Goal: Information Seeking & Learning: Compare options

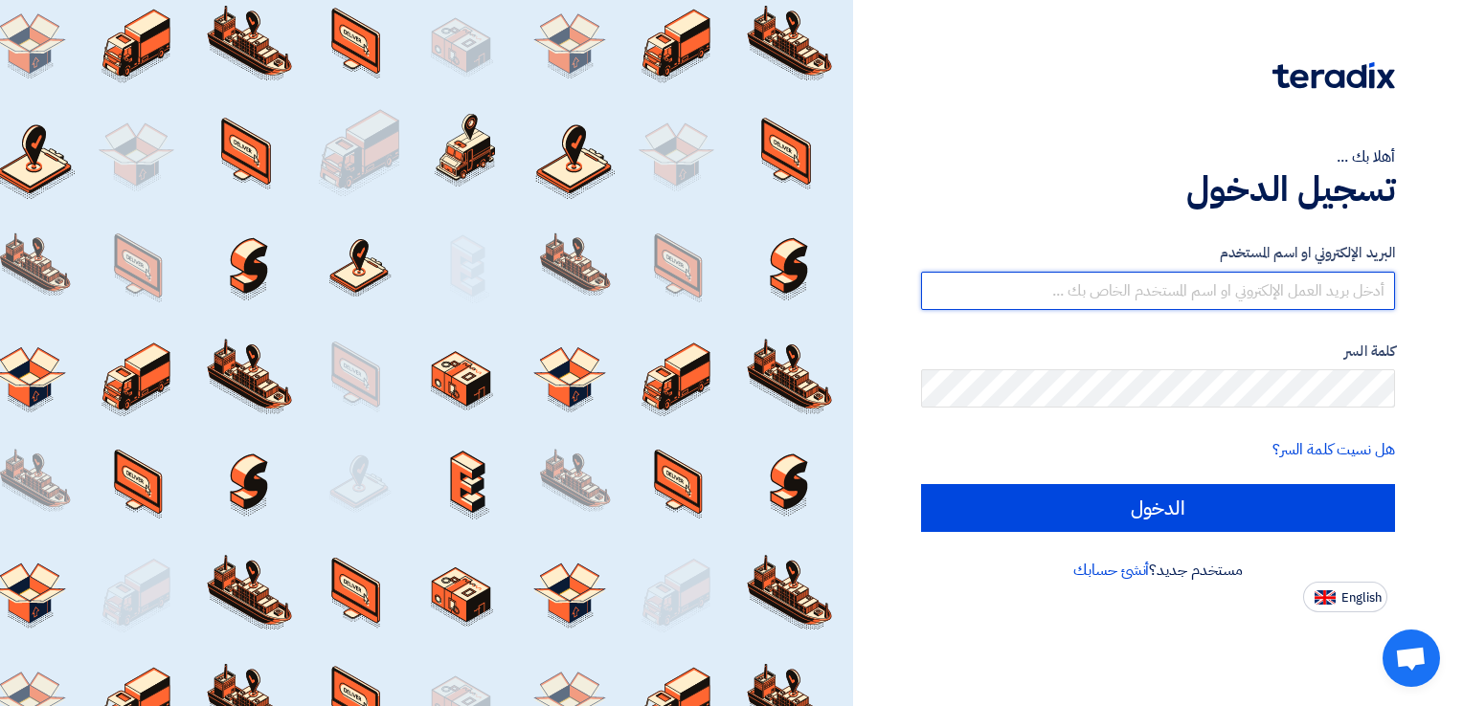
click at [1212, 308] on input "text" at bounding box center [1158, 291] width 474 height 38
type input "[EMAIL_ADDRESS][PERSON_NAME][DOMAIN_NAME]"
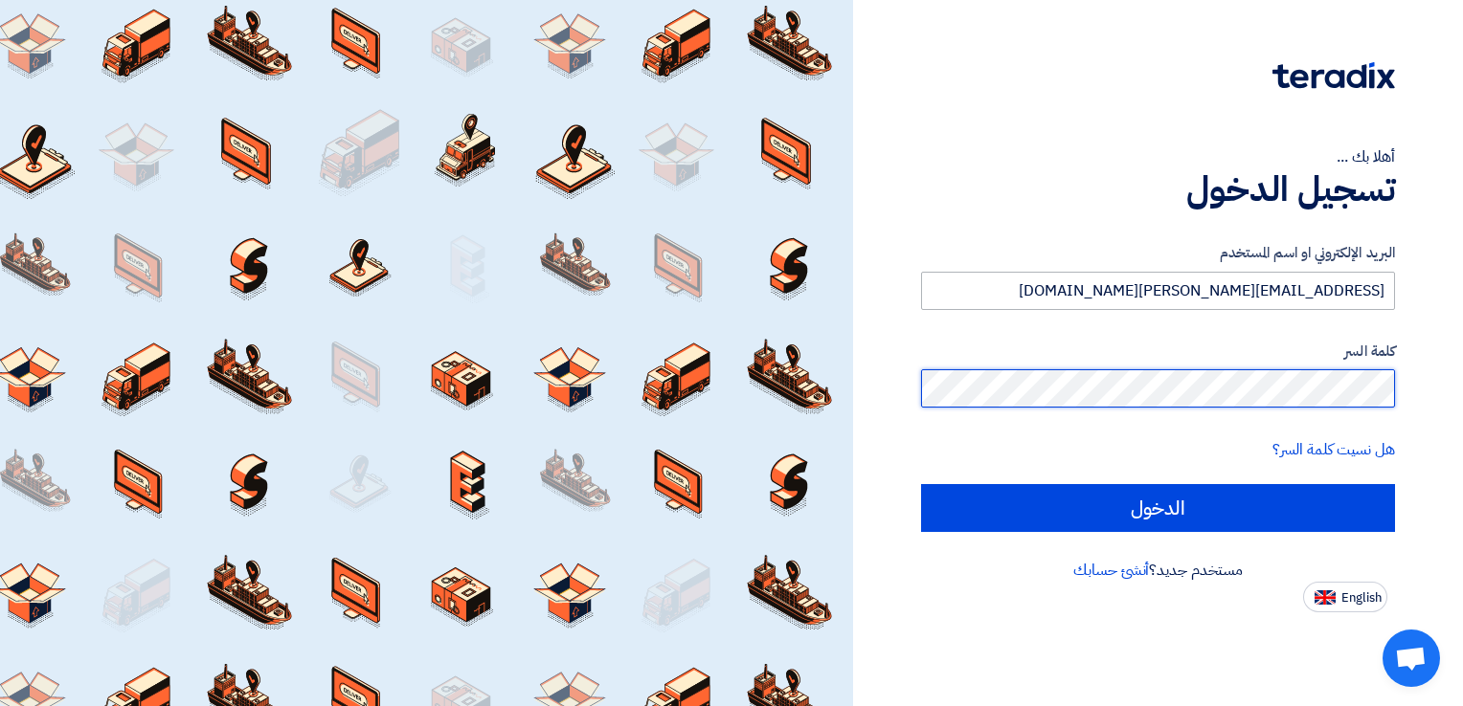
click at [921, 484] on input "الدخول" at bounding box center [1158, 508] width 474 height 48
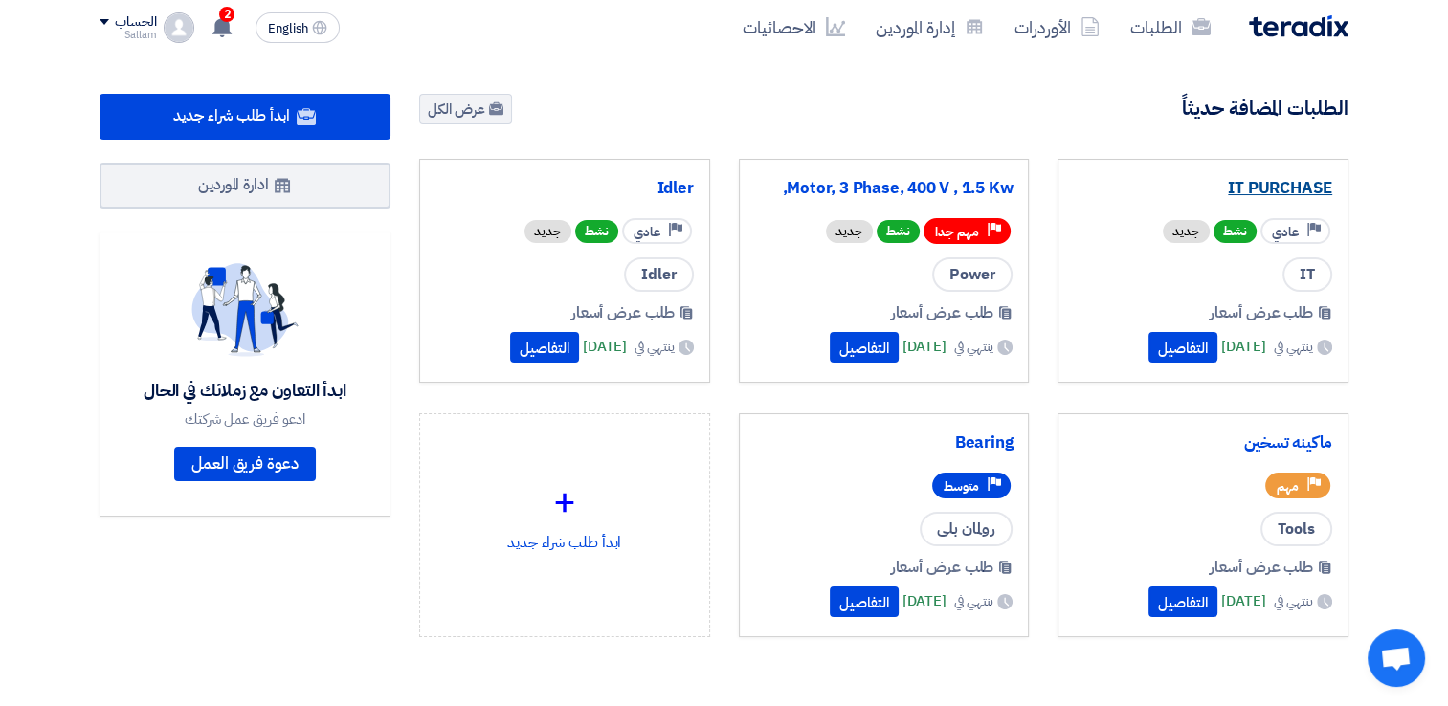
click at [1247, 183] on link "IT PURCHASE" at bounding box center [1203, 188] width 258 height 19
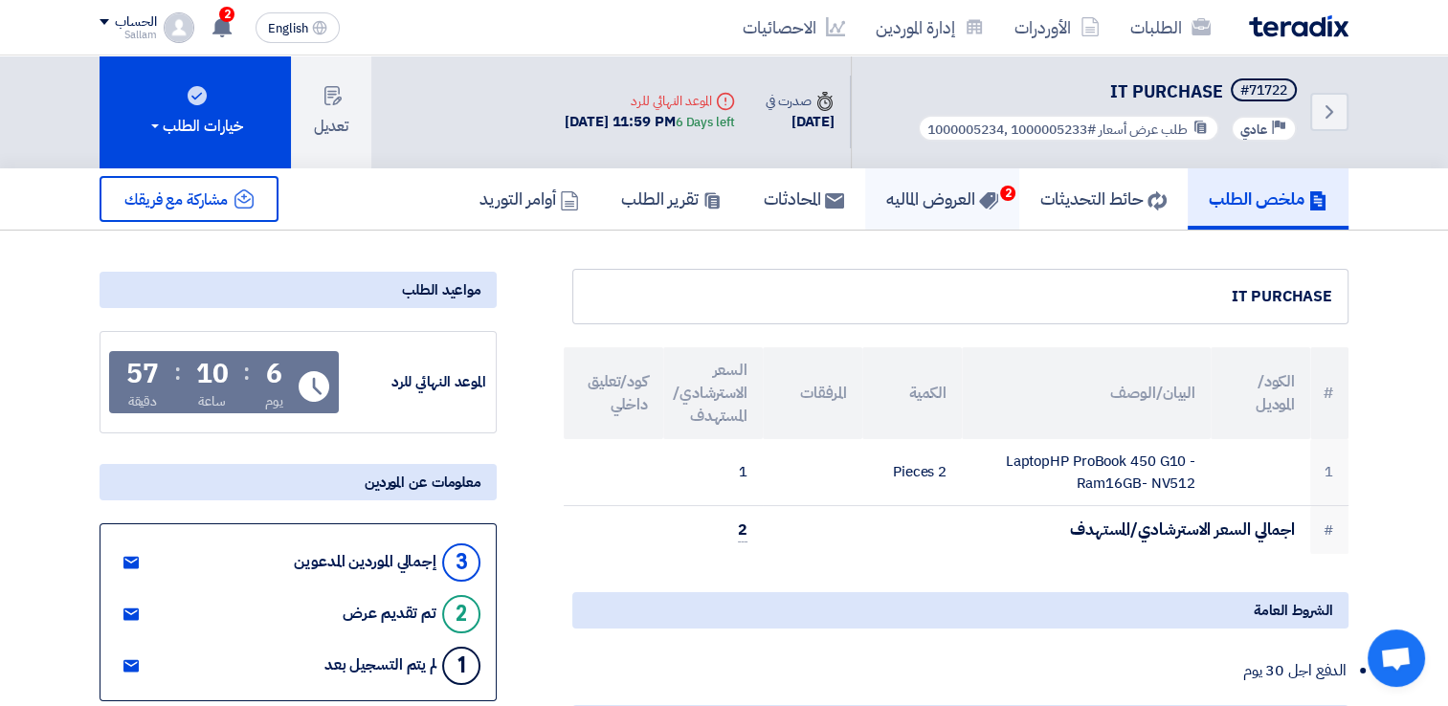
click at [944, 209] on h5 "العروض الماليه 2" at bounding box center [942, 199] width 112 height 22
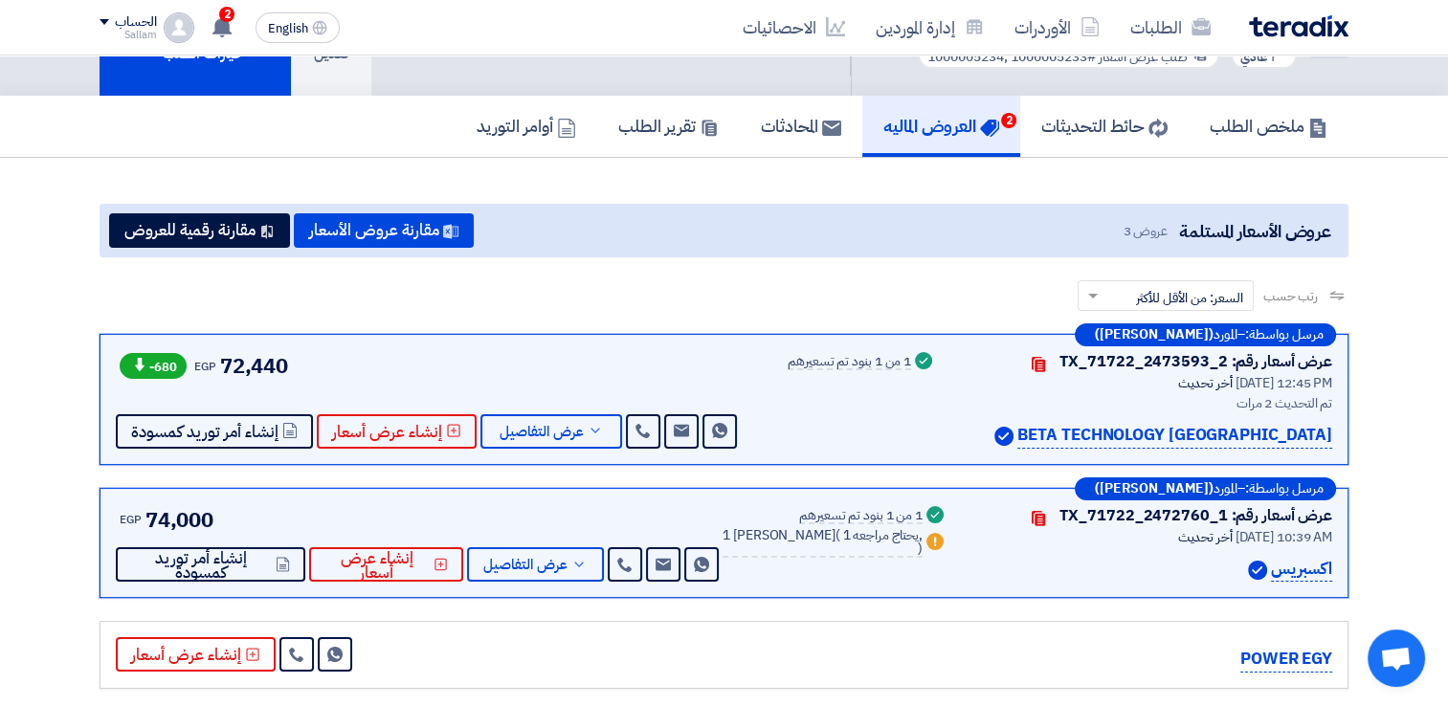
scroll to position [191, 0]
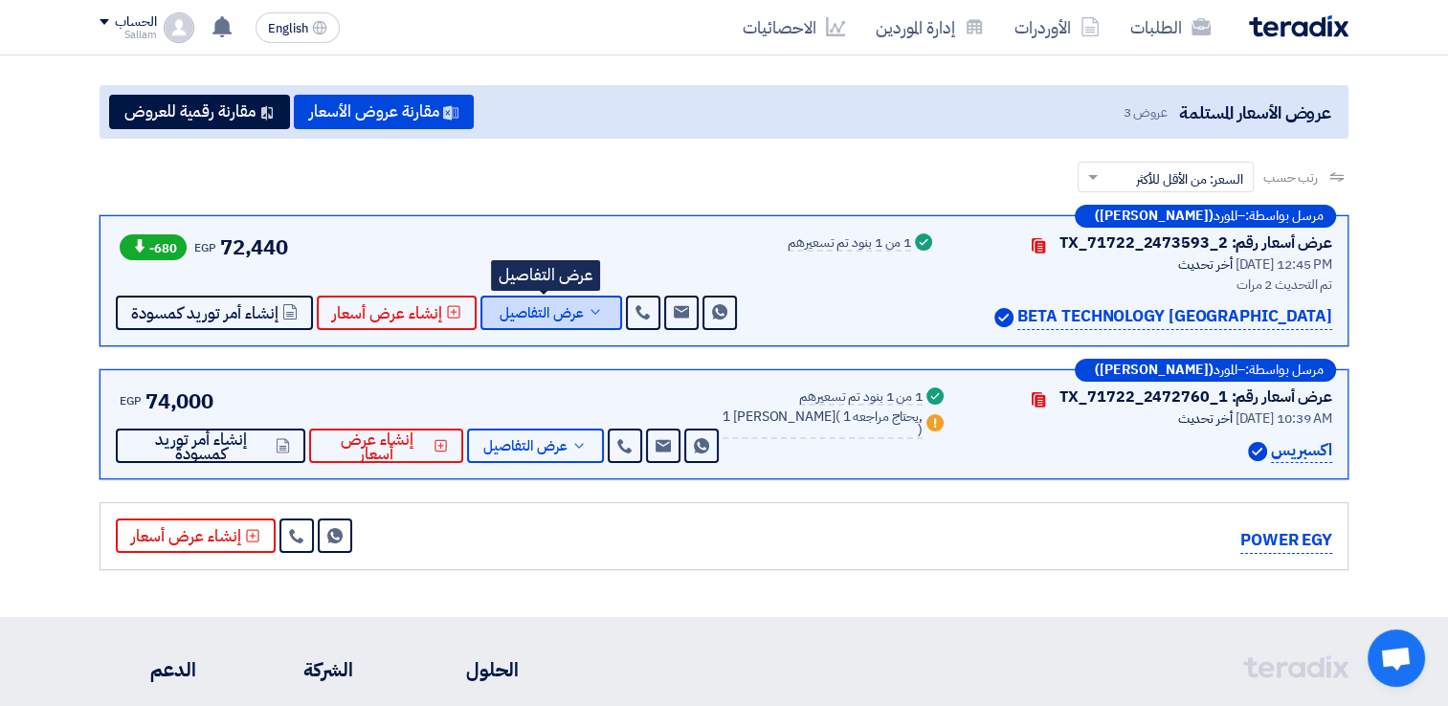
click at [547, 308] on span "عرض التفاصيل" at bounding box center [542, 313] width 84 height 14
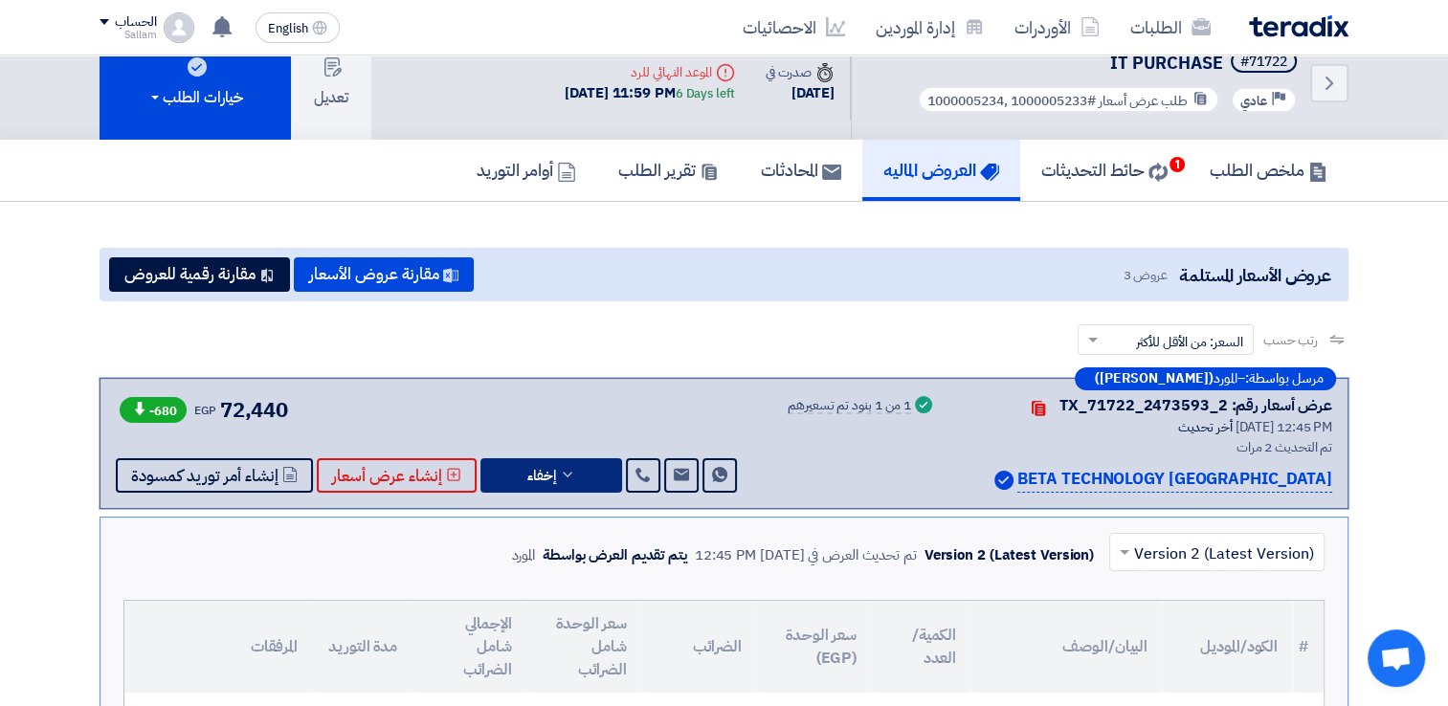
scroll to position [0, 0]
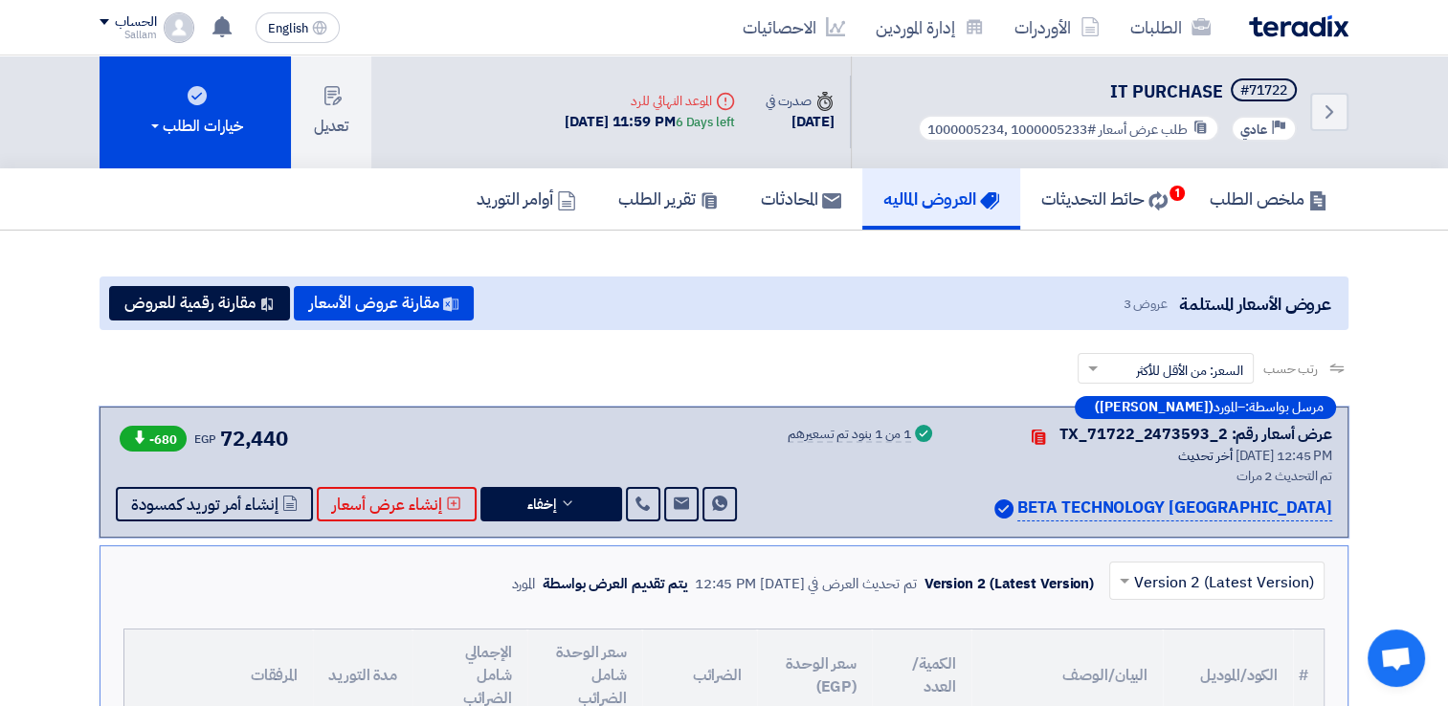
click at [153, 432] on span "-680" at bounding box center [153, 439] width 67 height 26
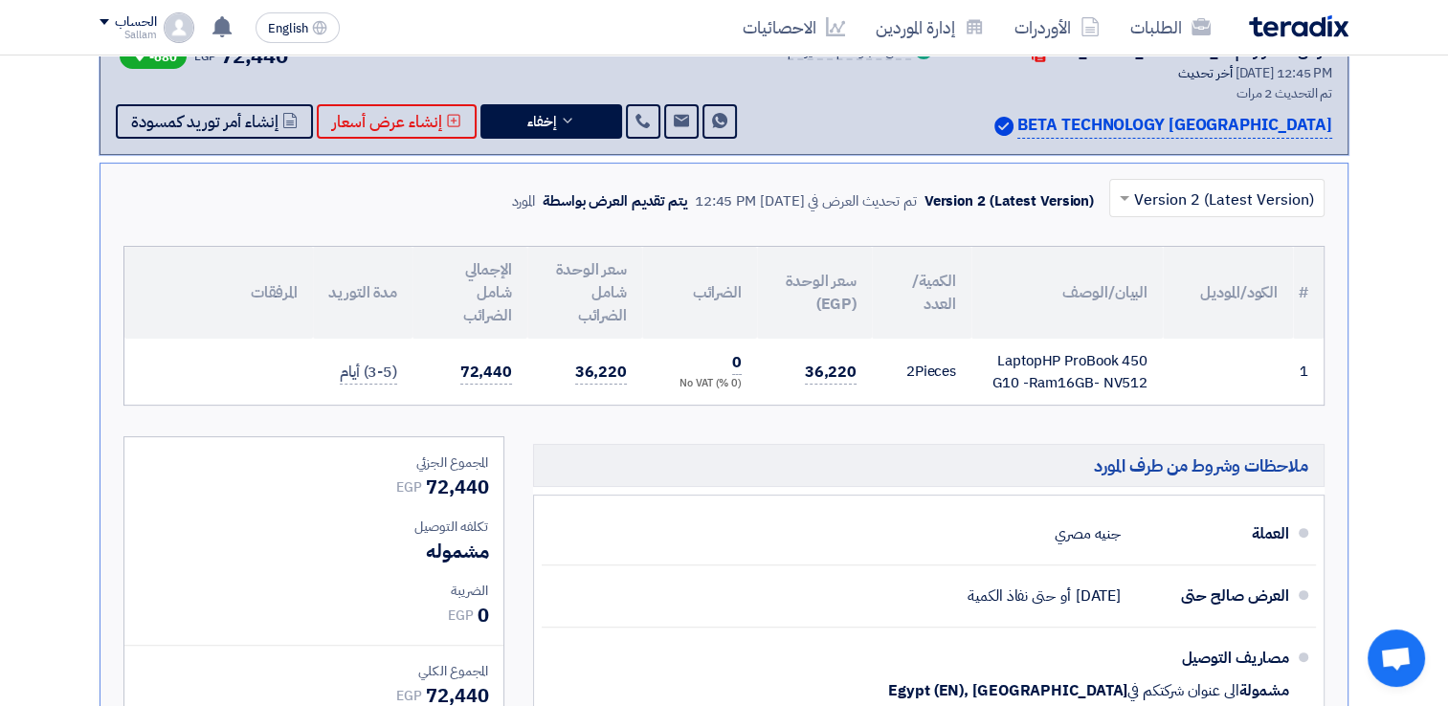
scroll to position [287, 0]
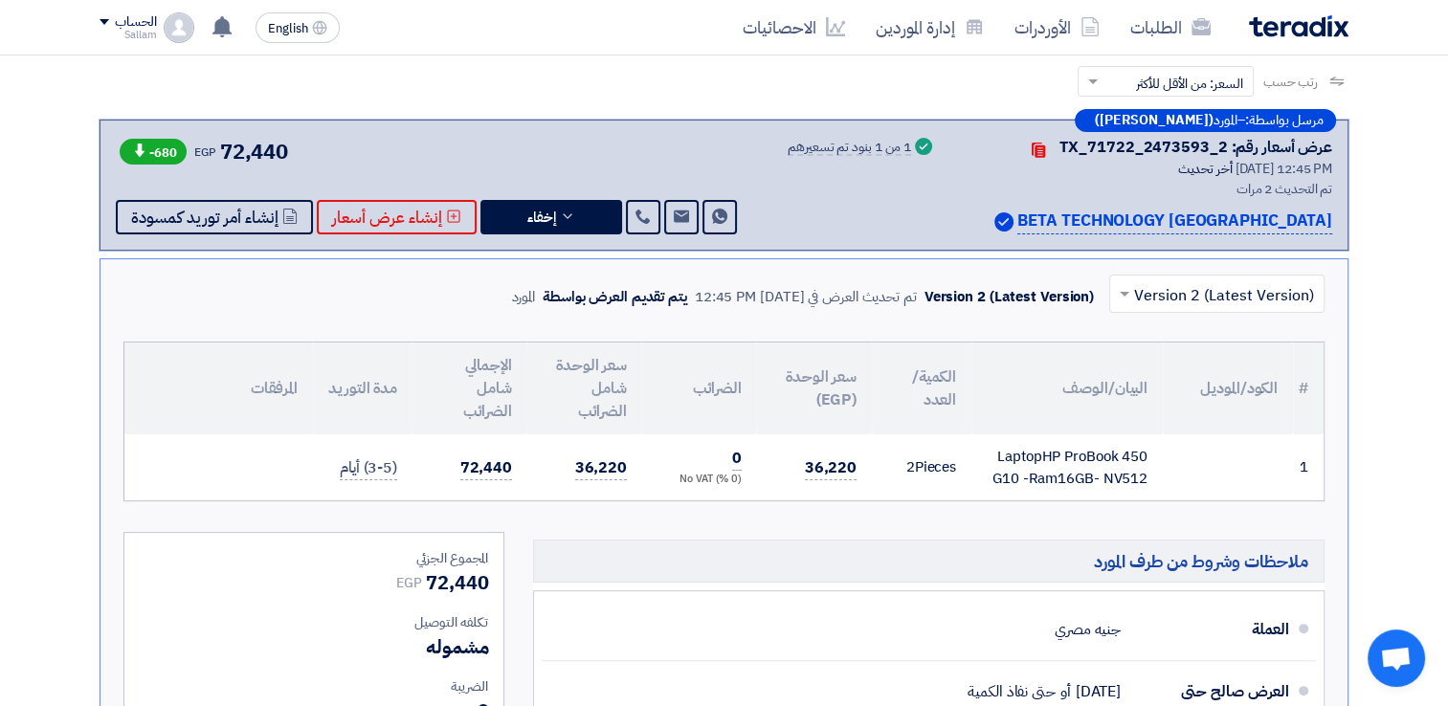
click at [1069, 473] on div "LaptopHP ProBook 450 G10 -Ram16GB- NV512" at bounding box center [1067, 467] width 161 height 43
click at [1068, 472] on div "LaptopHP ProBook 450 G10 -Ram16GB- NV512" at bounding box center [1067, 467] width 161 height 43
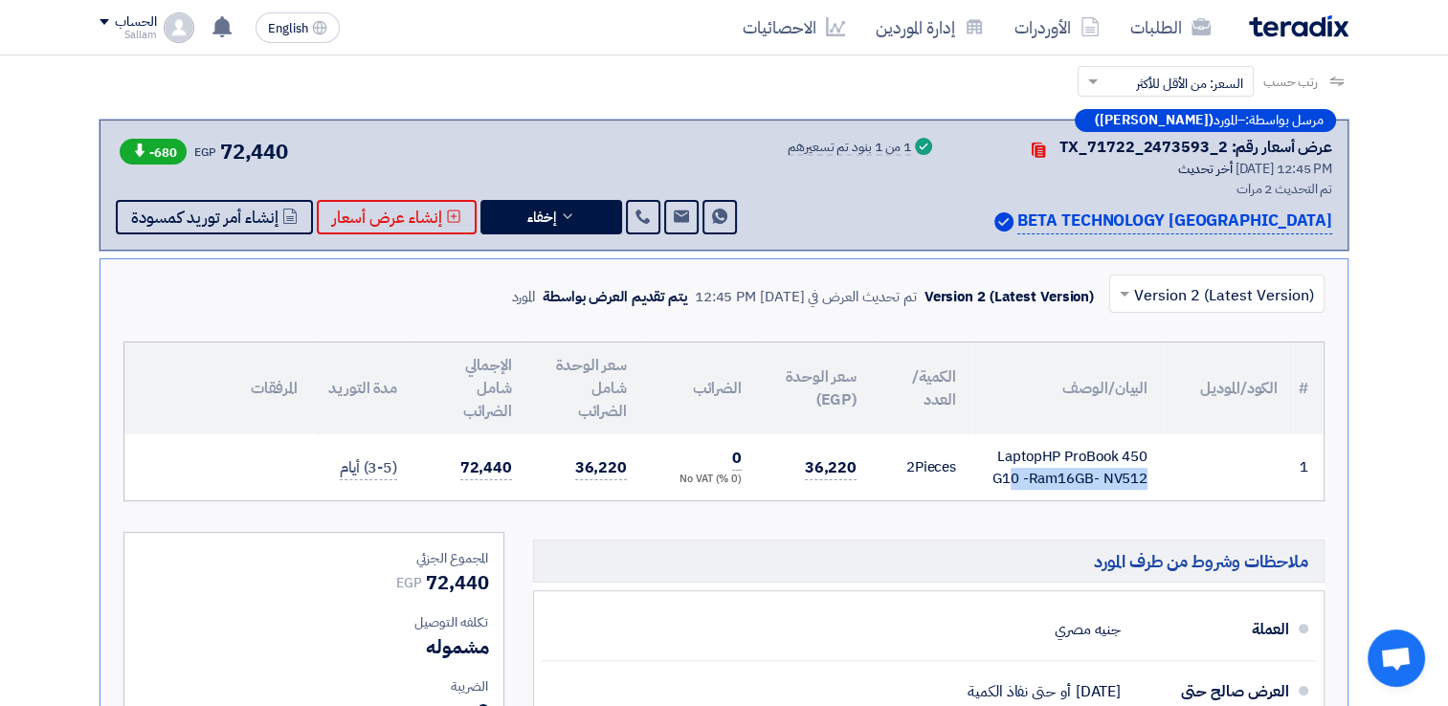
drag, startPoint x: 1068, startPoint y: 472, endPoint x: 1096, endPoint y: 477, distance: 28.2
click at [1096, 477] on div "LaptopHP ProBook 450 G10 -Ram16GB- NV512" at bounding box center [1067, 467] width 161 height 43
click at [1111, 476] on div "LaptopHP ProBook 450 G10 -Ram16GB- NV512" at bounding box center [1067, 467] width 161 height 43
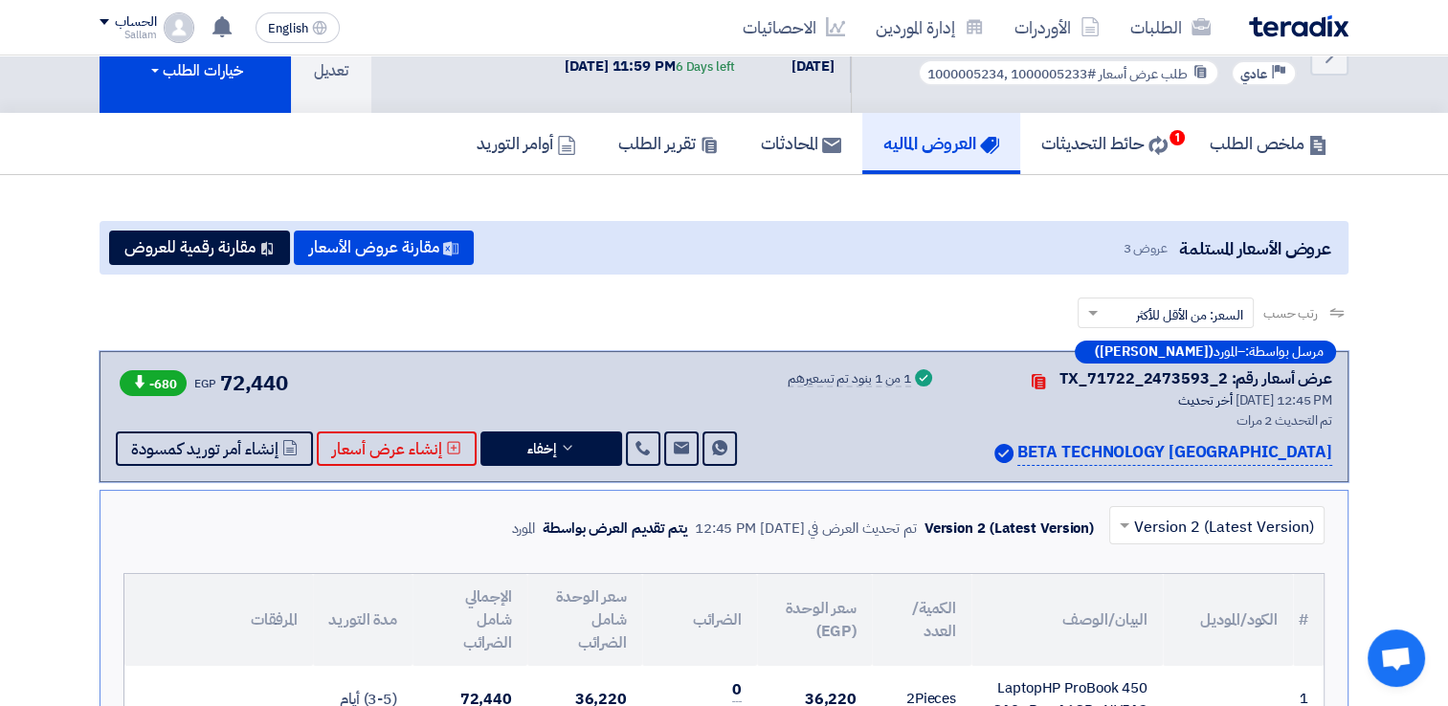
scroll to position [0, 0]
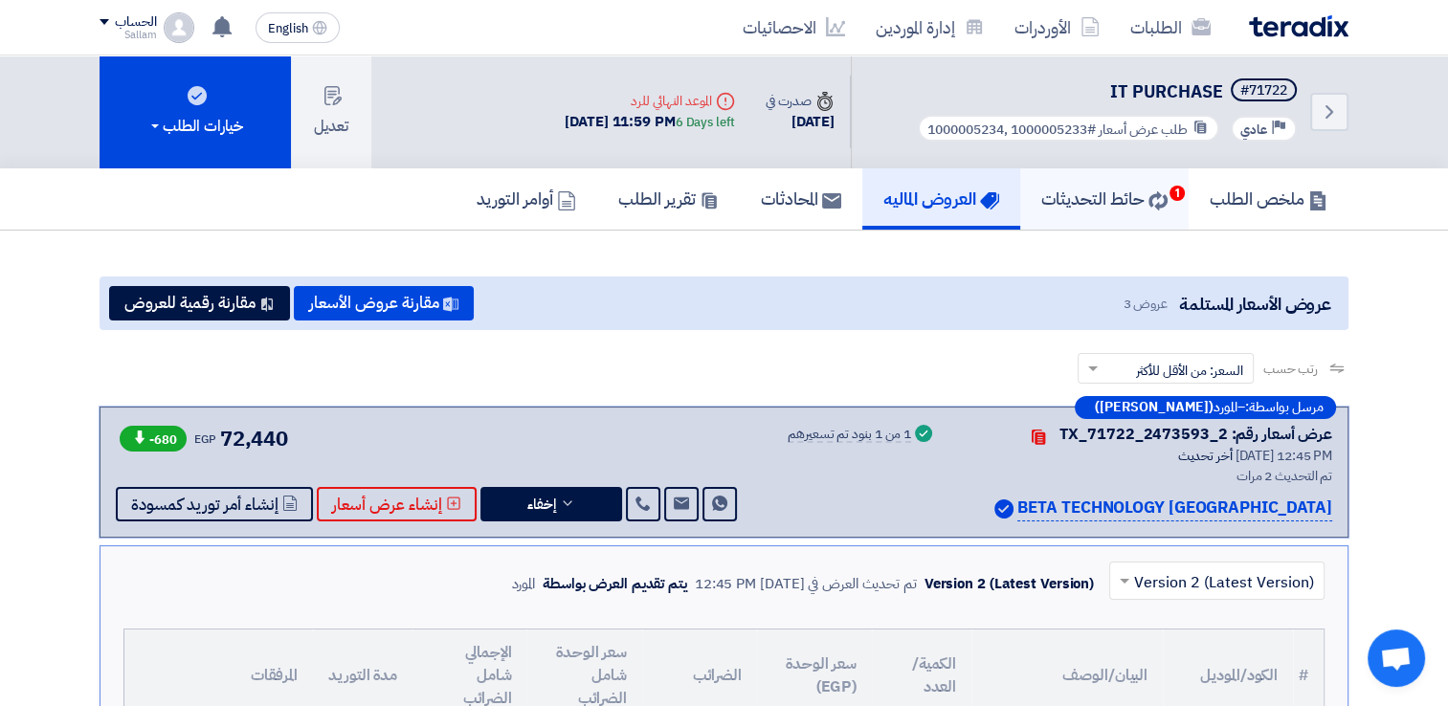
click at [1143, 175] on link "حائط التحديثات 1" at bounding box center [1104, 198] width 168 height 61
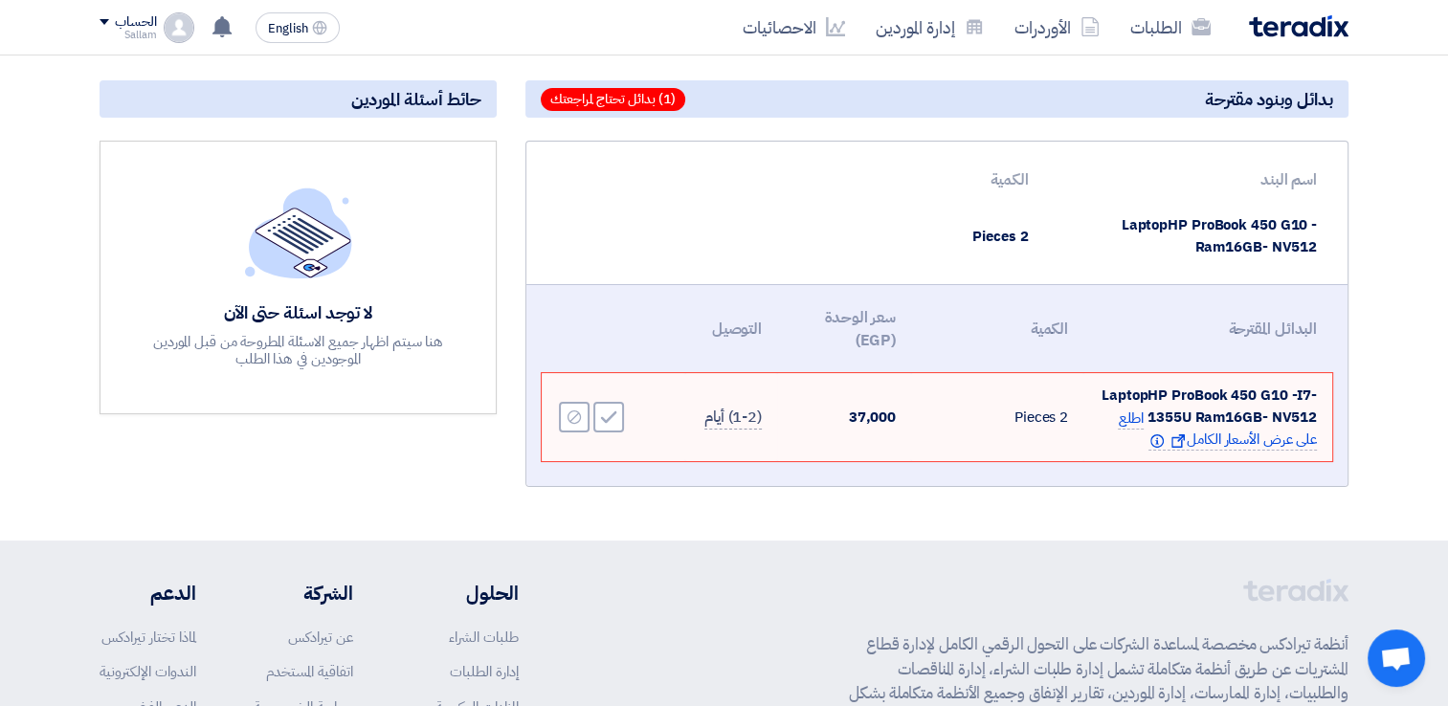
scroll to position [195, 0]
click at [1233, 436] on span "اطلع على عرض الأسعار الكامل Show offer Info" at bounding box center [1217, 431] width 199 height 44
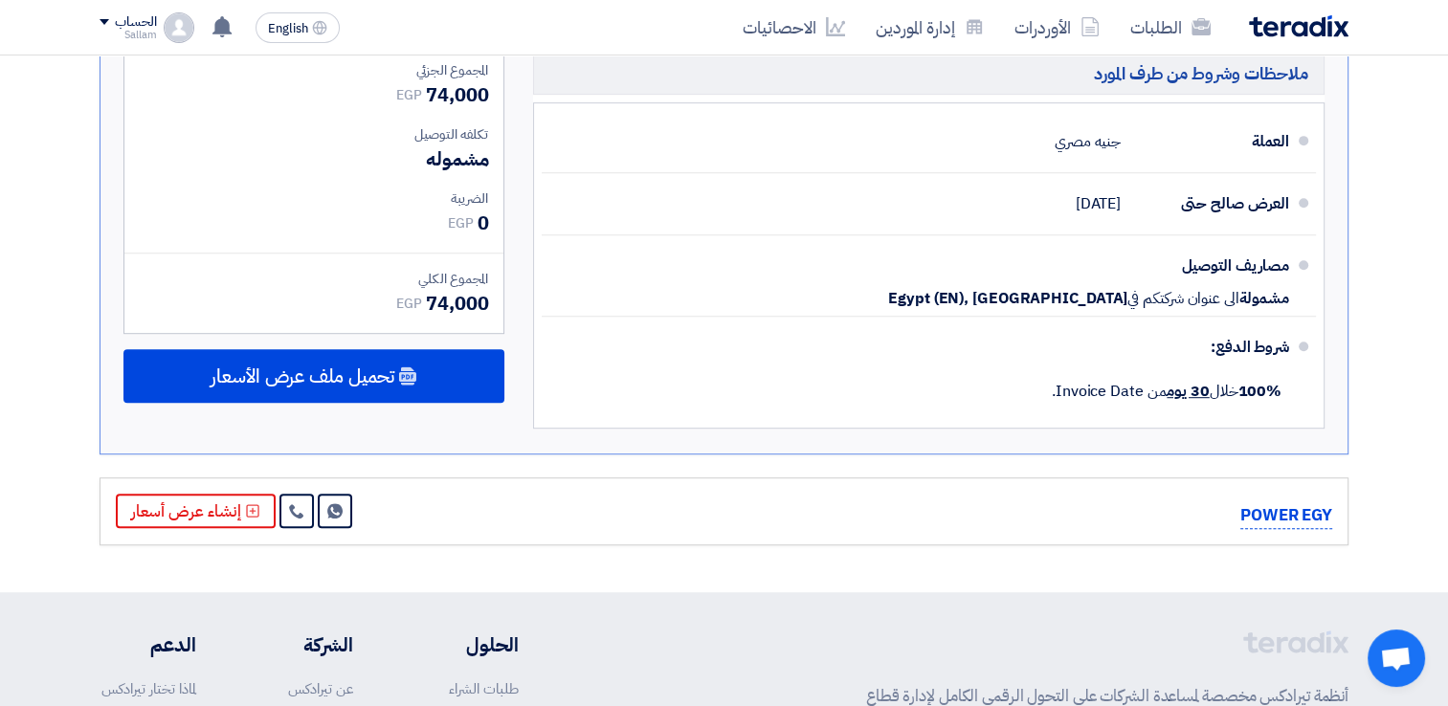
scroll to position [1037, 0]
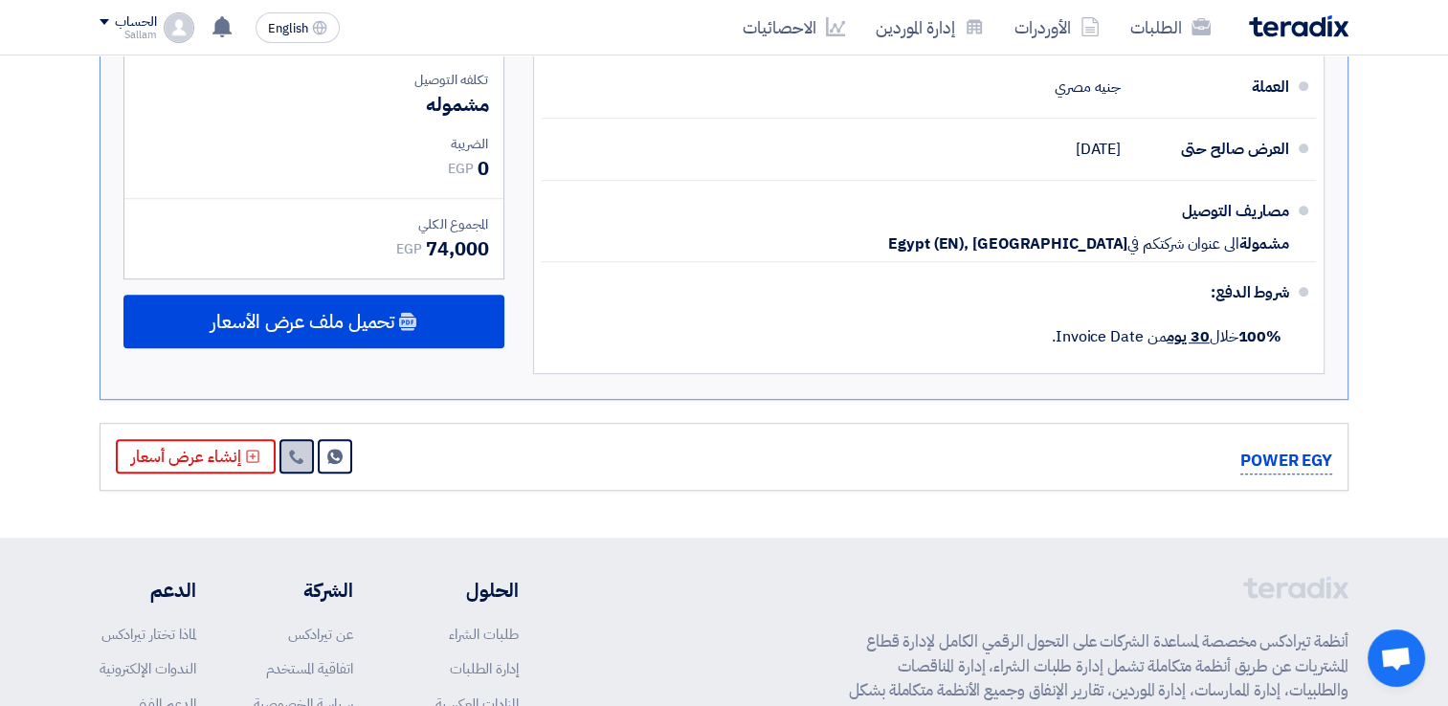
click at [283, 458] on link at bounding box center [297, 456] width 34 height 34
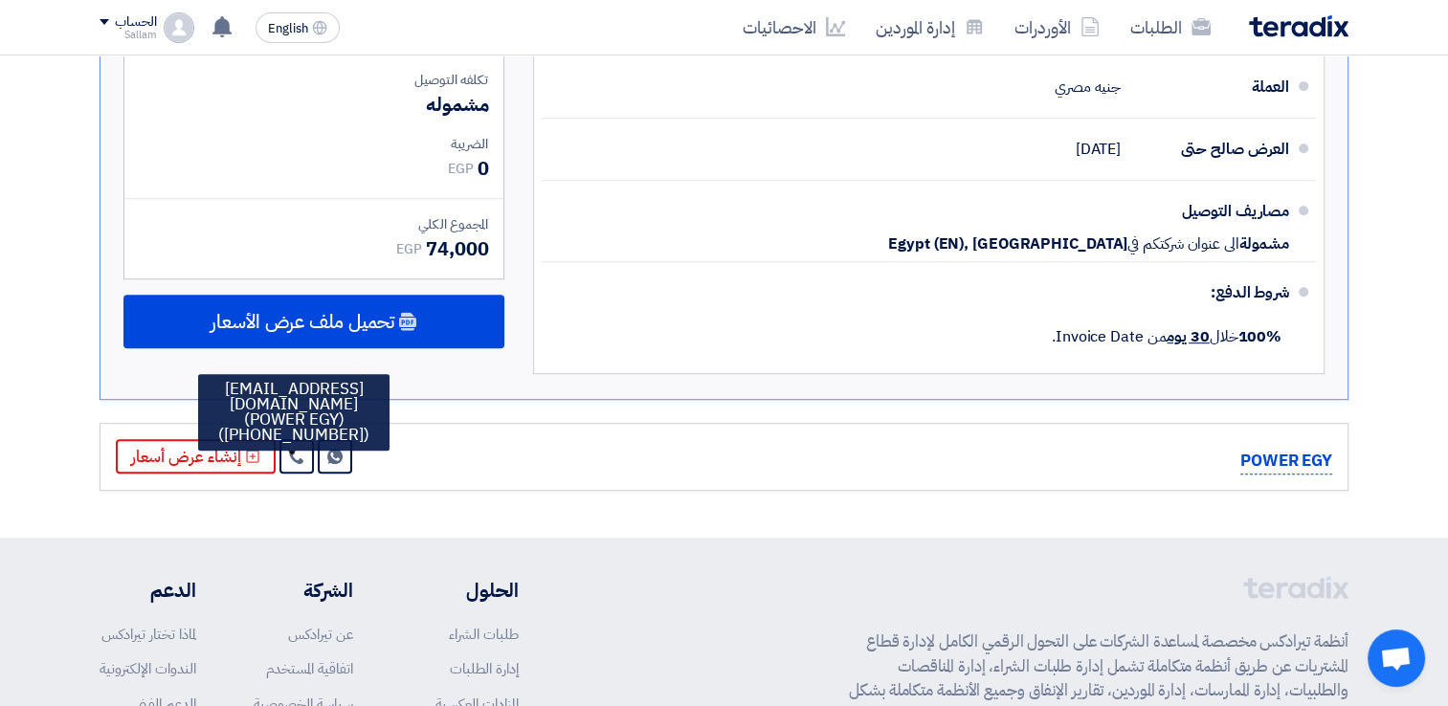
click at [498, 460] on div "POWER EGY Send Message إنشاء عرض أسعار" at bounding box center [724, 456] width 1217 height 35
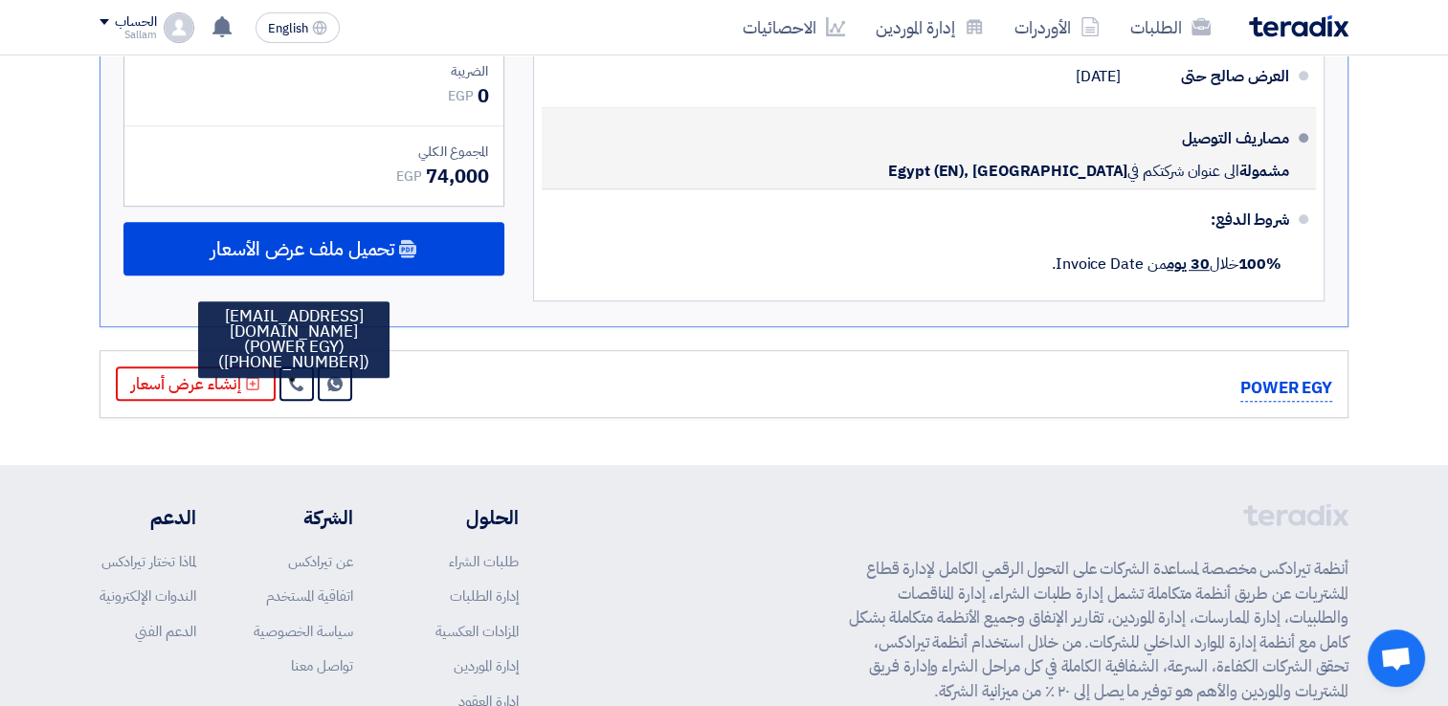
scroll to position [1228, 0]
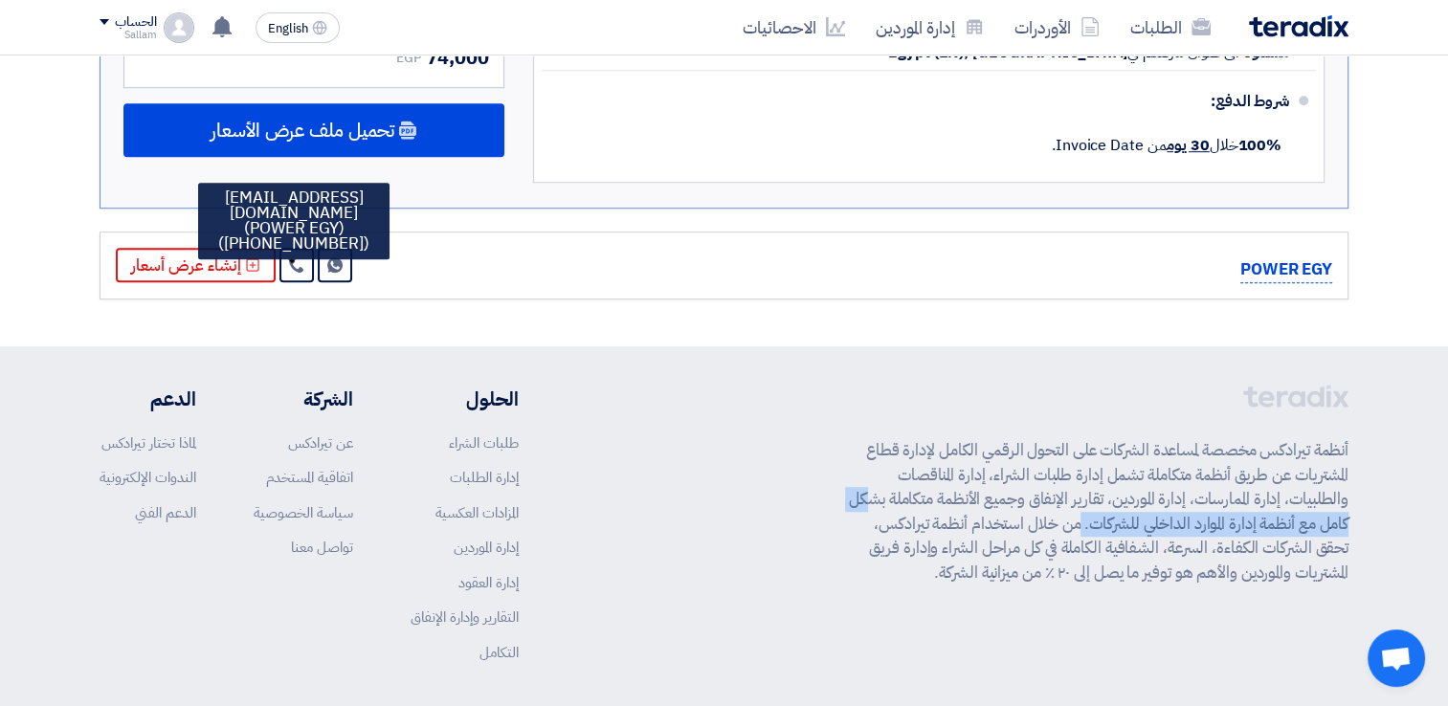
drag, startPoint x: 1113, startPoint y: 505, endPoint x: 932, endPoint y: 496, distance: 181.2
click at [932, 496] on p "أنظمة تيرادكس مخصصة لمساعدة الشركات على التحول الرقمي الكامل لإدارة قطاع المشتر…" at bounding box center [1099, 511] width 500 height 146
drag, startPoint x: 932, startPoint y: 496, endPoint x: 882, endPoint y: 562, distance: 83.3
click at [882, 562] on p "أنظمة تيرادكس مخصصة لمساعدة الشركات على التحول الرقمي الكامل لإدارة قطاع المشتر…" at bounding box center [1099, 511] width 500 height 146
drag, startPoint x: 857, startPoint y: 569, endPoint x: 1357, endPoint y: 439, distance: 517.0
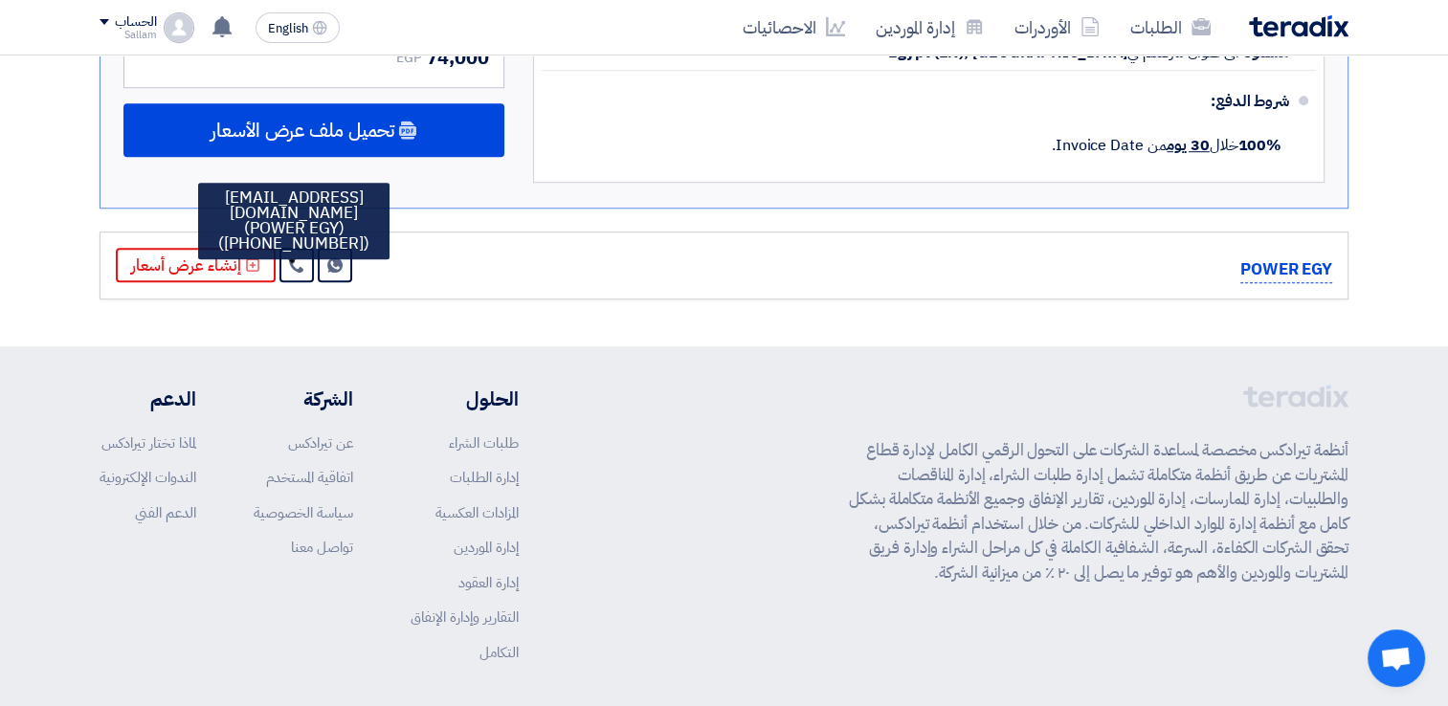
click at [1357, 439] on div "أنظمة تيرادكس مخصصة لمساعدة الشركات على التحول الرقمي الكامل لإدارة قطاع المشتر…" at bounding box center [724, 566] width 1278 height 363
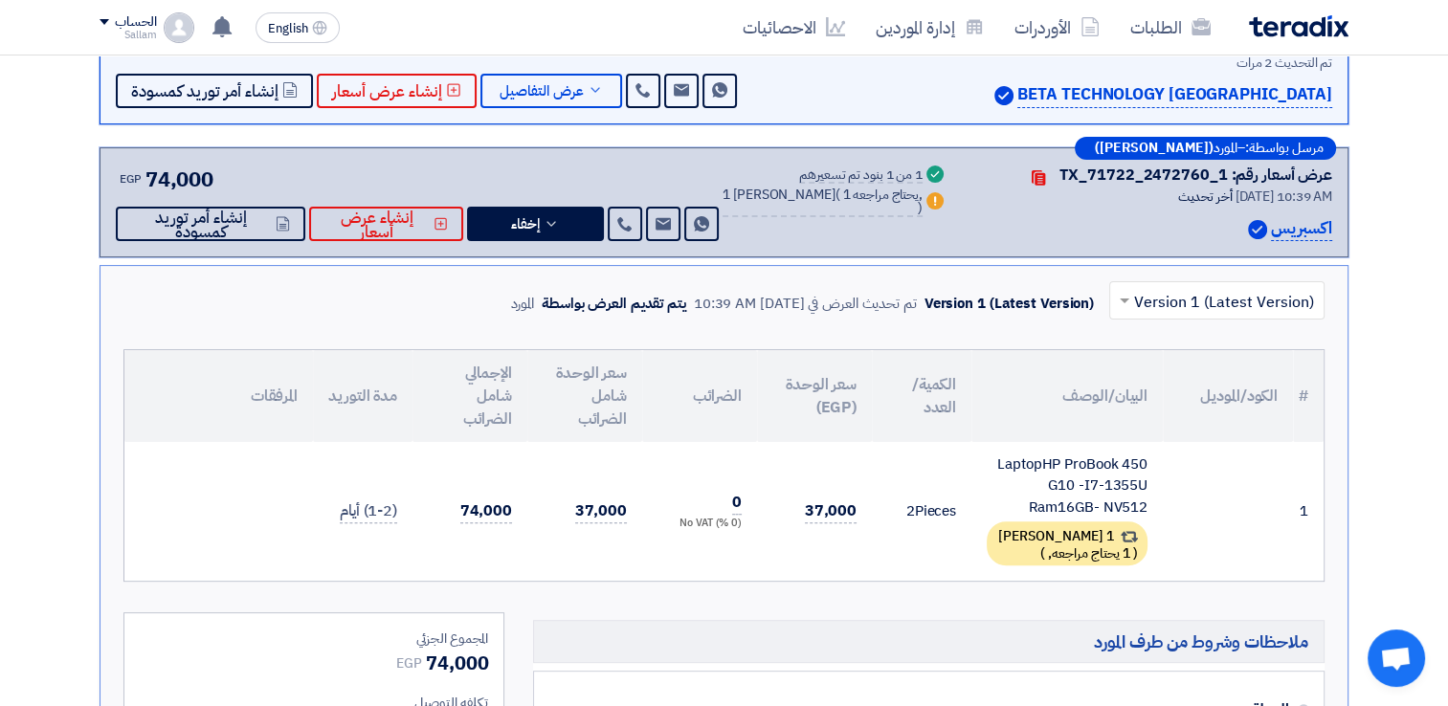
scroll to position [462, 0]
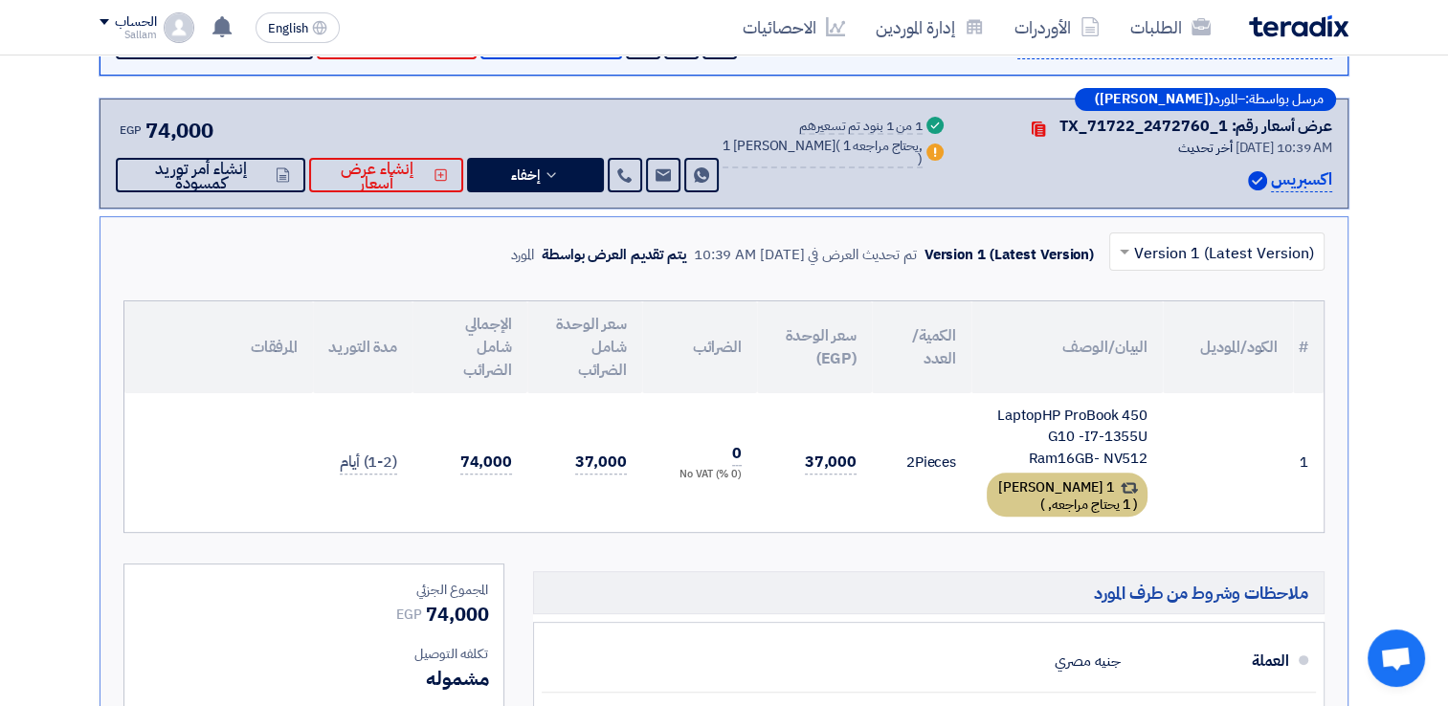
click at [1084, 481] on div "1 بديل مقدم ( 1 يحتاج مراجعه, )" at bounding box center [1067, 495] width 161 height 44
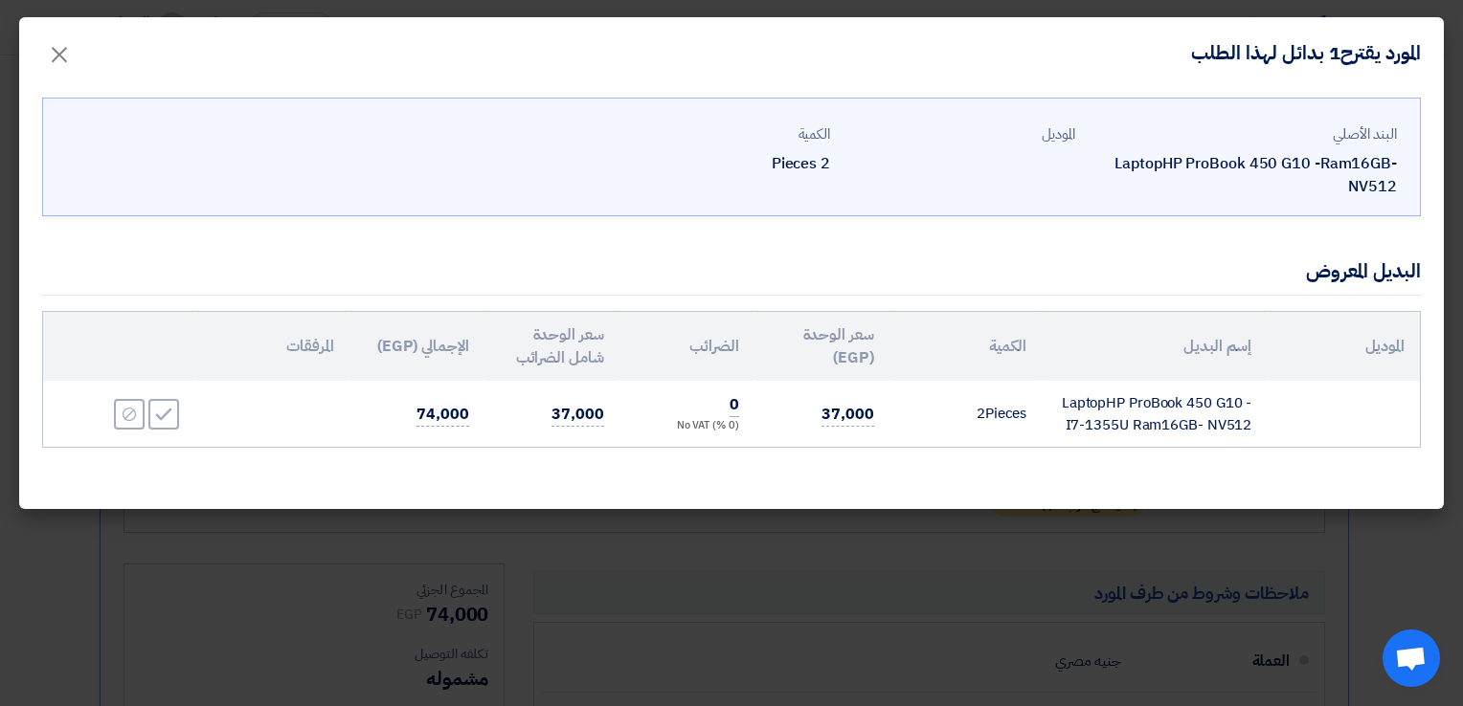
click at [880, 544] on modal-container "المورد يقترح1 بدائل لهذا الطلب × البند الأصلي LaptopHP ProBook 450 G10 -Ram16GB…" at bounding box center [731, 353] width 1463 height 706
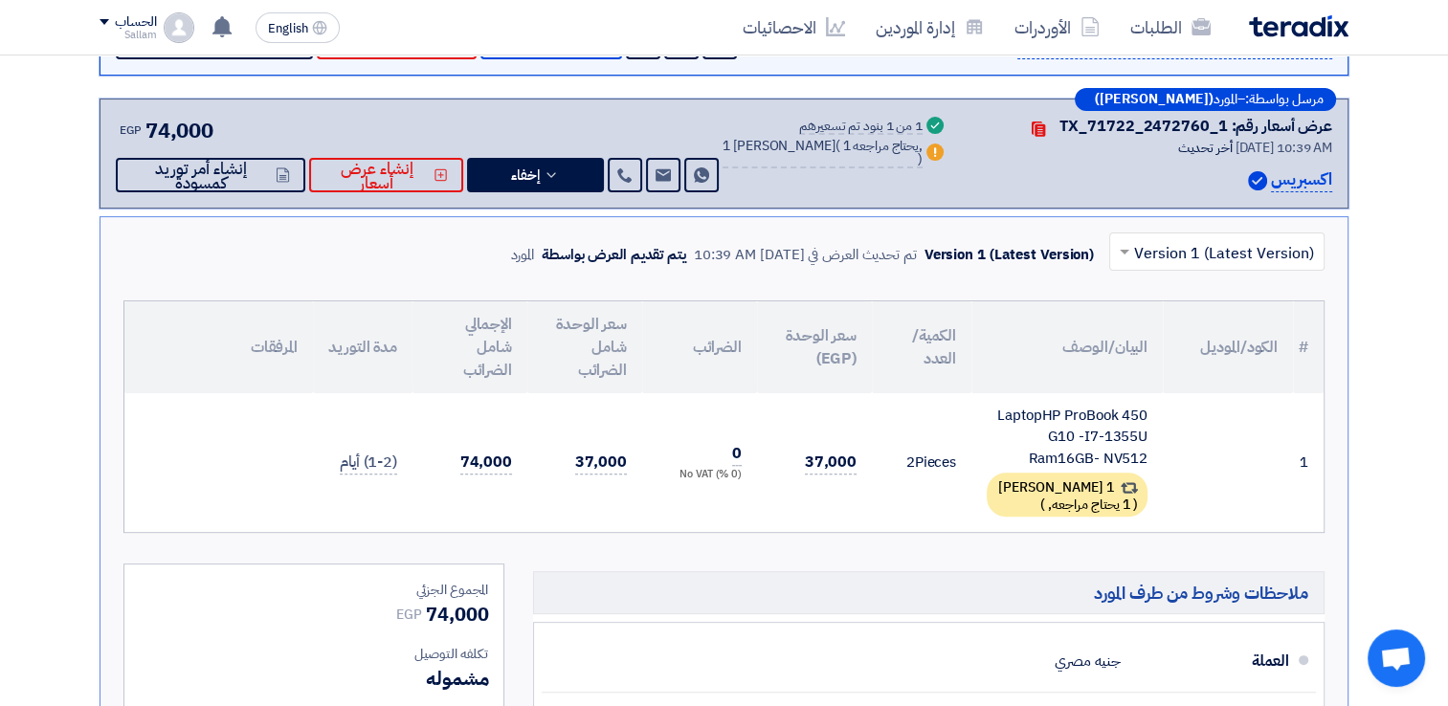
click at [927, 147] on icon "Warn" at bounding box center [935, 152] width 17 height 17
click at [1106, 501] on span "1 يحتاج مراجعه," at bounding box center [1089, 505] width 82 height 20
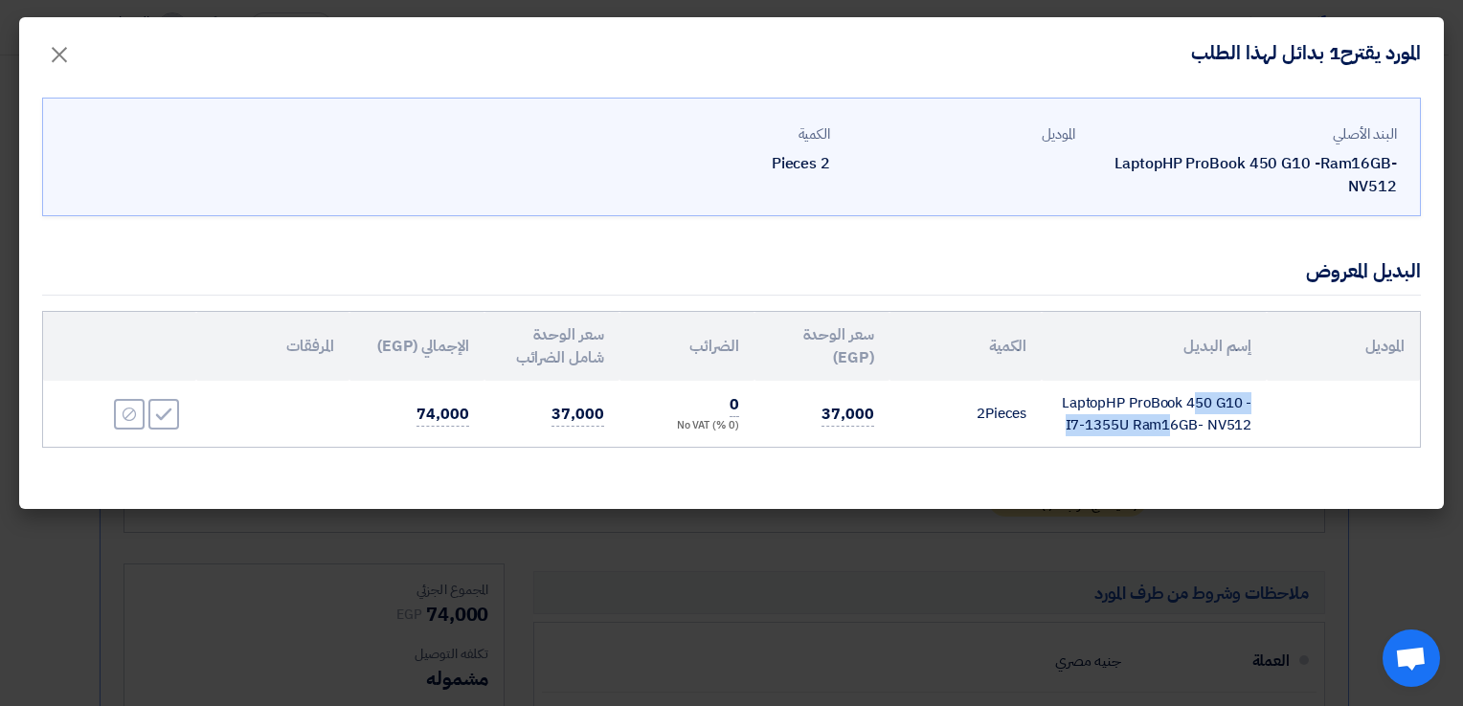
drag, startPoint x: 1084, startPoint y: 408, endPoint x: 1242, endPoint y: 407, distance: 157.9
click at [1242, 407] on td "LaptopHP ProBook 450 G10 -I7-1355U Ram16GB- NV512" at bounding box center [1153, 414] width 225 height 66
drag, startPoint x: 1088, startPoint y: 421, endPoint x: 1261, endPoint y: 419, distance: 172.3
click at [1261, 419] on td "LaptopHP ProBook 450 G10 -I7-1355U Ram16GB- NV512" at bounding box center [1153, 414] width 225 height 66
click at [1093, 531] on modal-container "المورد يقترح1 بدائل لهذا الطلب × البند الأصلي LaptopHP ProBook 450 G10 -Ram16GB…" at bounding box center [731, 353] width 1463 height 706
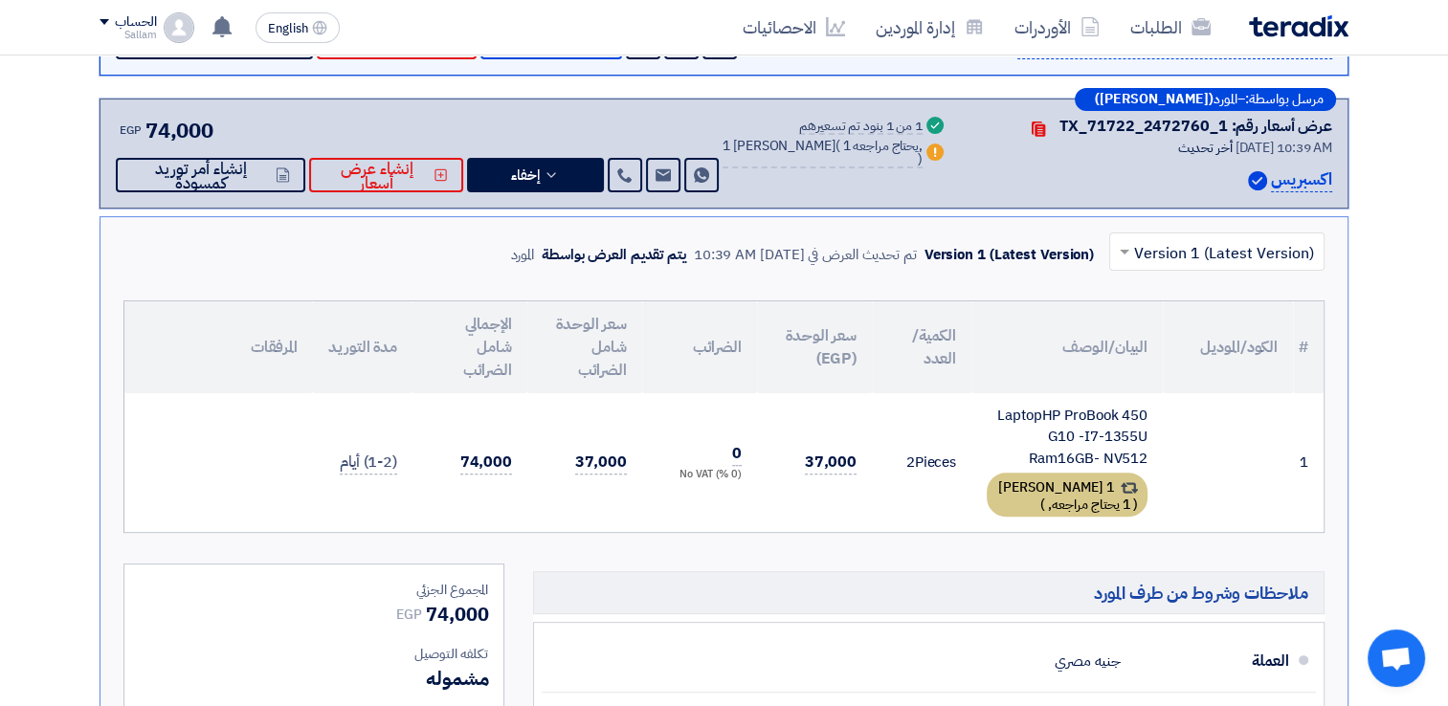
click at [1101, 486] on div "1 بديل مقدم ( 1 يحتاج مراجعه, )" at bounding box center [1067, 495] width 161 height 44
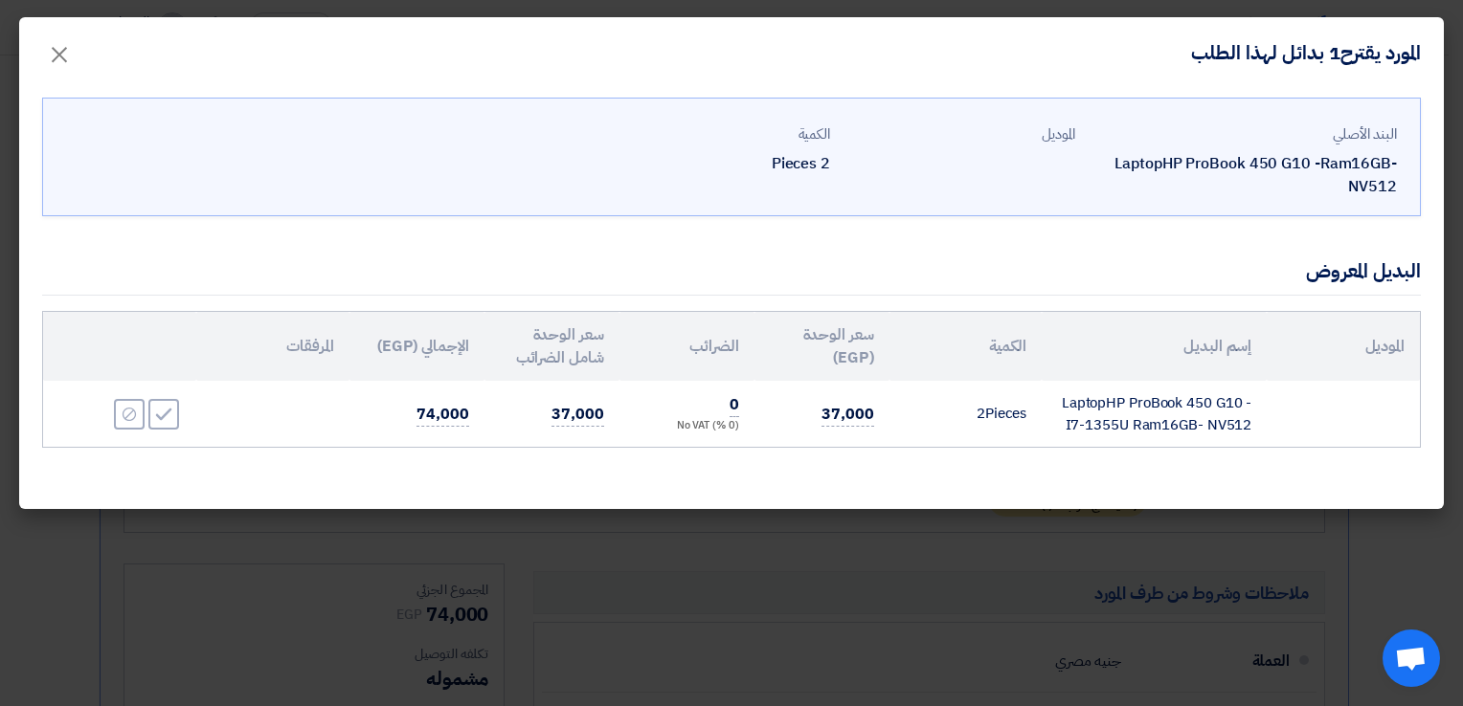
click at [938, 527] on modal-container "المورد يقترح1 بدائل لهذا الطلب × البند الأصلي LaptopHP ProBook 450 G10 -Ram16GB…" at bounding box center [731, 353] width 1463 height 706
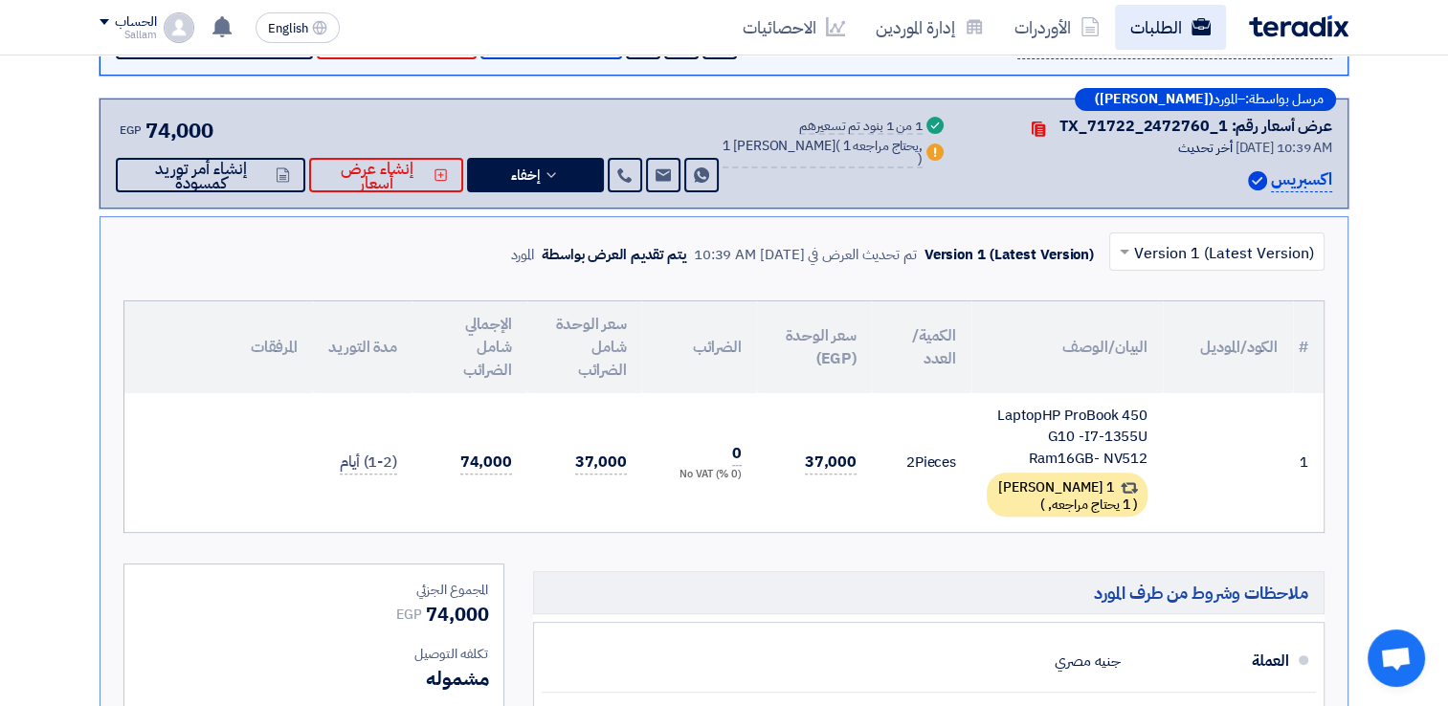
click at [1172, 22] on link "الطلبات" at bounding box center [1170, 27] width 111 height 45
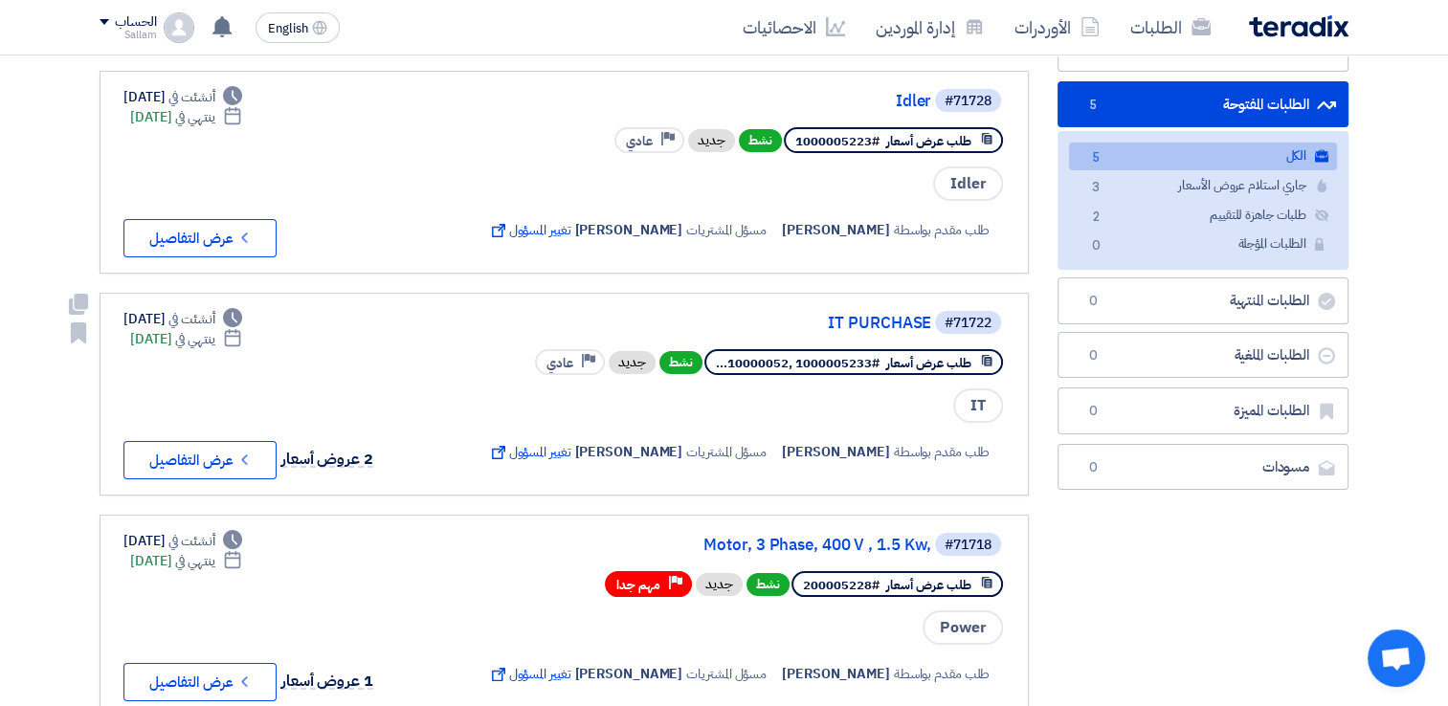
scroll to position [191, 0]
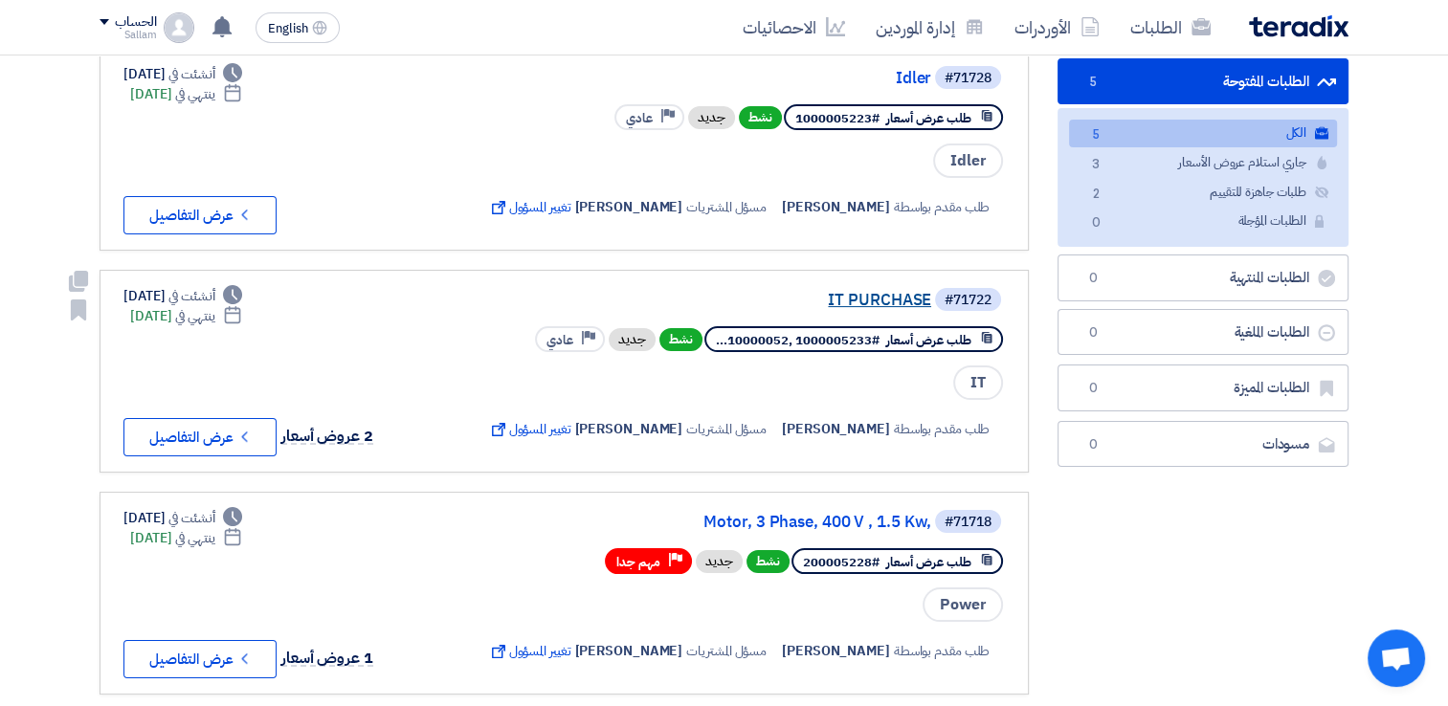
click at [873, 297] on link "IT PURCHASE" at bounding box center [739, 300] width 383 height 17
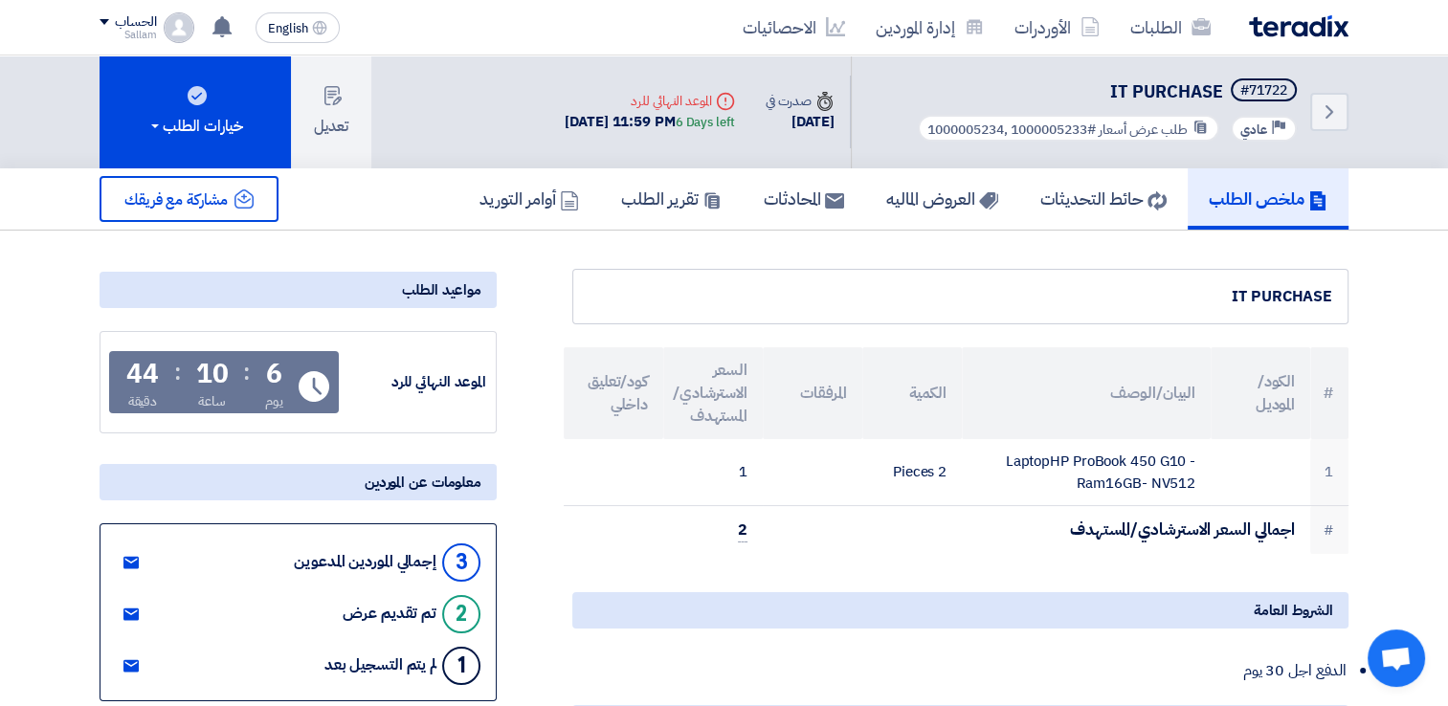
scroll to position [191, 0]
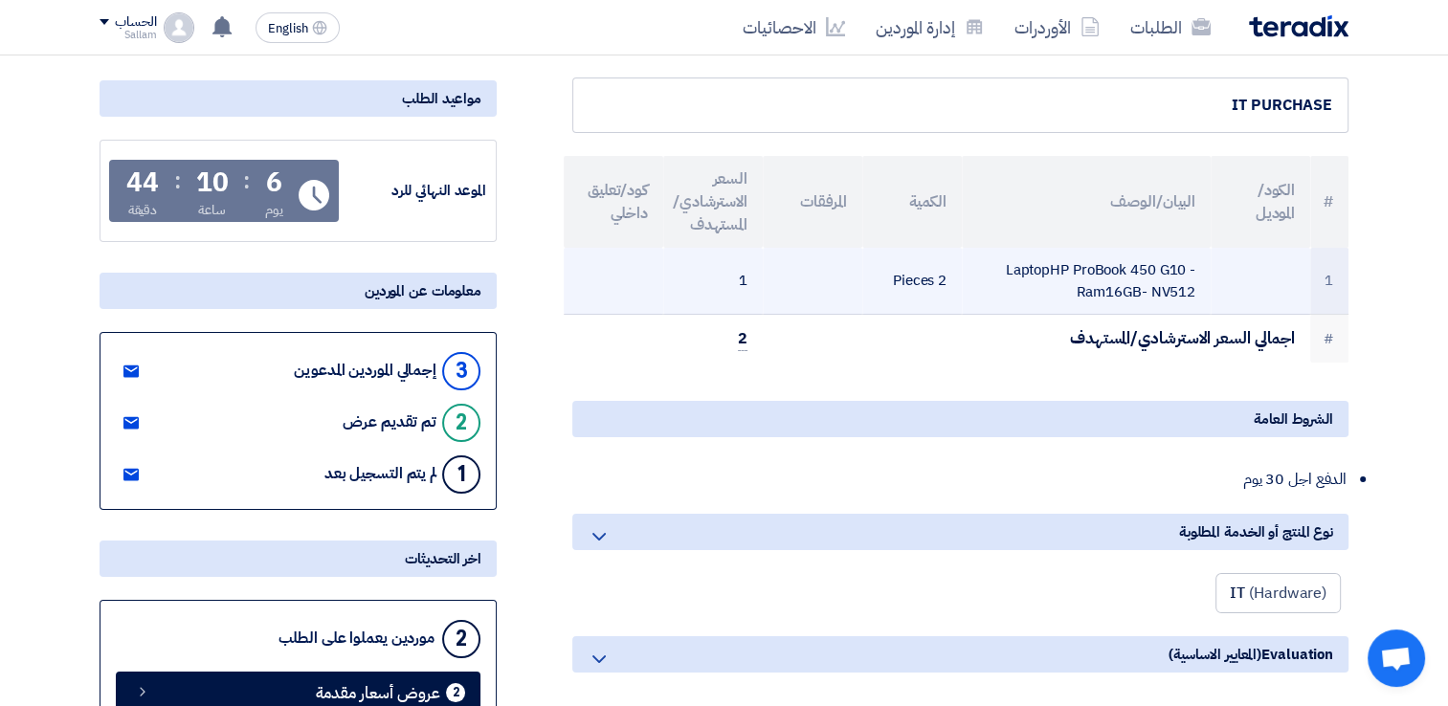
drag, startPoint x: 1029, startPoint y: 269, endPoint x: 1147, endPoint y: 281, distance: 118.4
click at [1147, 281] on td "LaptopHP ProBook 450 G10 -Ram16GB- NV512" at bounding box center [1086, 281] width 249 height 67
drag, startPoint x: 1147, startPoint y: 281, endPoint x: 1125, endPoint y: 293, distance: 24.8
click at [1125, 293] on td "LaptopHP ProBook 450 G10 -Ram16GB- NV512" at bounding box center [1086, 281] width 249 height 67
click at [1149, 289] on td "LaptopHP ProBook 450 G10 -Ram16GB- NV512" at bounding box center [1086, 281] width 249 height 67
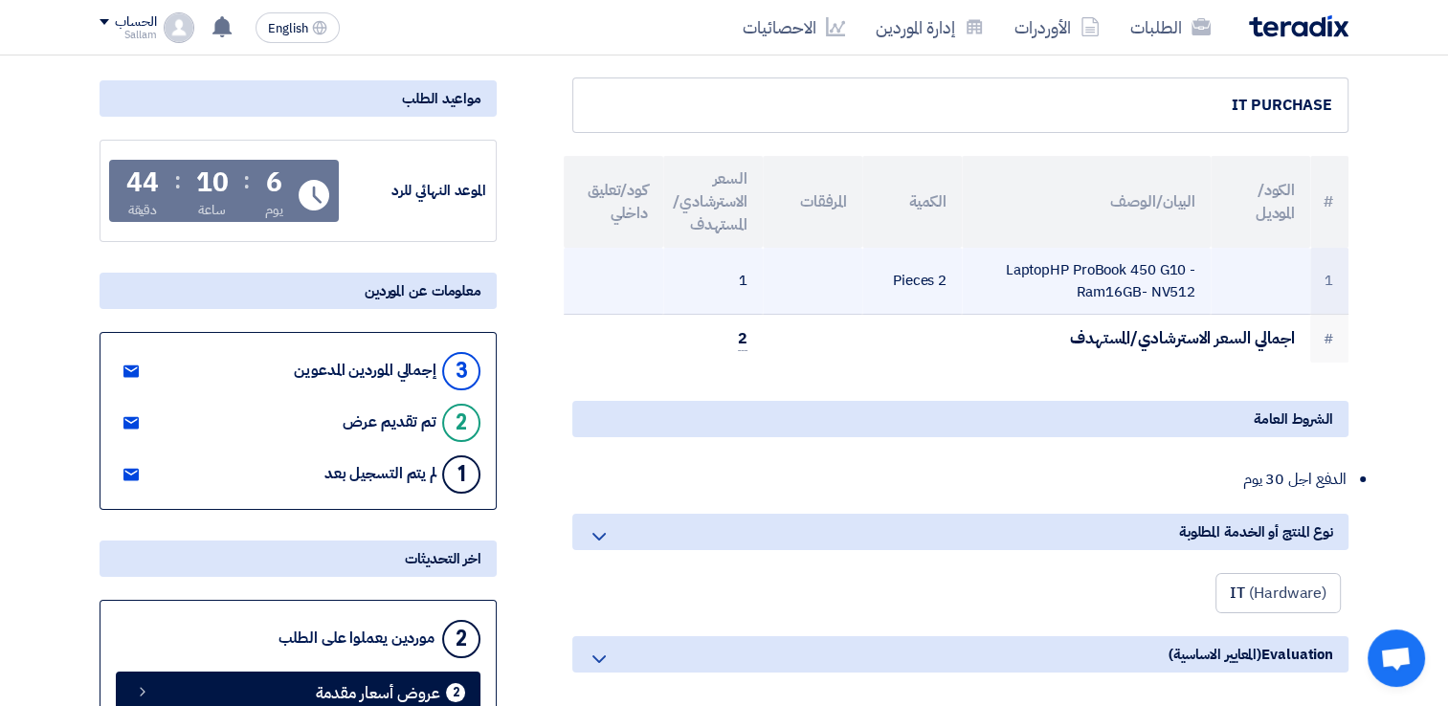
click at [1116, 289] on td "LaptopHP ProBook 450 G10 -Ram16GB- NV512" at bounding box center [1086, 281] width 249 height 67
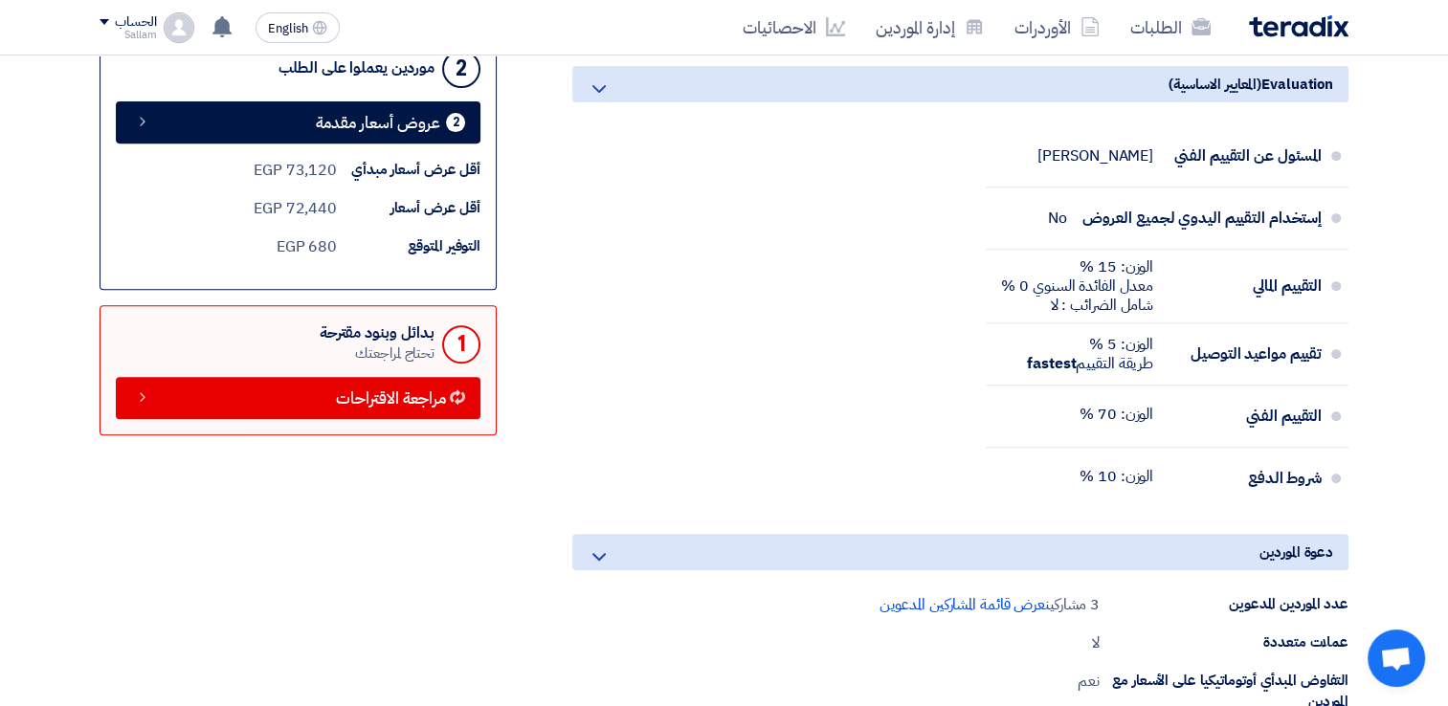
scroll to position [766, 0]
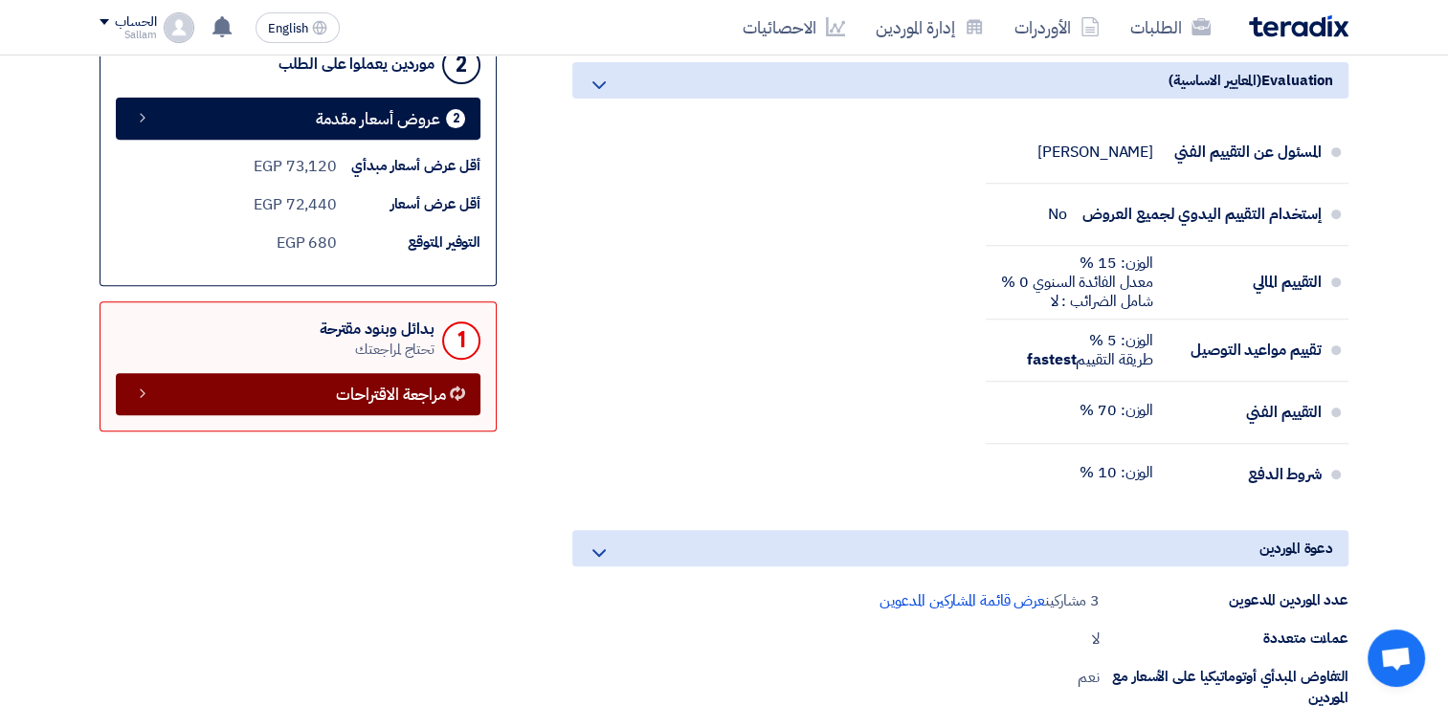
click at [348, 388] on span "مراجعة الاقتراحات" at bounding box center [391, 395] width 110 height 14
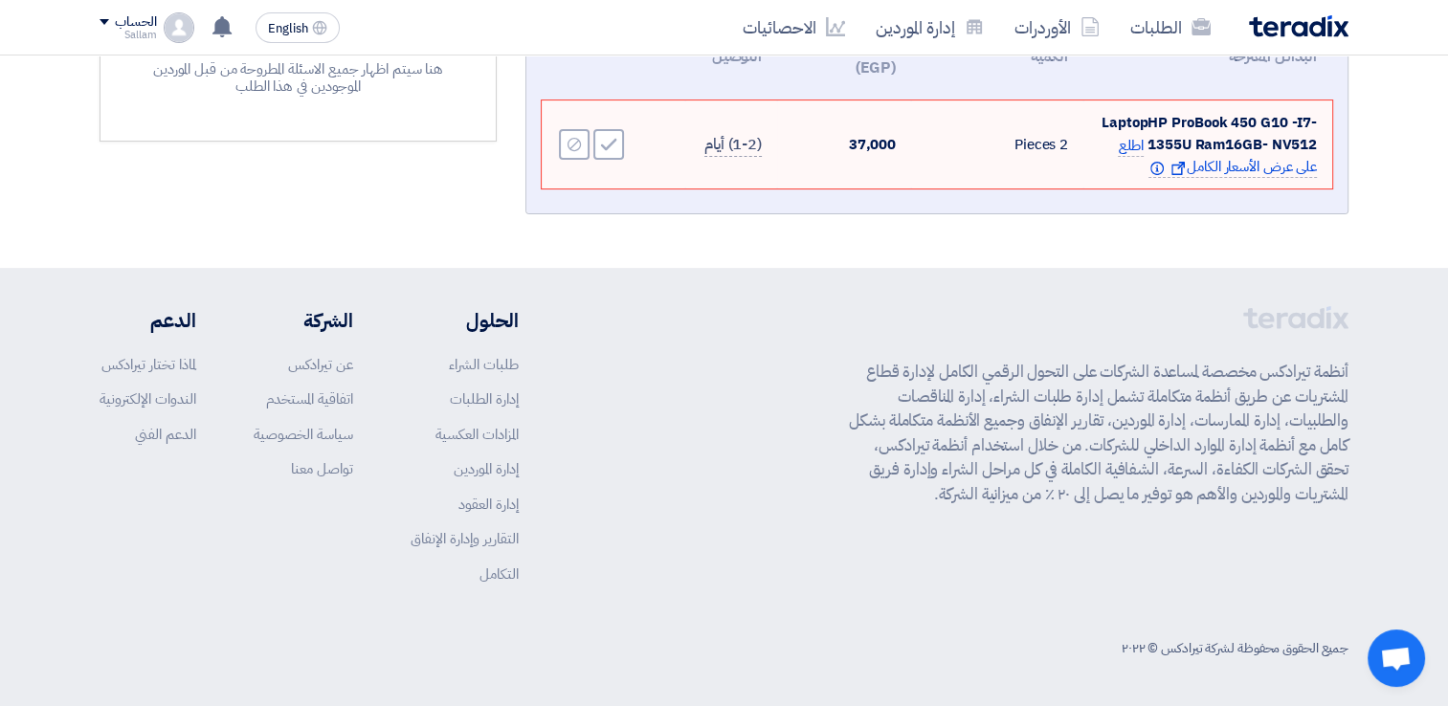
scroll to position [465, 0]
click at [1172, 170] on icon "Show offer" at bounding box center [1178, 172] width 13 height 13
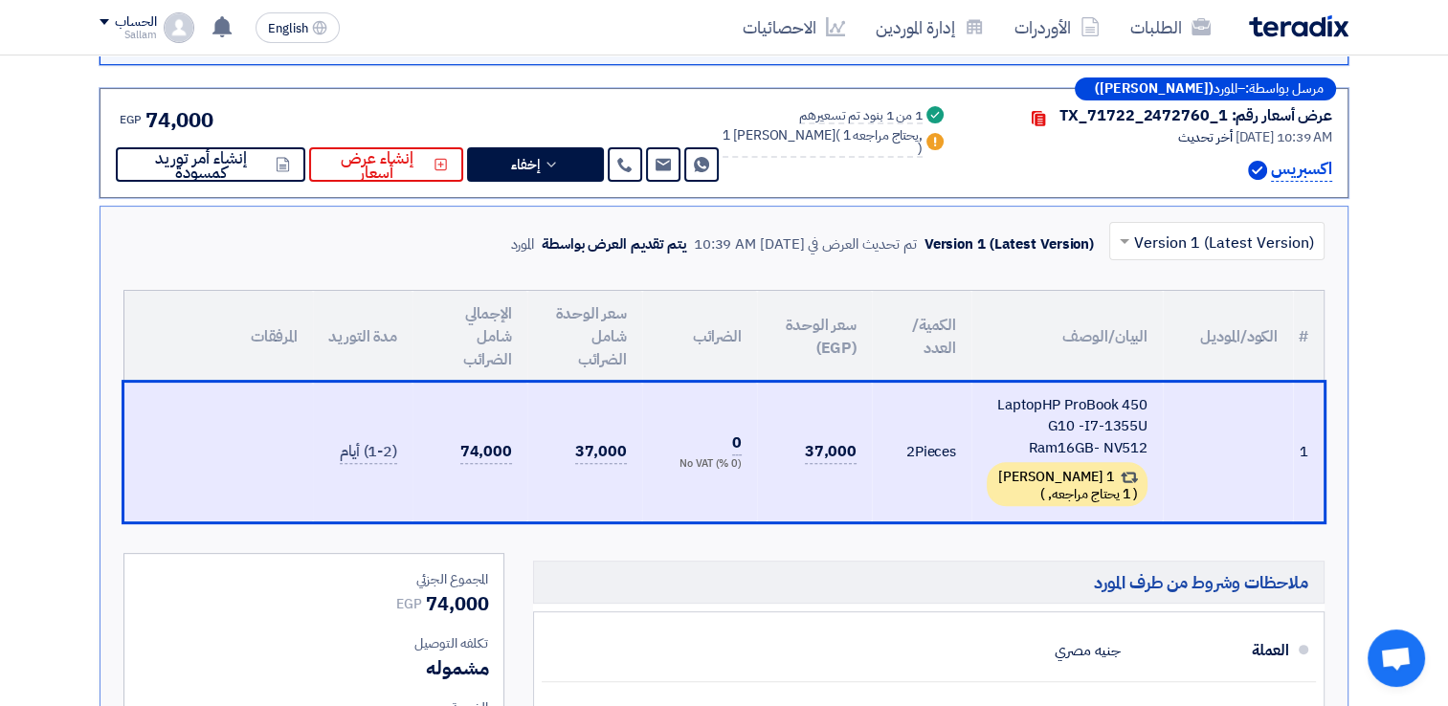
scroll to position [558, 0]
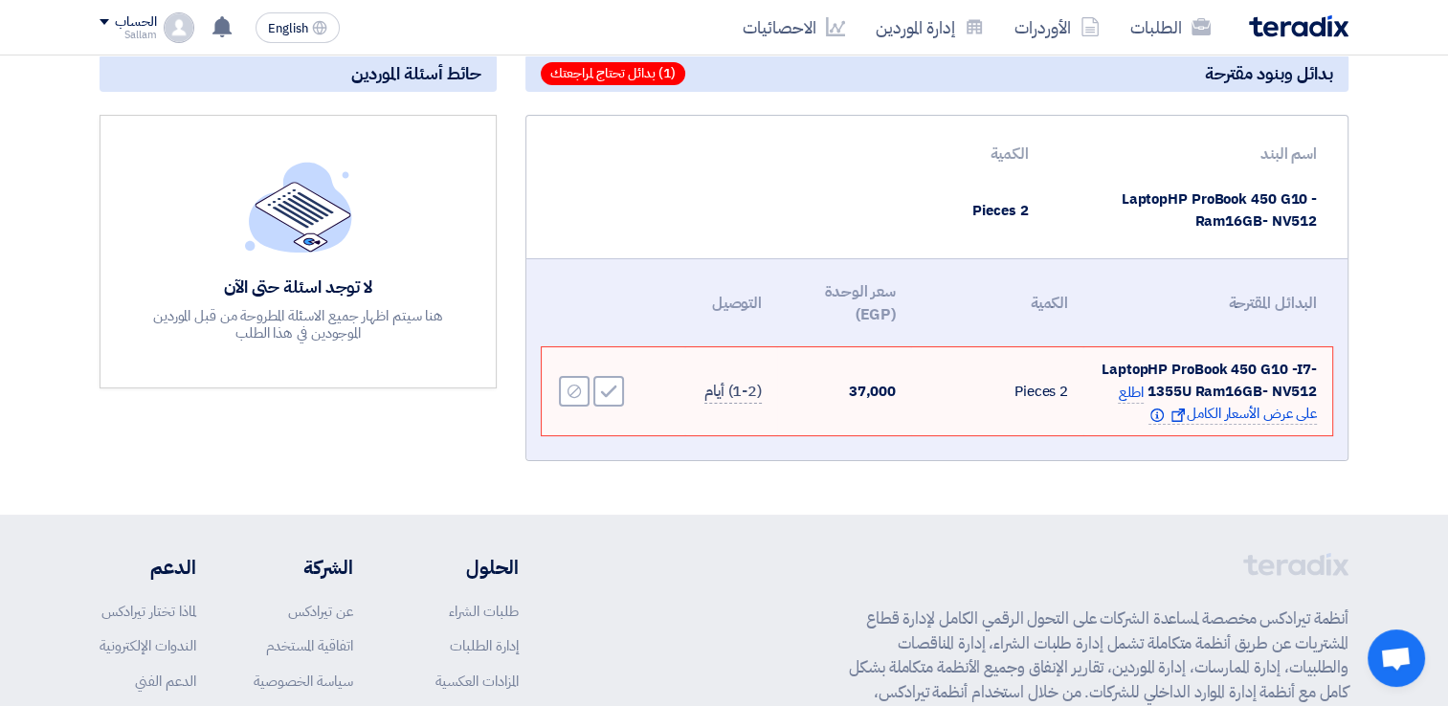
scroll to position [178, 0]
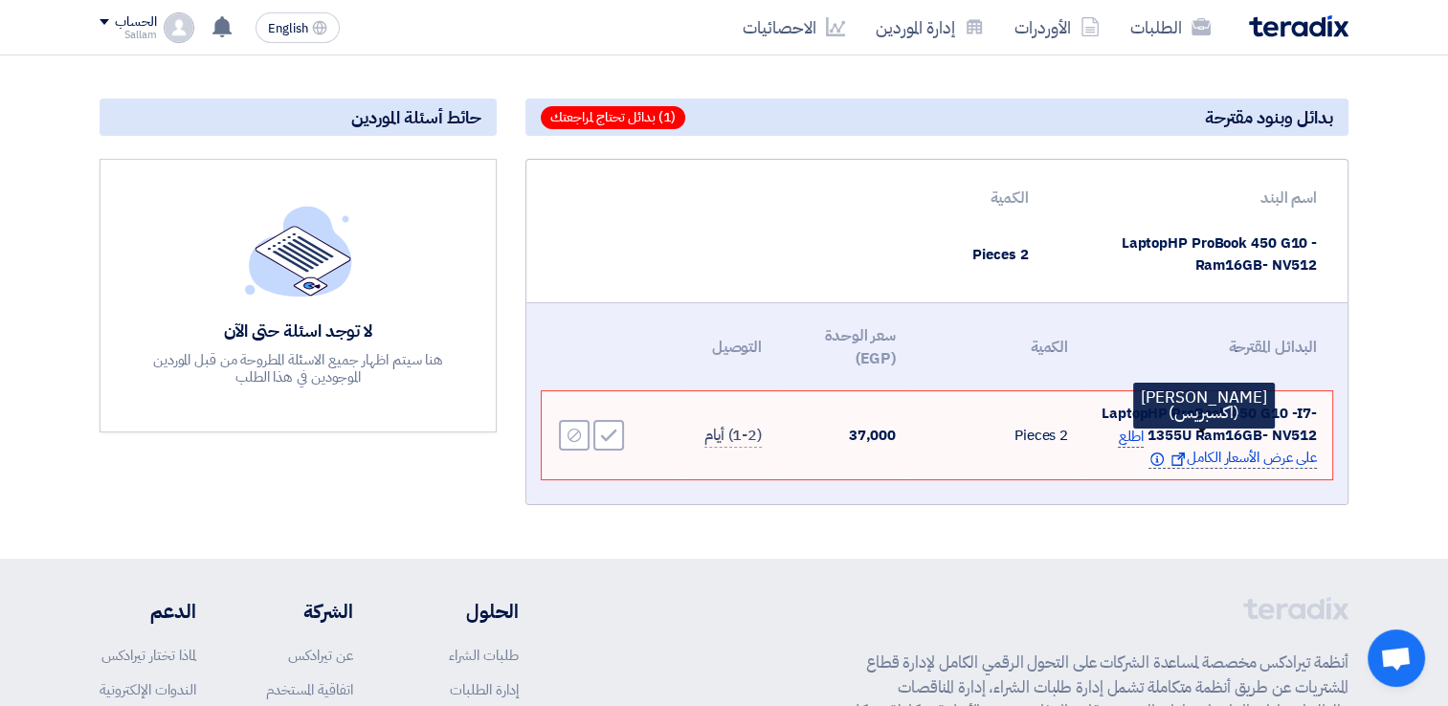
click at [1151, 457] on icon "Info" at bounding box center [1157, 459] width 13 height 13
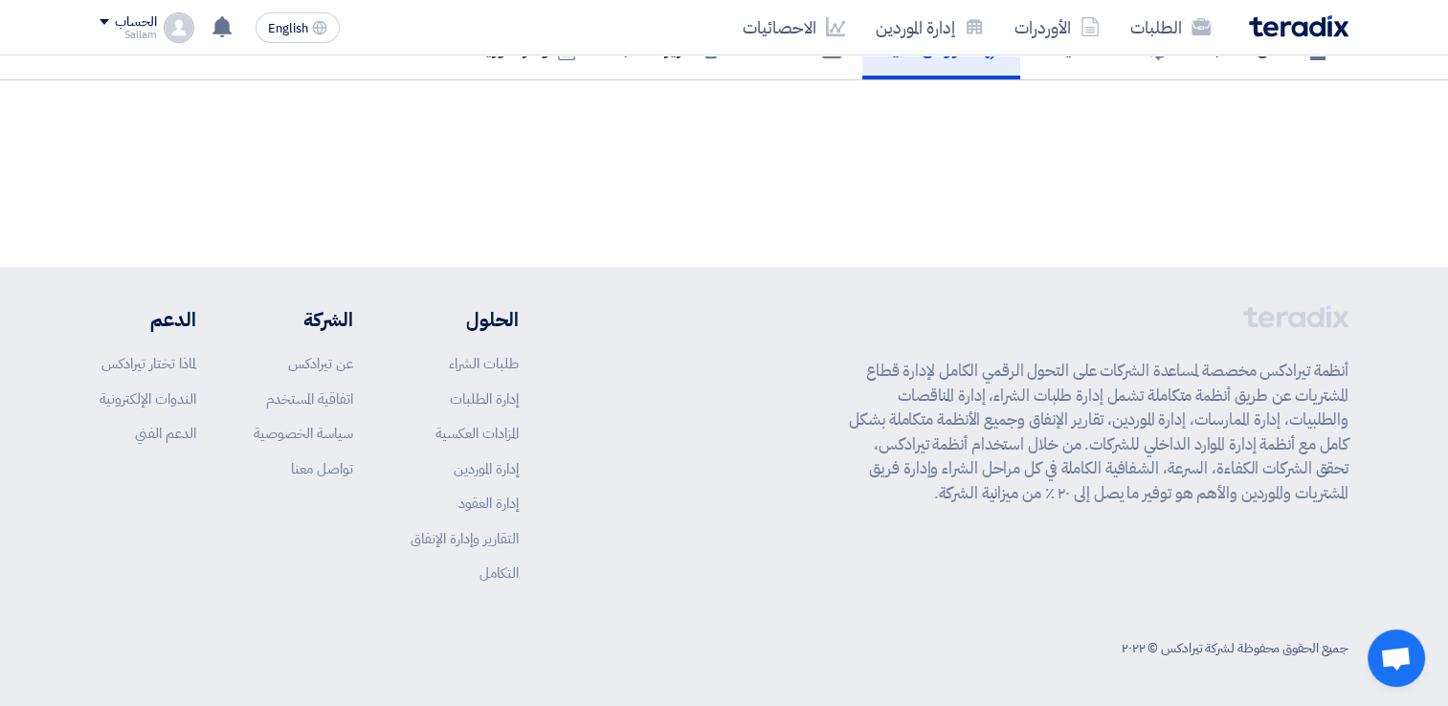
scroll to position [149, 0]
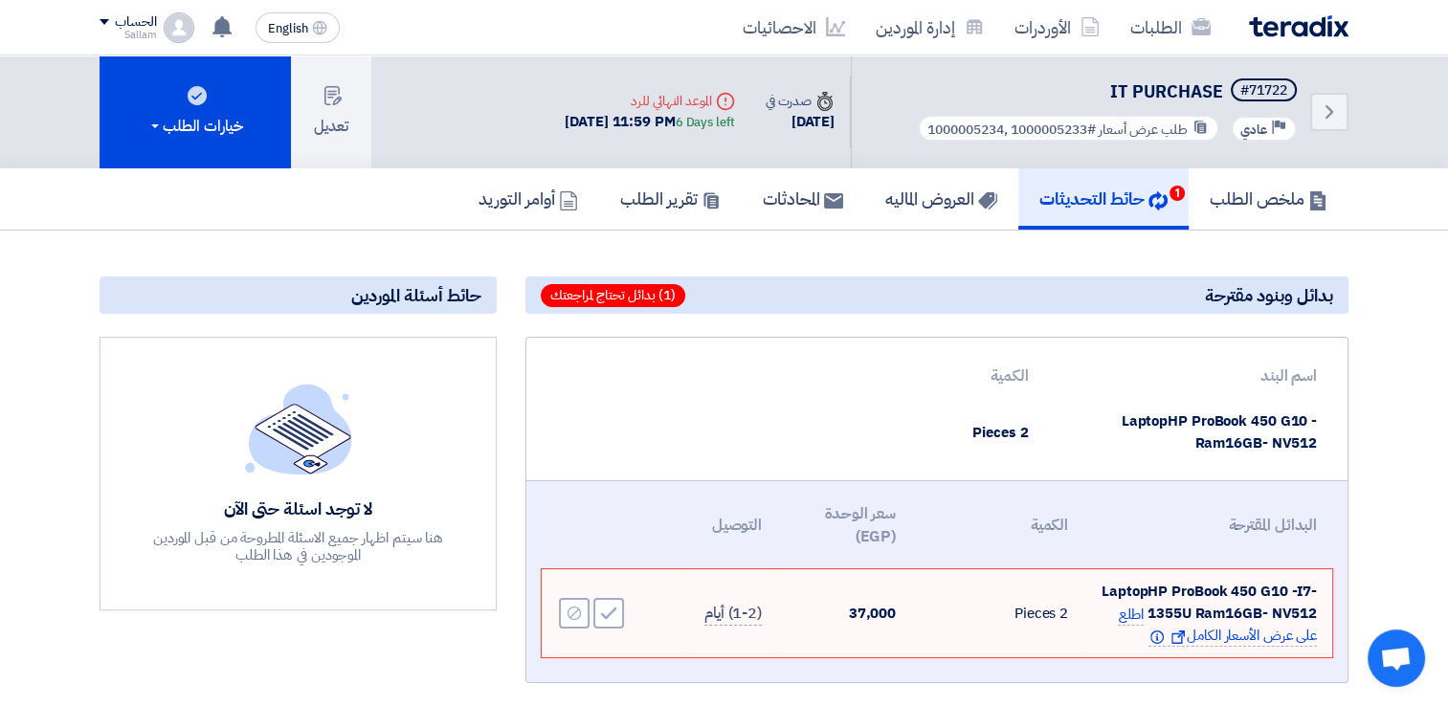
click at [1099, 207] on h5 "حائط التحديثات 1" at bounding box center [1104, 199] width 128 height 22
click at [1165, 185] on link "حائط التحديثات 1" at bounding box center [1103, 198] width 170 height 61
click at [1233, 201] on h5 "ملخص الطلب" at bounding box center [1269, 199] width 118 height 22
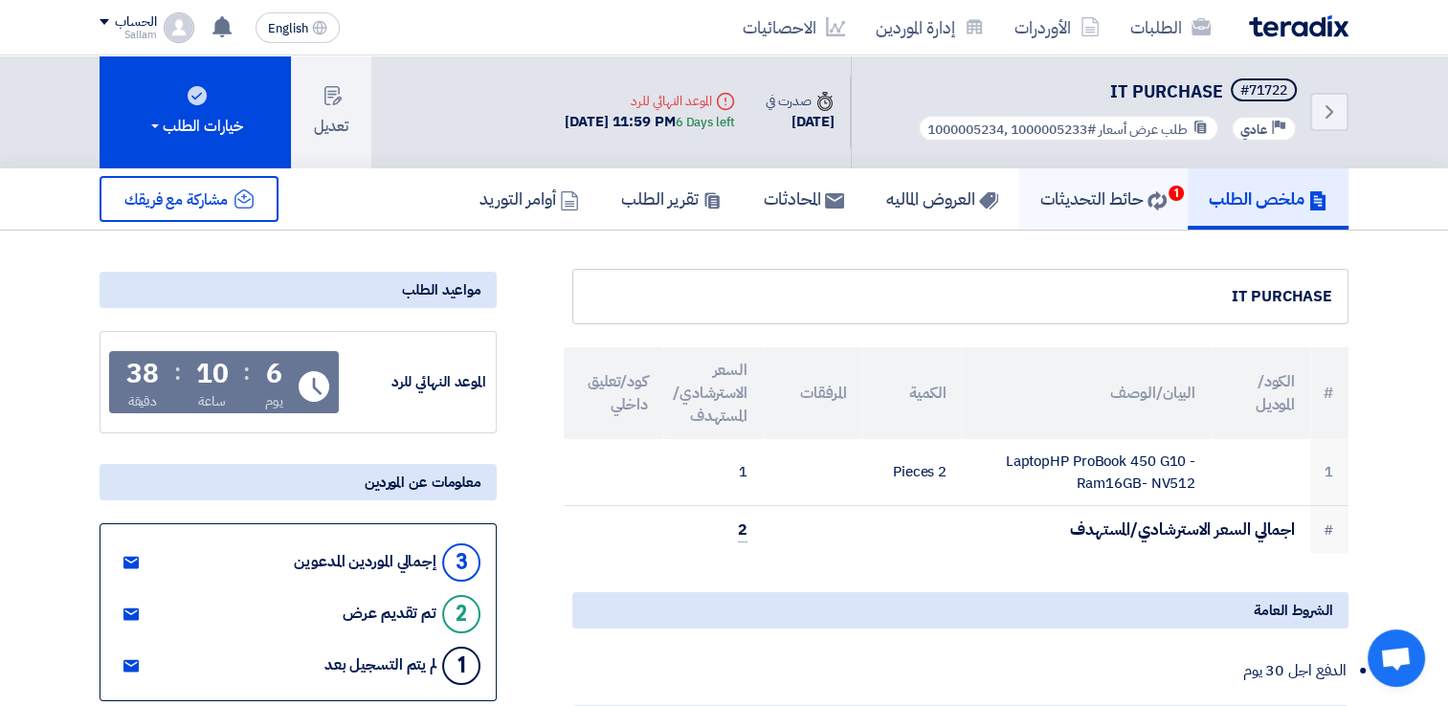
click at [1137, 188] on h5 "حائط التحديثات 1" at bounding box center [1103, 199] width 126 height 22
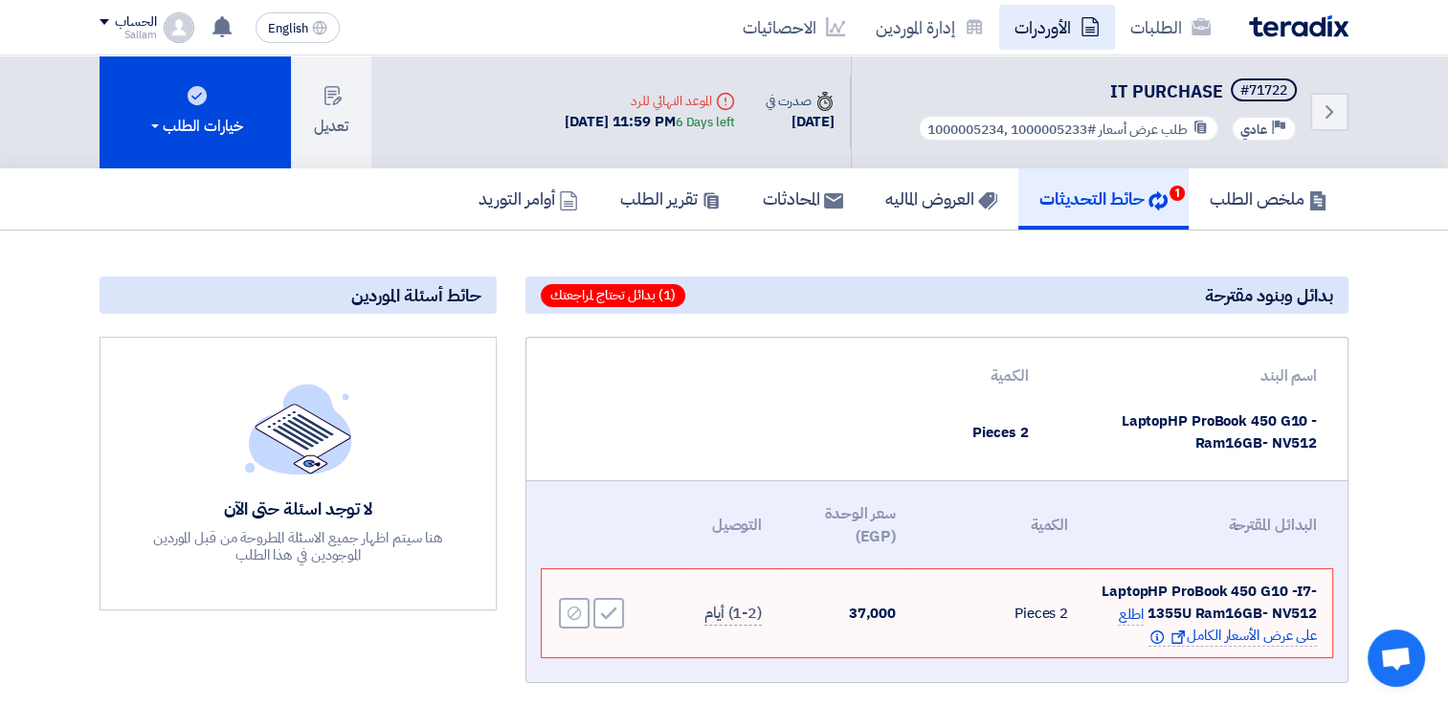
click at [1055, 19] on link "الأوردرات" at bounding box center [1057, 27] width 116 height 45
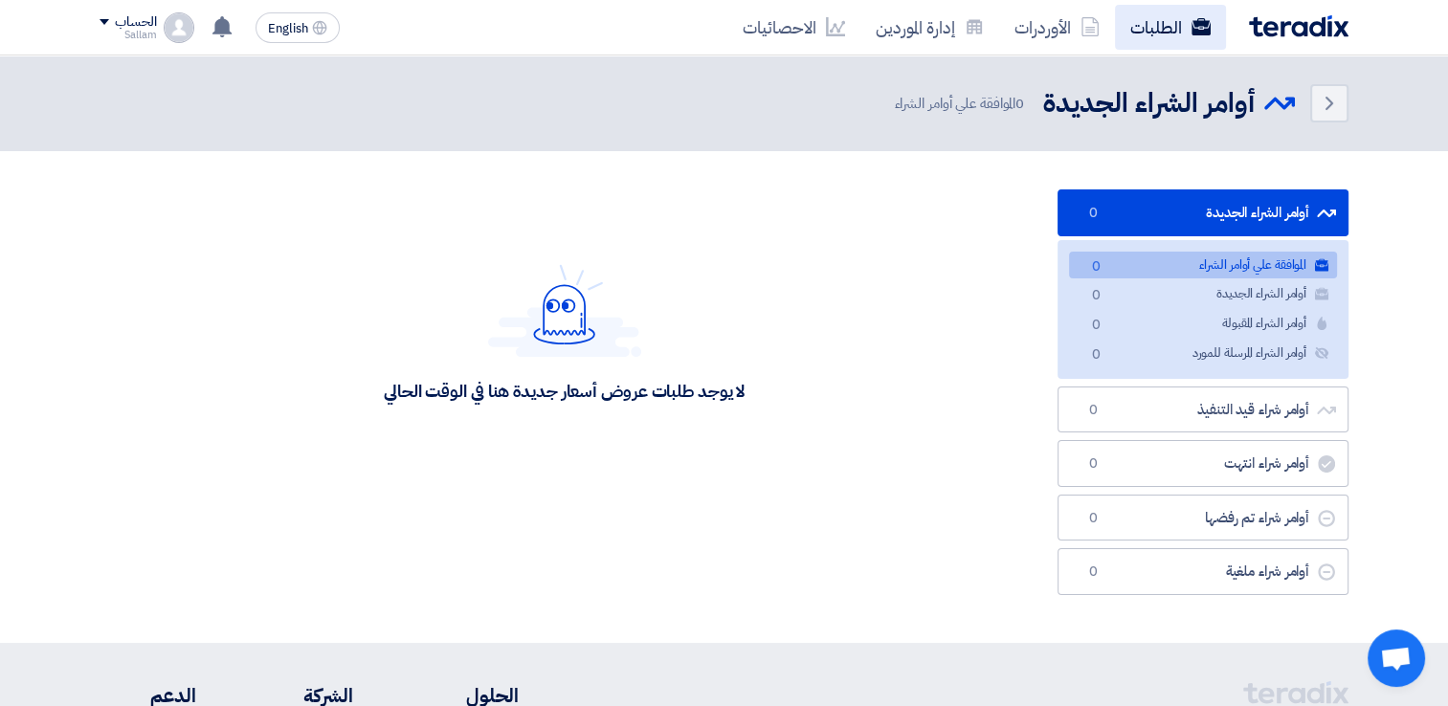
click at [1158, 20] on link "الطلبات" at bounding box center [1170, 27] width 111 height 45
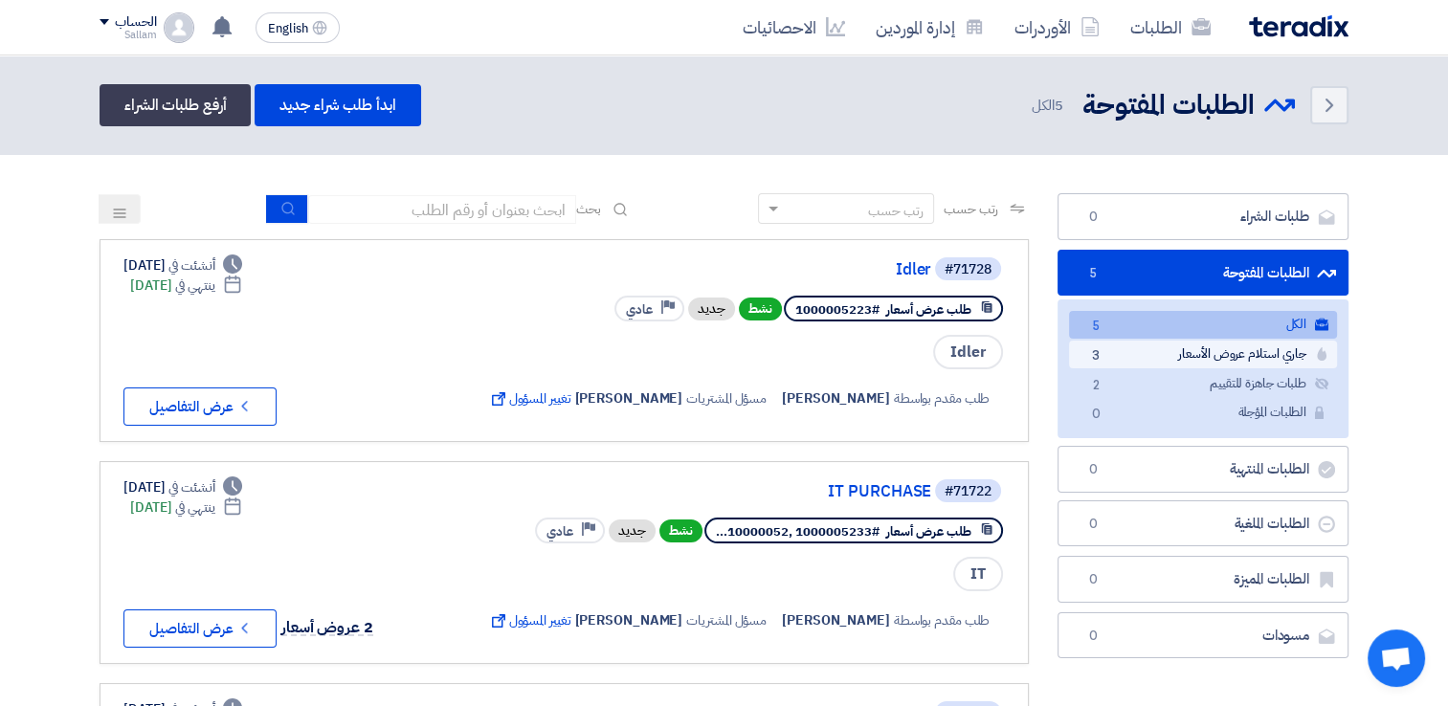
click at [1151, 349] on link "جاري استلام عروض الأسعار جاري استلام عروض الأسعار 3" at bounding box center [1203, 355] width 268 height 28
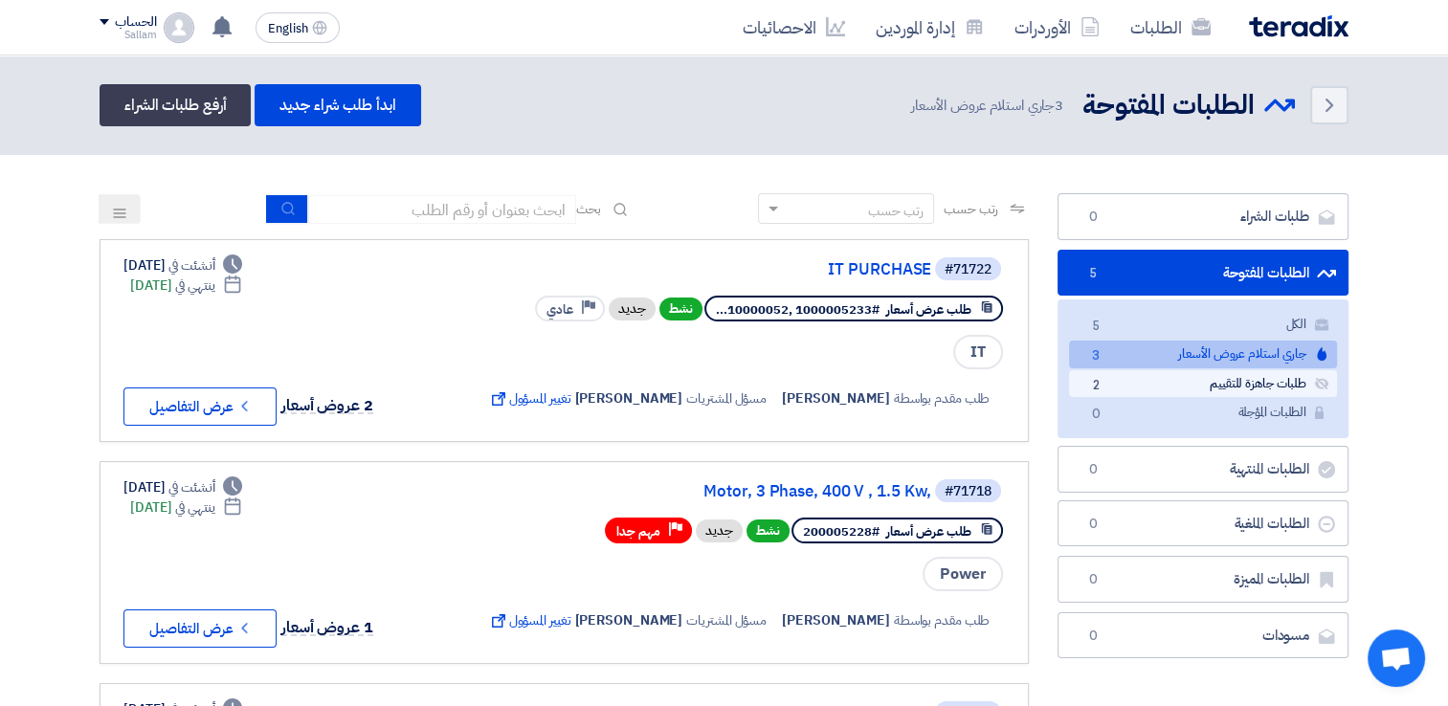
click at [1203, 381] on link "طلبات جاهزة للتقييم طلبات جاهزة للتقييم 2" at bounding box center [1203, 384] width 268 height 28
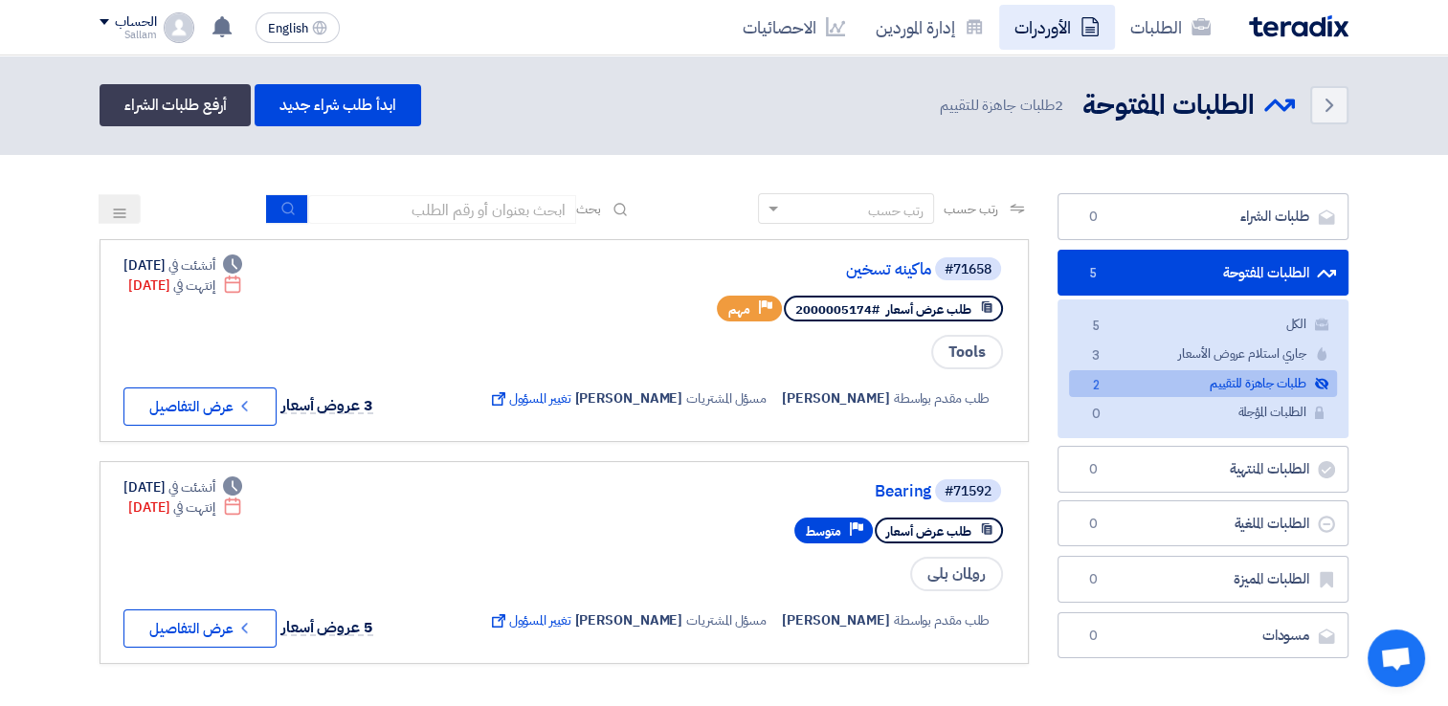
click at [1080, 31] on link "الأوردرات" at bounding box center [1057, 27] width 116 height 45
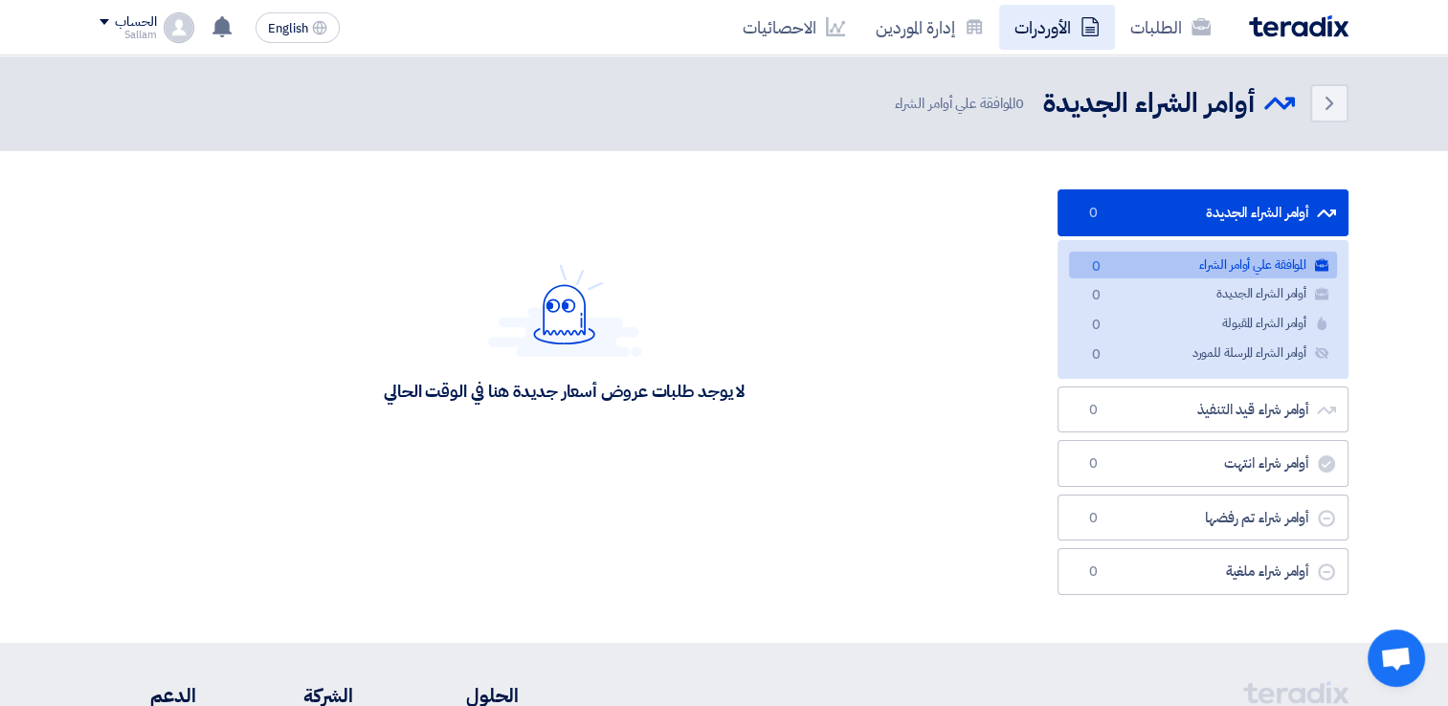
click at [1052, 36] on link "الأوردرات" at bounding box center [1057, 27] width 116 height 45
click at [1063, 33] on link "الأوردرات" at bounding box center [1057, 27] width 116 height 45
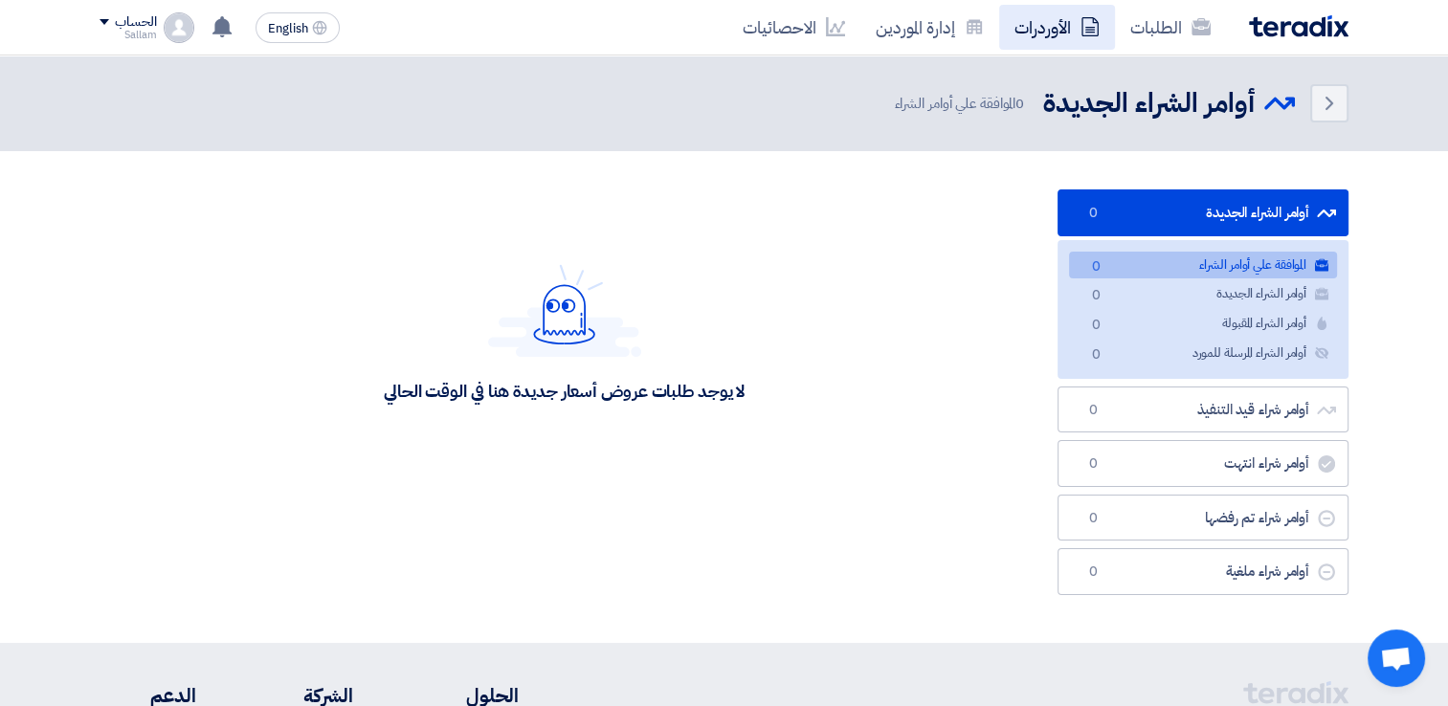
click at [1063, 33] on link "الأوردرات" at bounding box center [1057, 27] width 116 height 45
click at [1150, 29] on link "الطلبات" at bounding box center [1170, 27] width 111 height 45
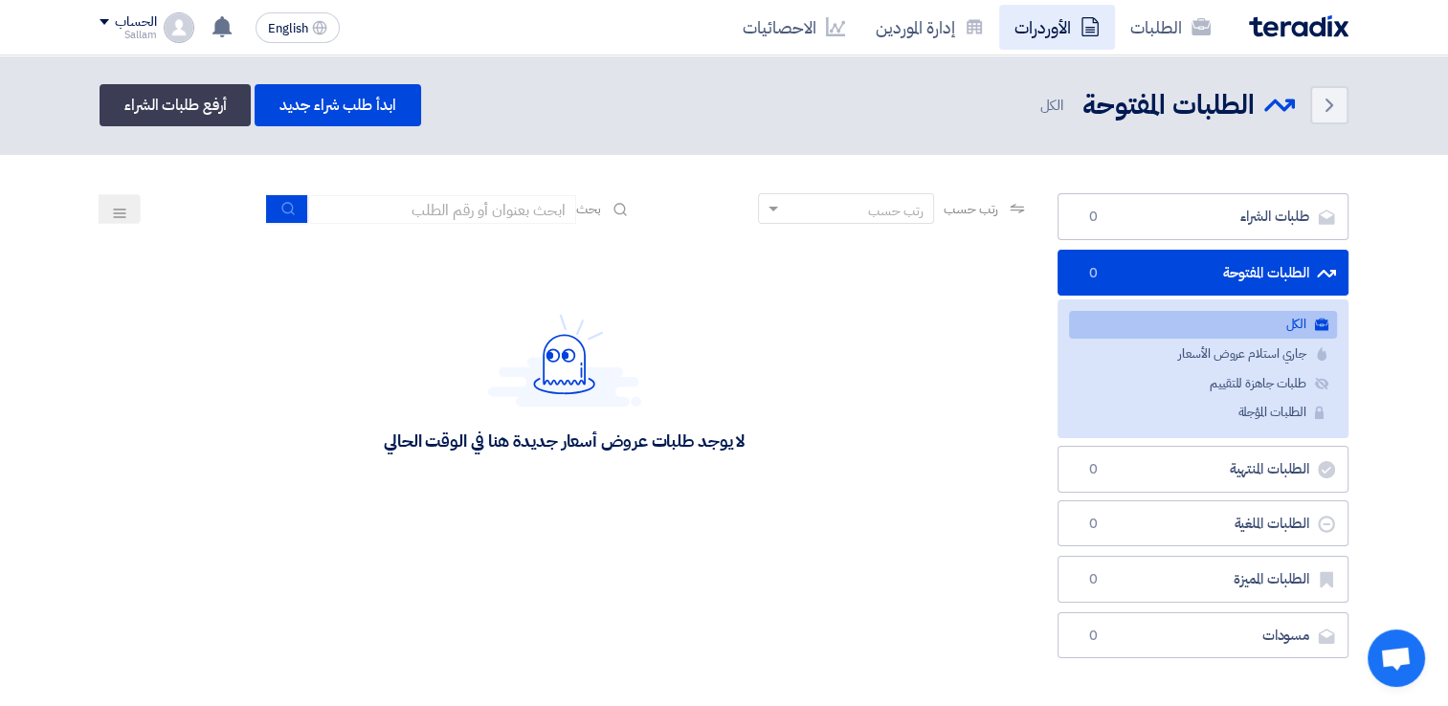
click at [1091, 28] on icon at bounding box center [1090, 26] width 19 height 19
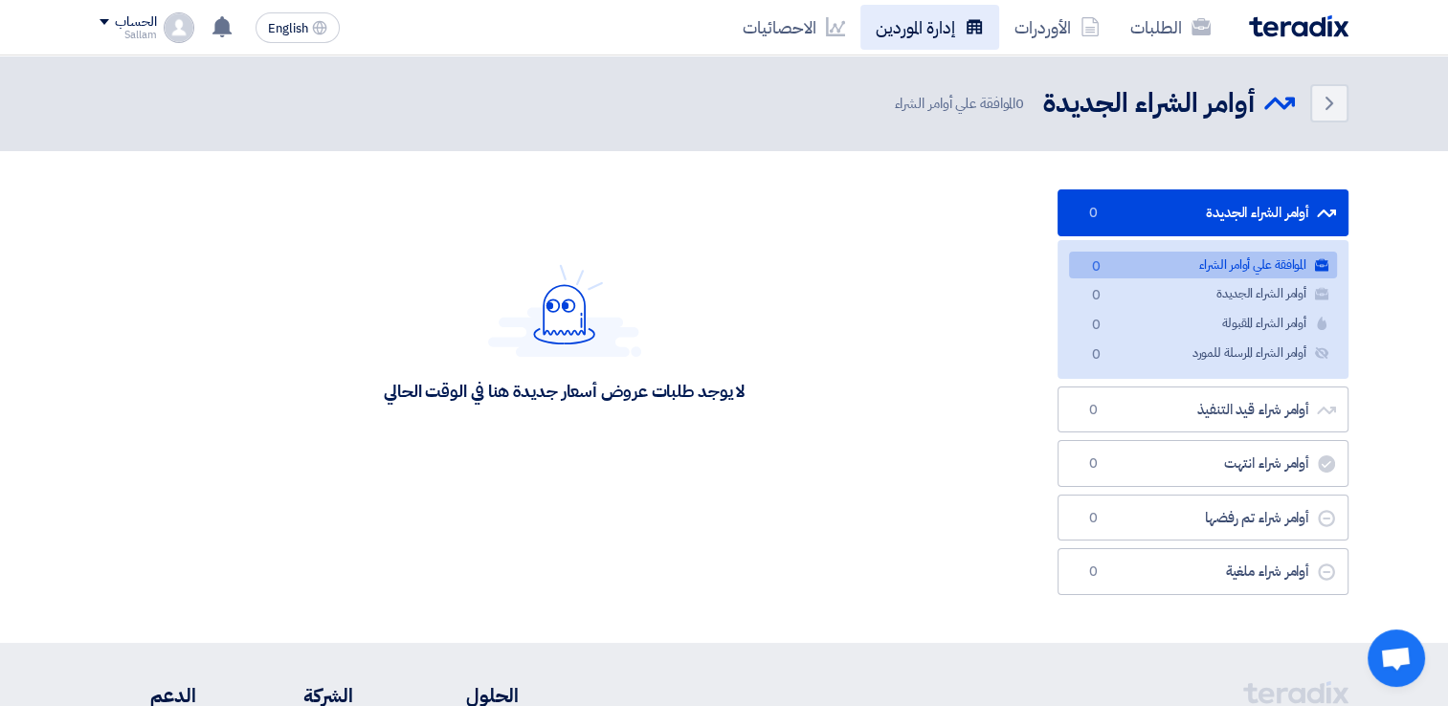
click at [941, 23] on link "إدارة الموردين" at bounding box center [930, 27] width 139 height 45
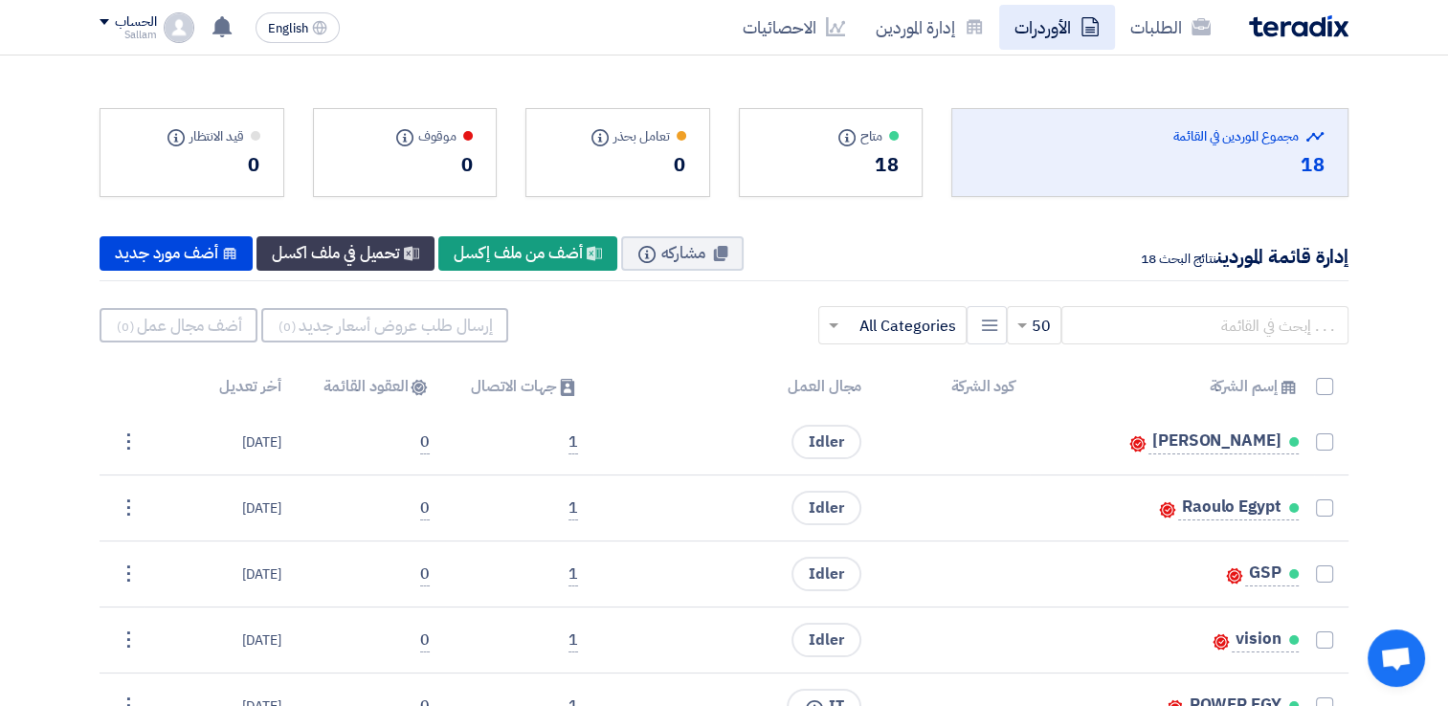
click at [1076, 30] on link "الأوردرات" at bounding box center [1057, 27] width 116 height 45
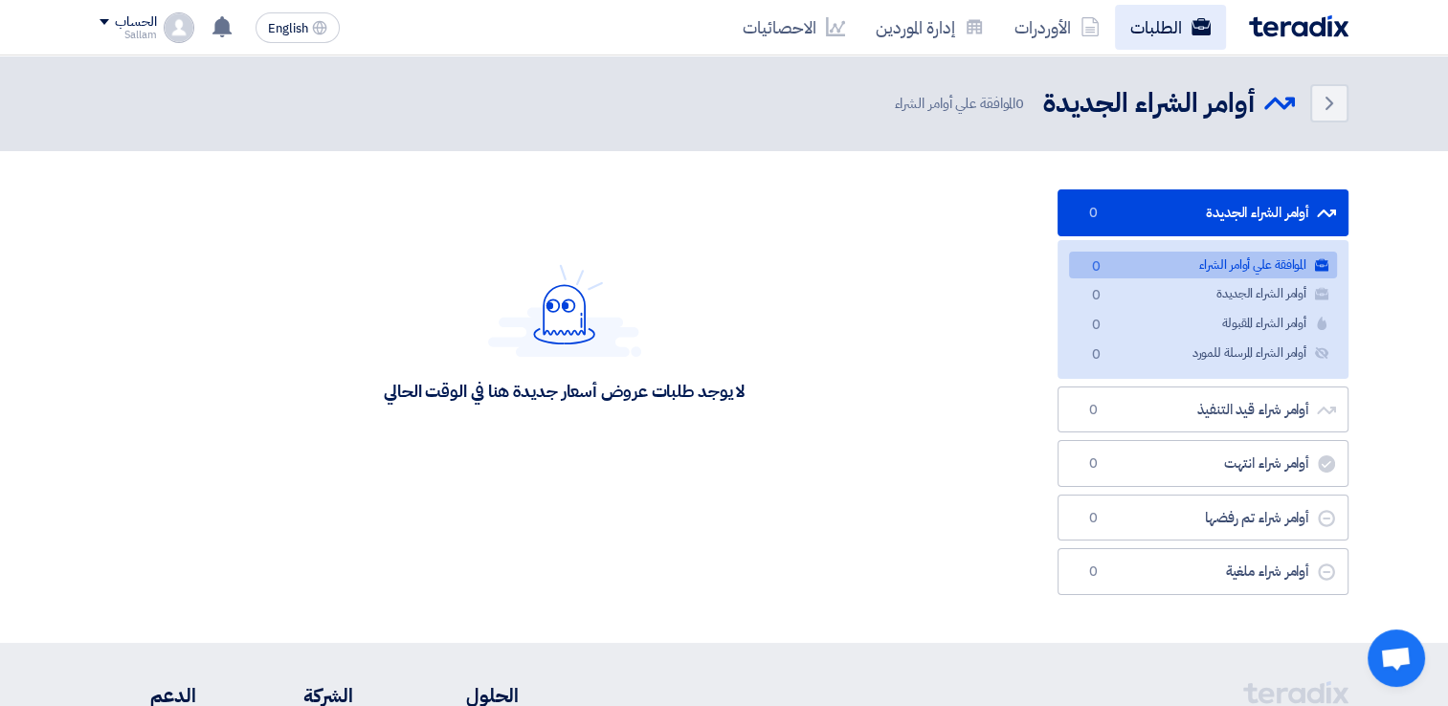
click at [1154, 31] on link "الطلبات" at bounding box center [1170, 27] width 111 height 45
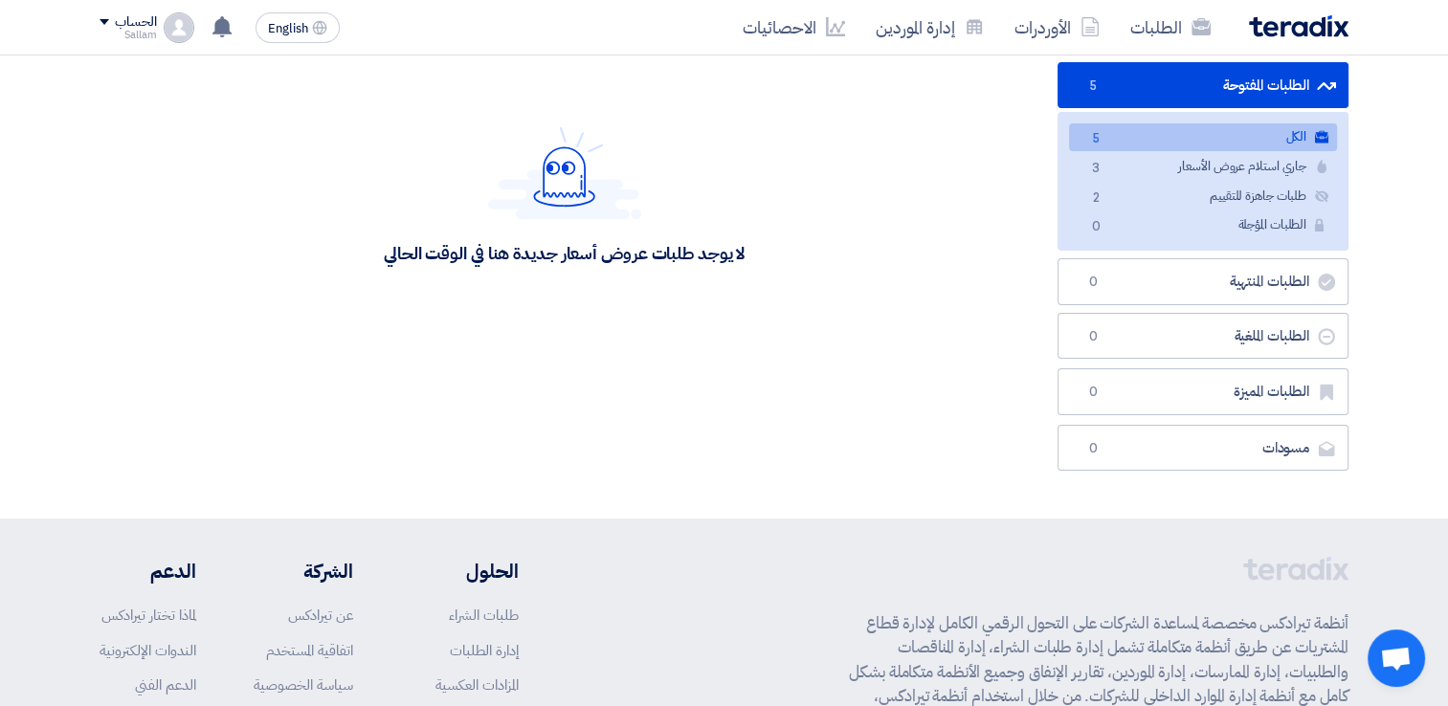
scroll to position [191, 0]
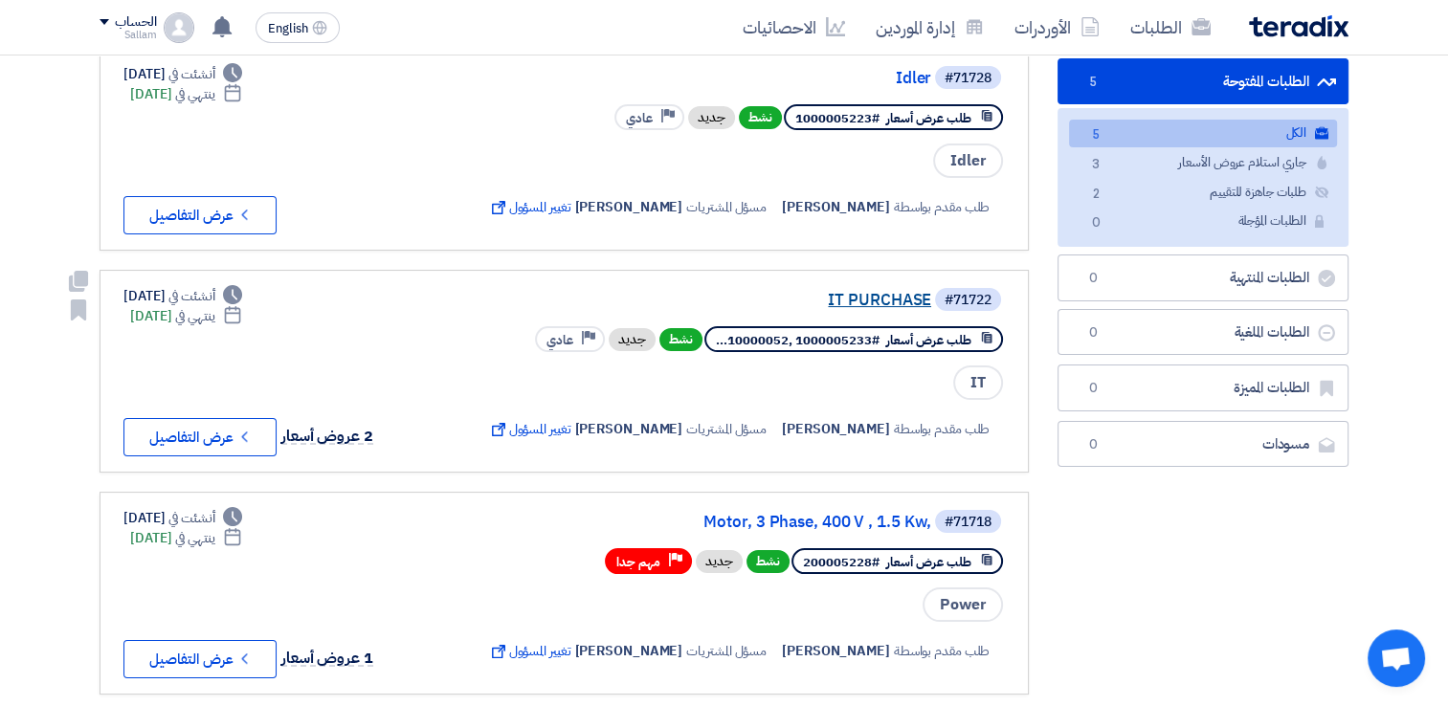
click at [850, 292] on link "IT PURCHASE" at bounding box center [739, 300] width 383 height 17
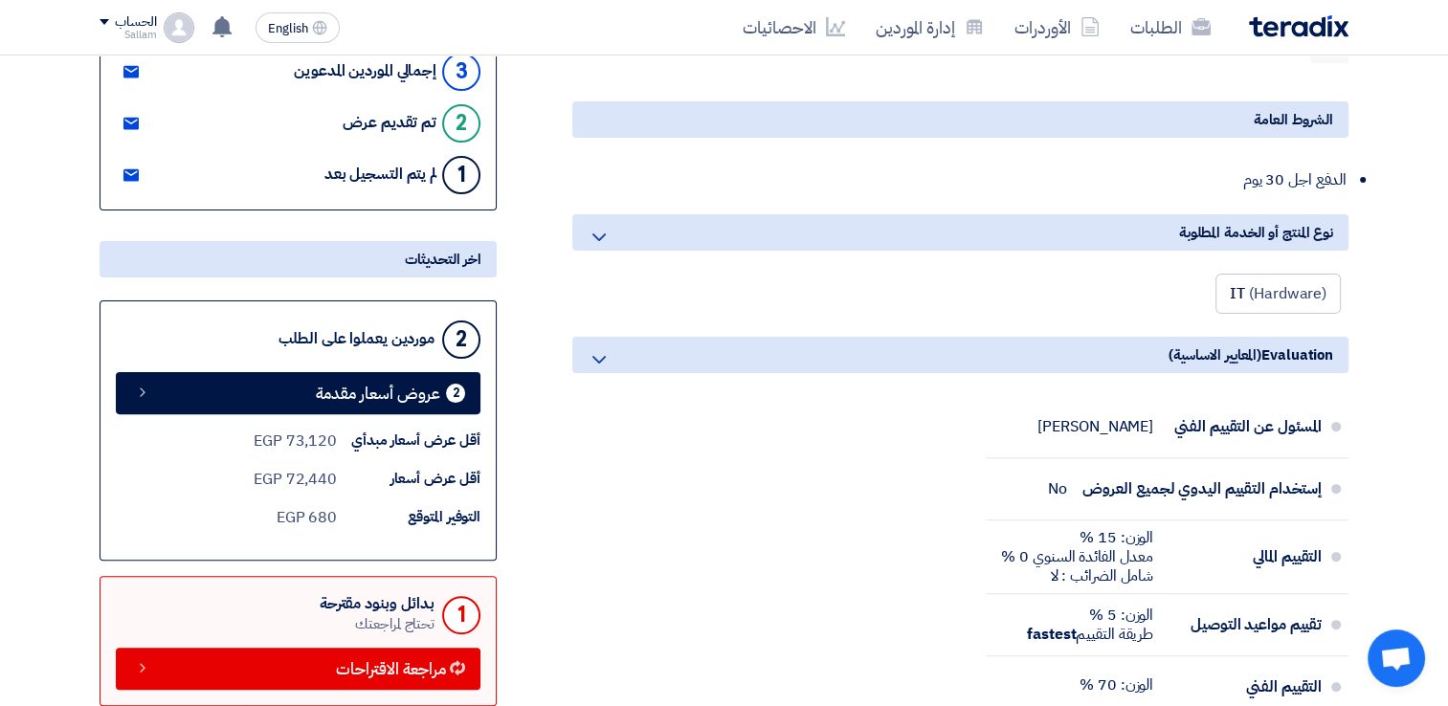
scroll to position [574, 0]
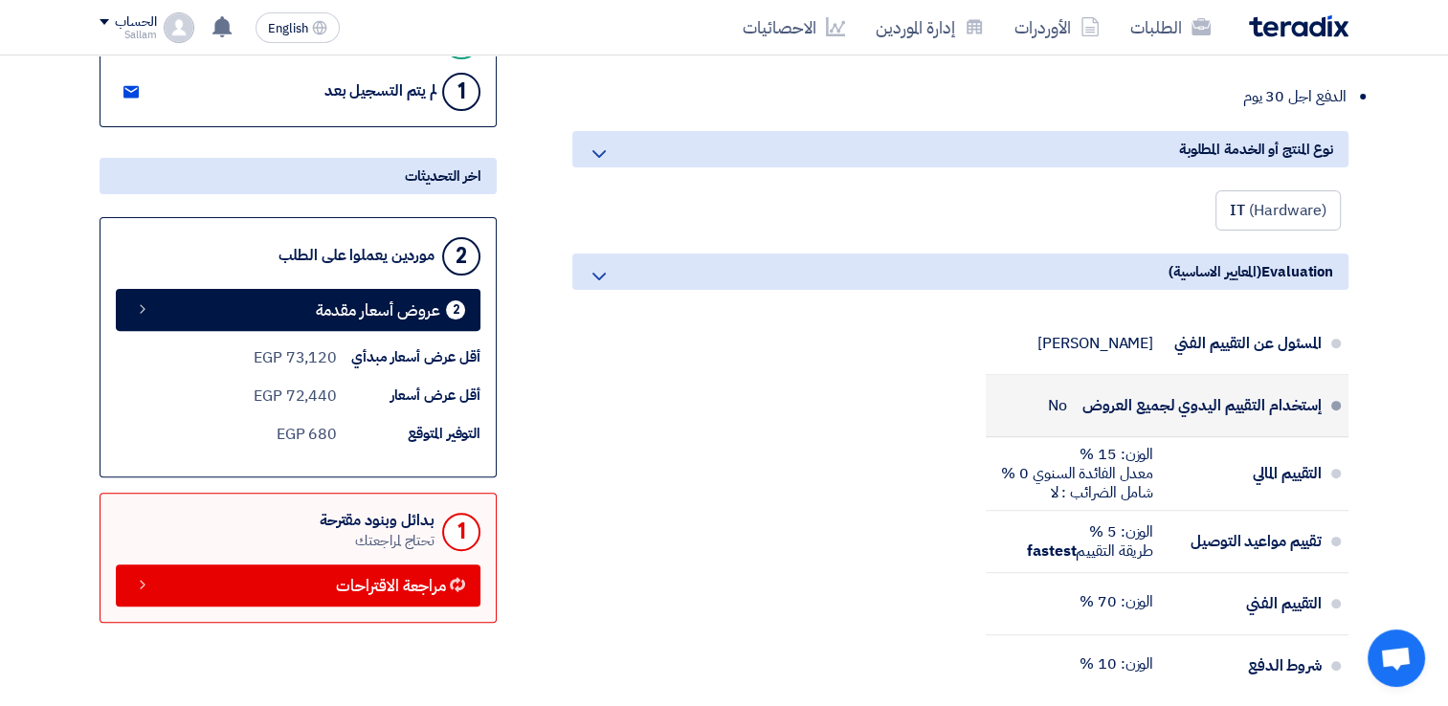
click at [1146, 414] on div "إستخدام التقييم اليدوي لجميع العروض" at bounding box center [1202, 406] width 240 height 46
click at [1087, 398] on div "إستخدام التقييم اليدوي لجميع العروض" at bounding box center [1202, 406] width 240 height 46
click at [1057, 404] on div "No" at bounding box center [1057, 405] width 19 height 19
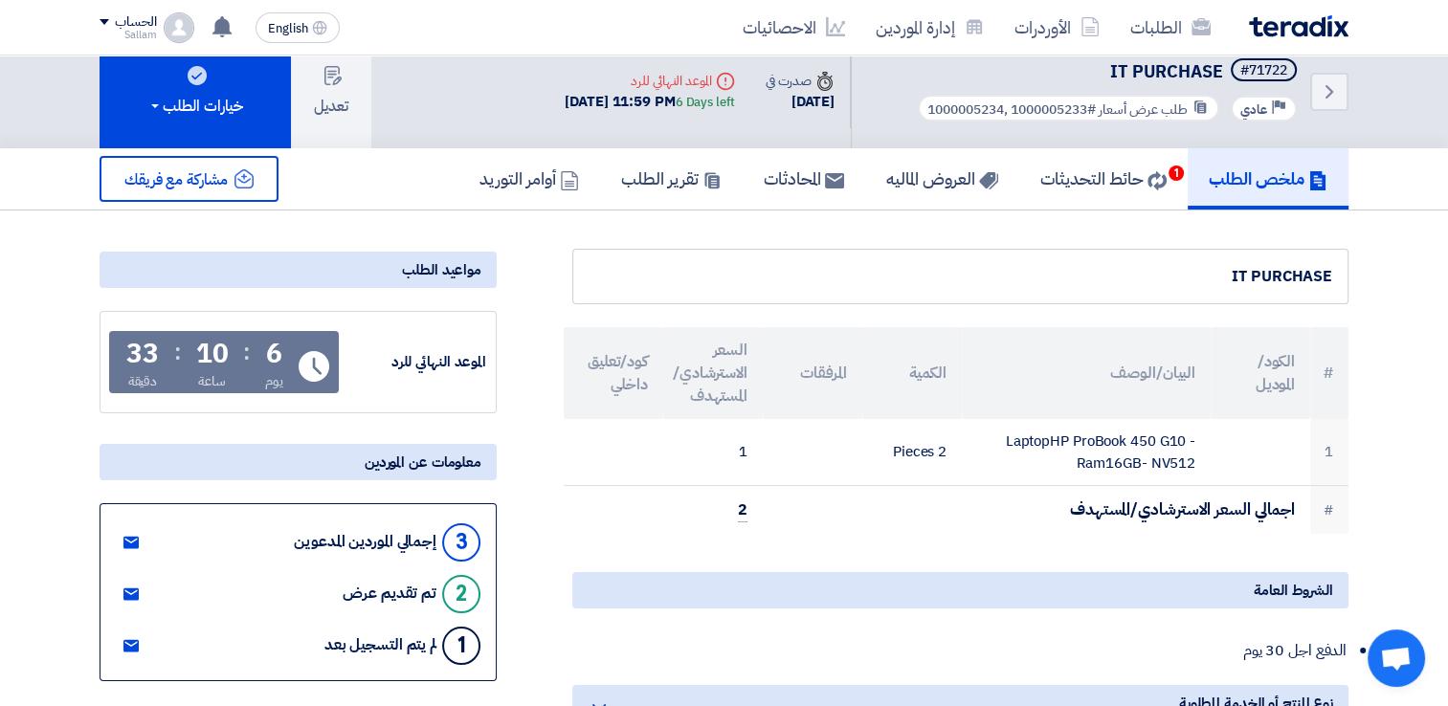
scroll to position [0, 0]
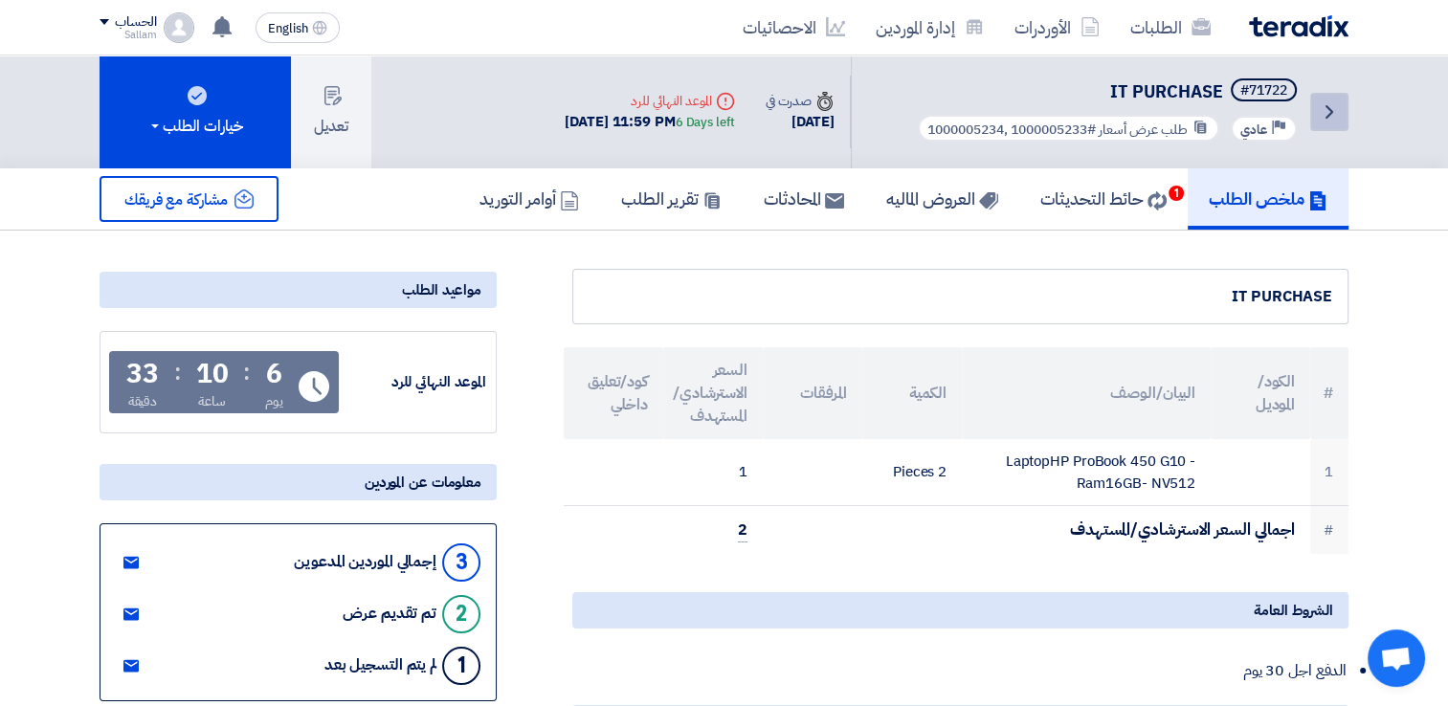
click at [1318, 112] on icon "Back" at bounding box center [1329, 112] width 23 height 23
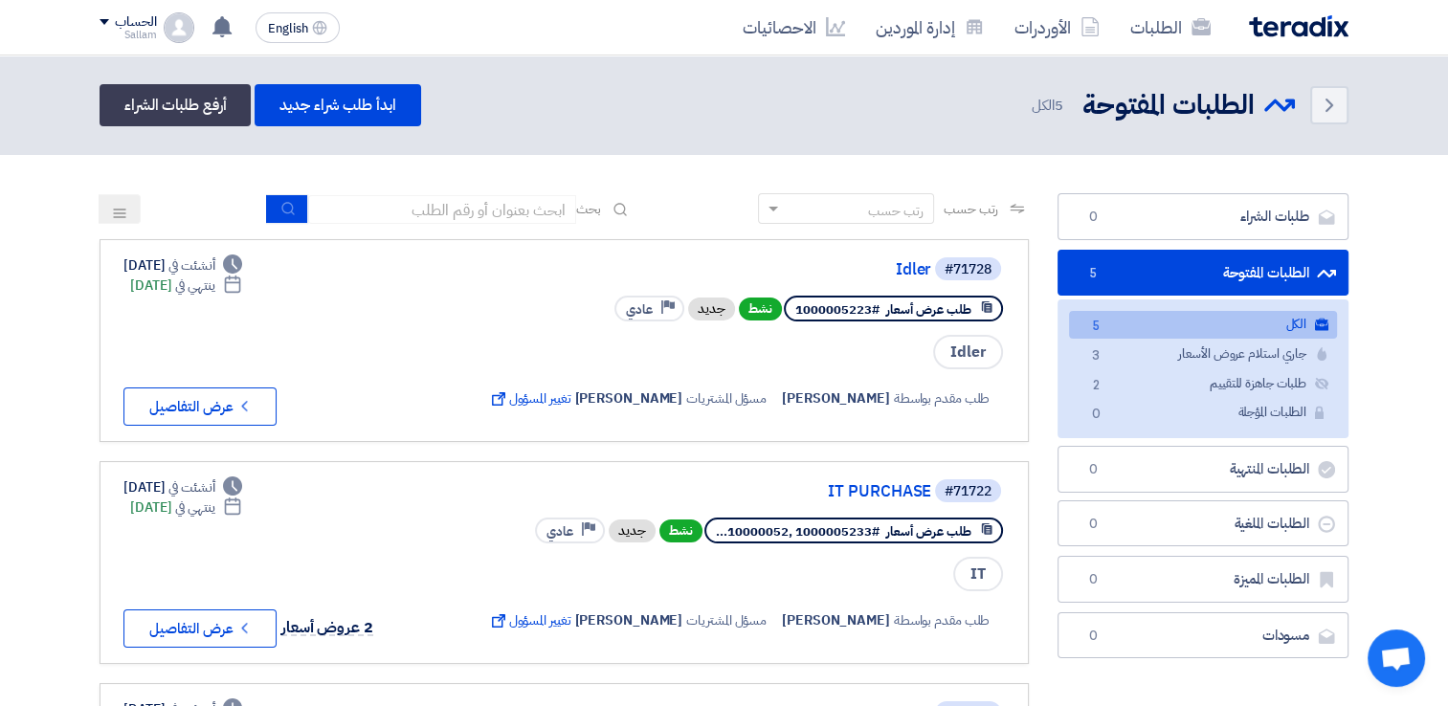
click at [833, 219] on div "رتب حسب" at bounding box center [858, 209] width 150 height 24
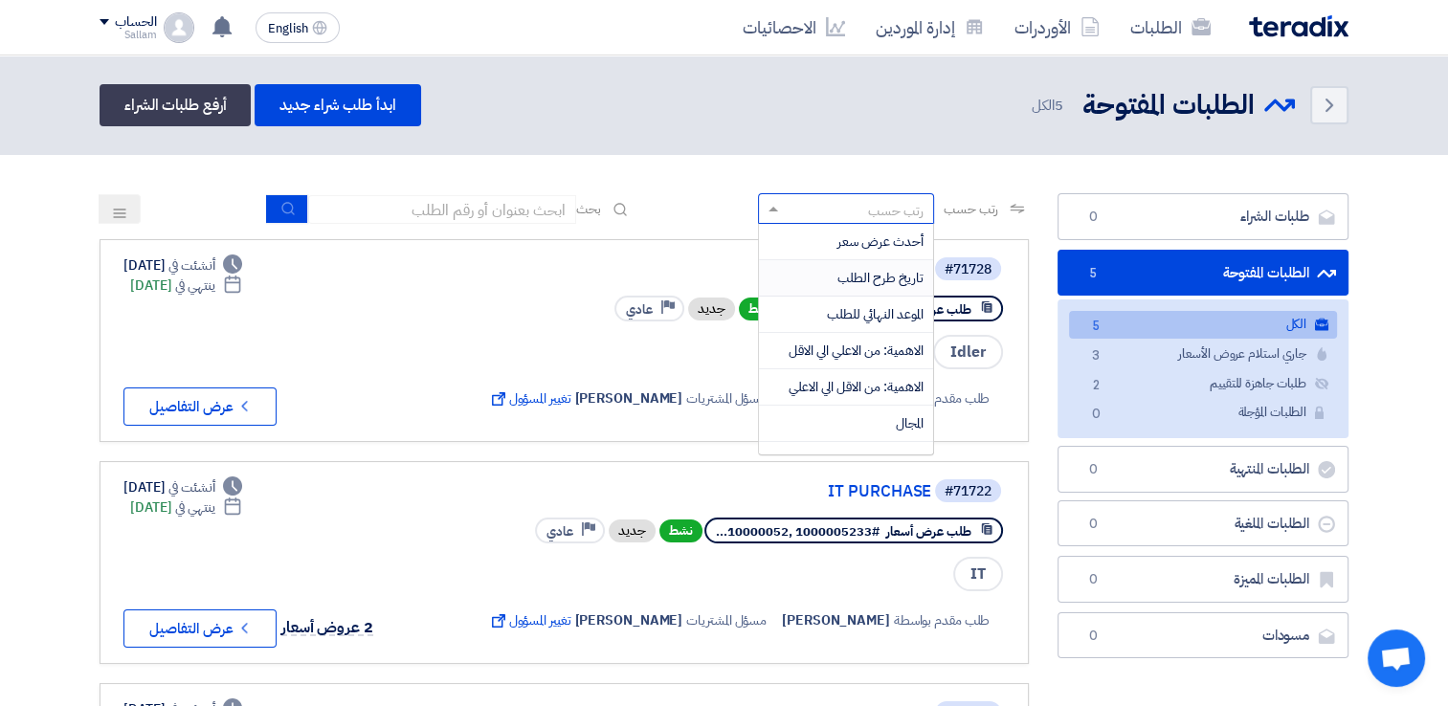
click at [832, 283] on div "تاريخ طرح الطلب" at bounding box center [846, 278] width 174 height 36
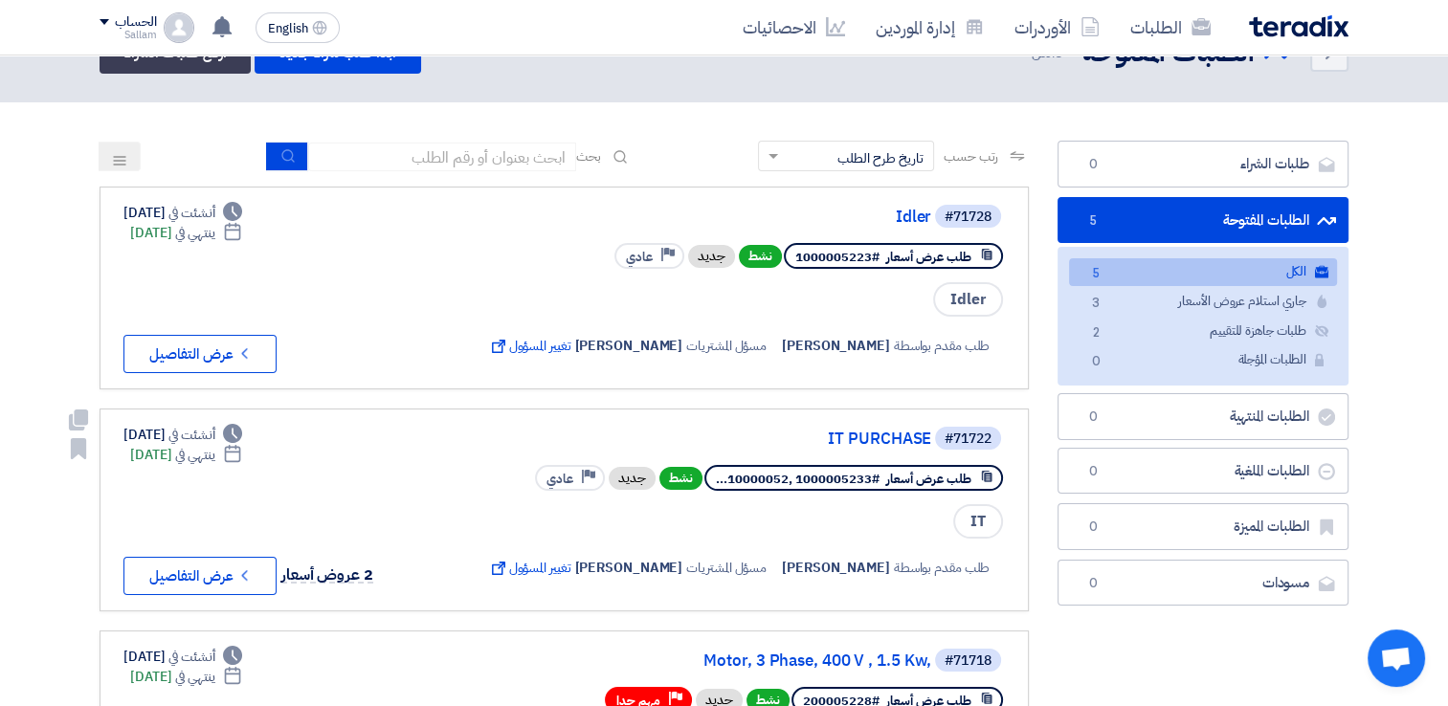
scroll to position [96, 0]
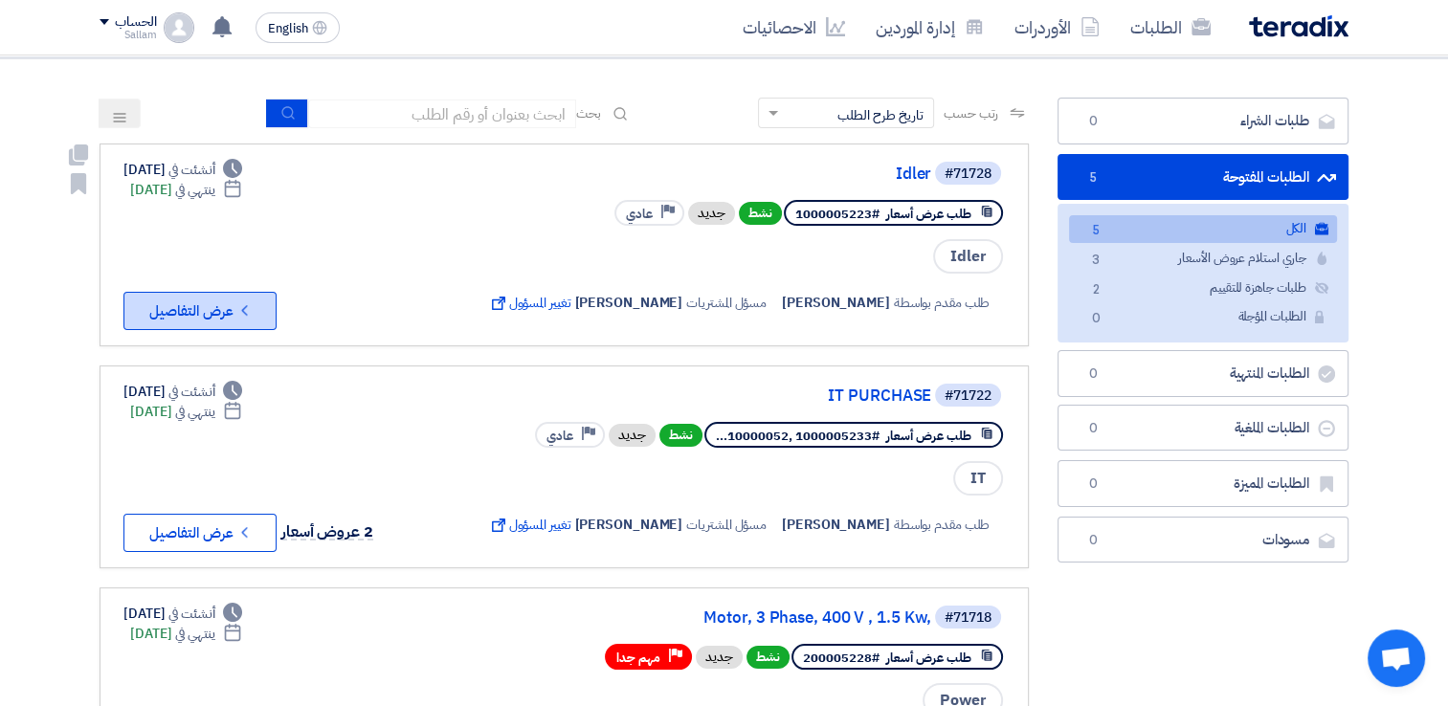
click at [224, 313] on button "Check details عرض التفاصيل" at bounding box center [199, 311] width 153 height 38
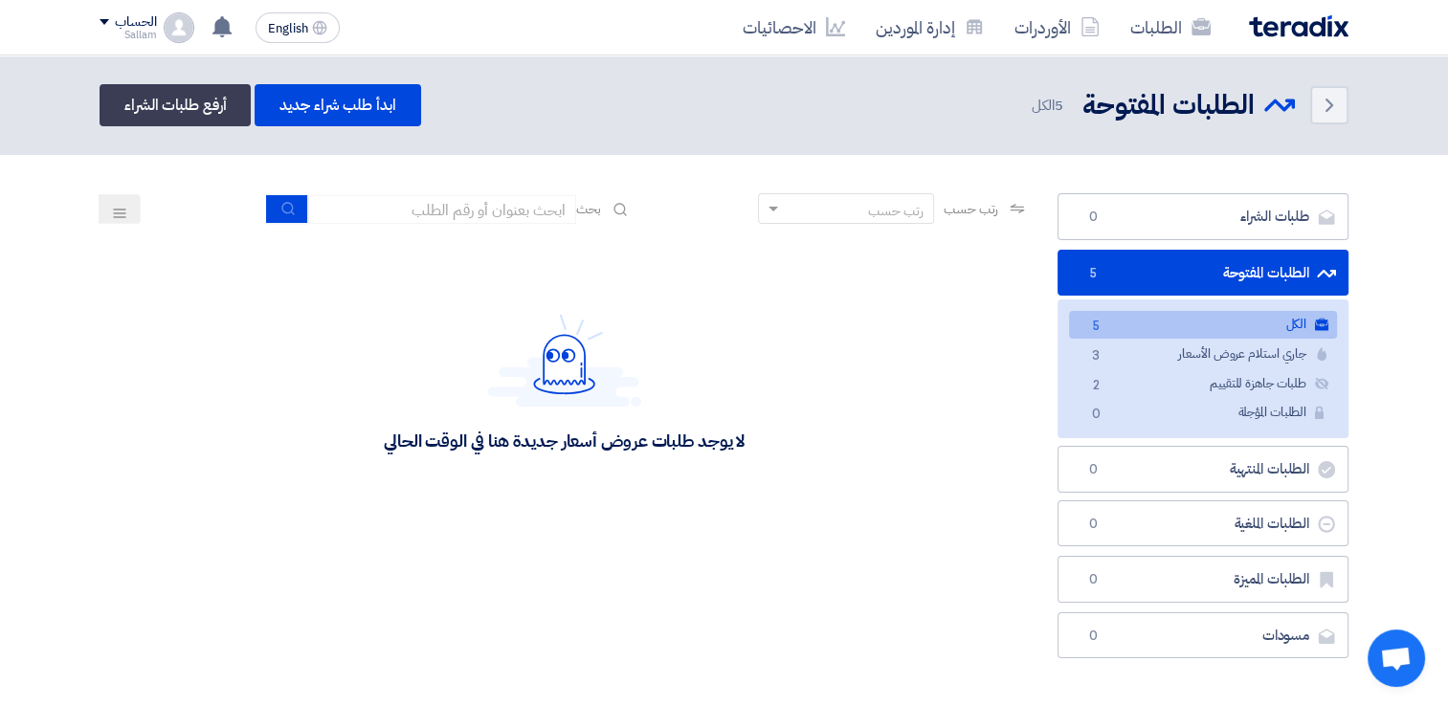
click at [875, 201] on div "رتب حسب" at bounding box center [896, 211] width 56 height 20
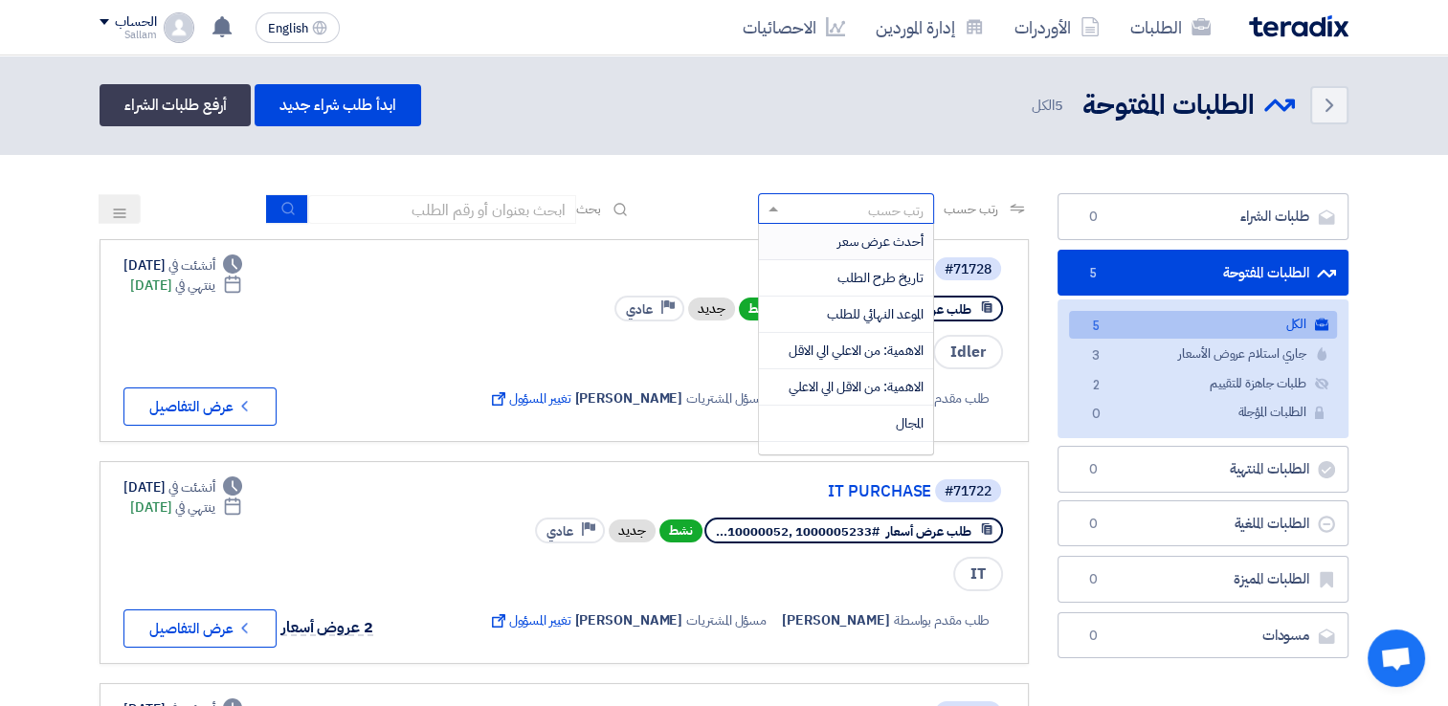
click at [827, 250] on div "أحدث عرض سعر" at bounding box center [846, 242] width 174 height 36
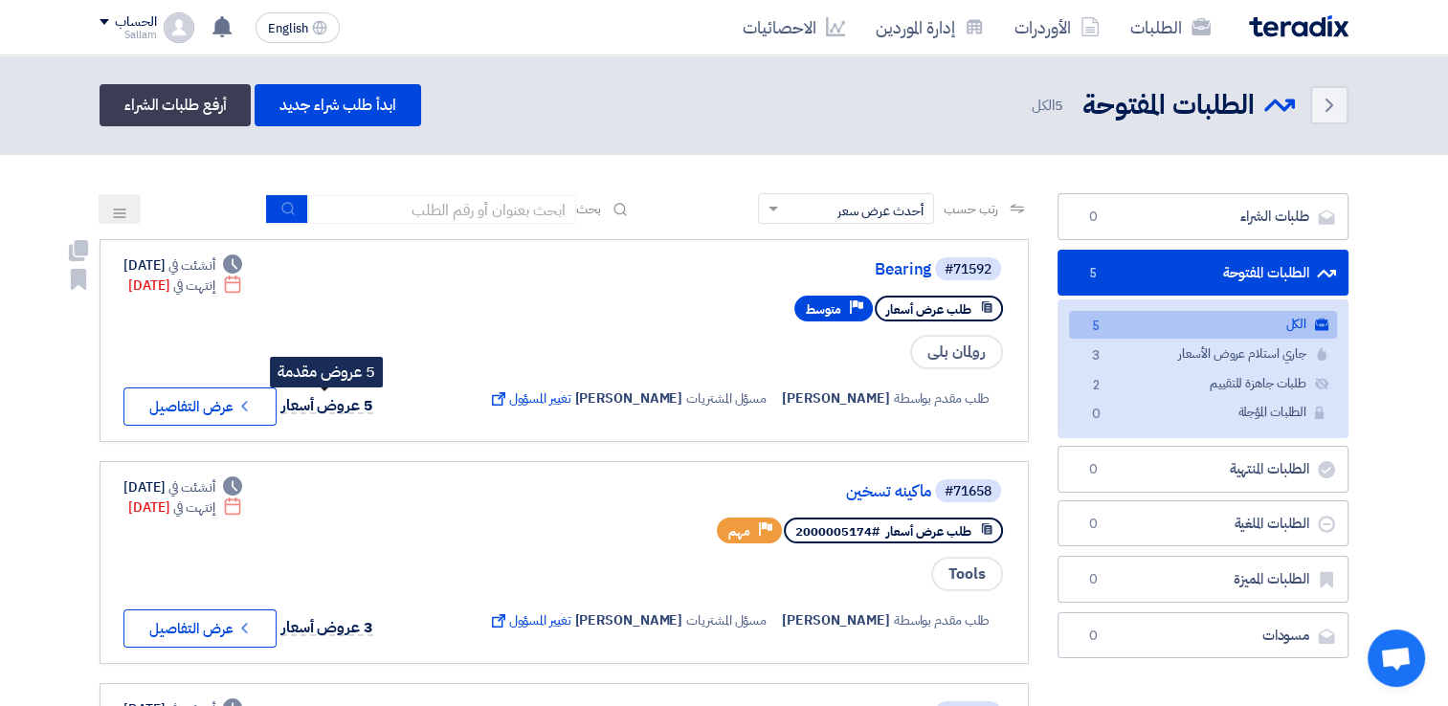
click at [355, 406] on span "5 عروض أسعار" at bounding box center [327, 405] width 92 height 23
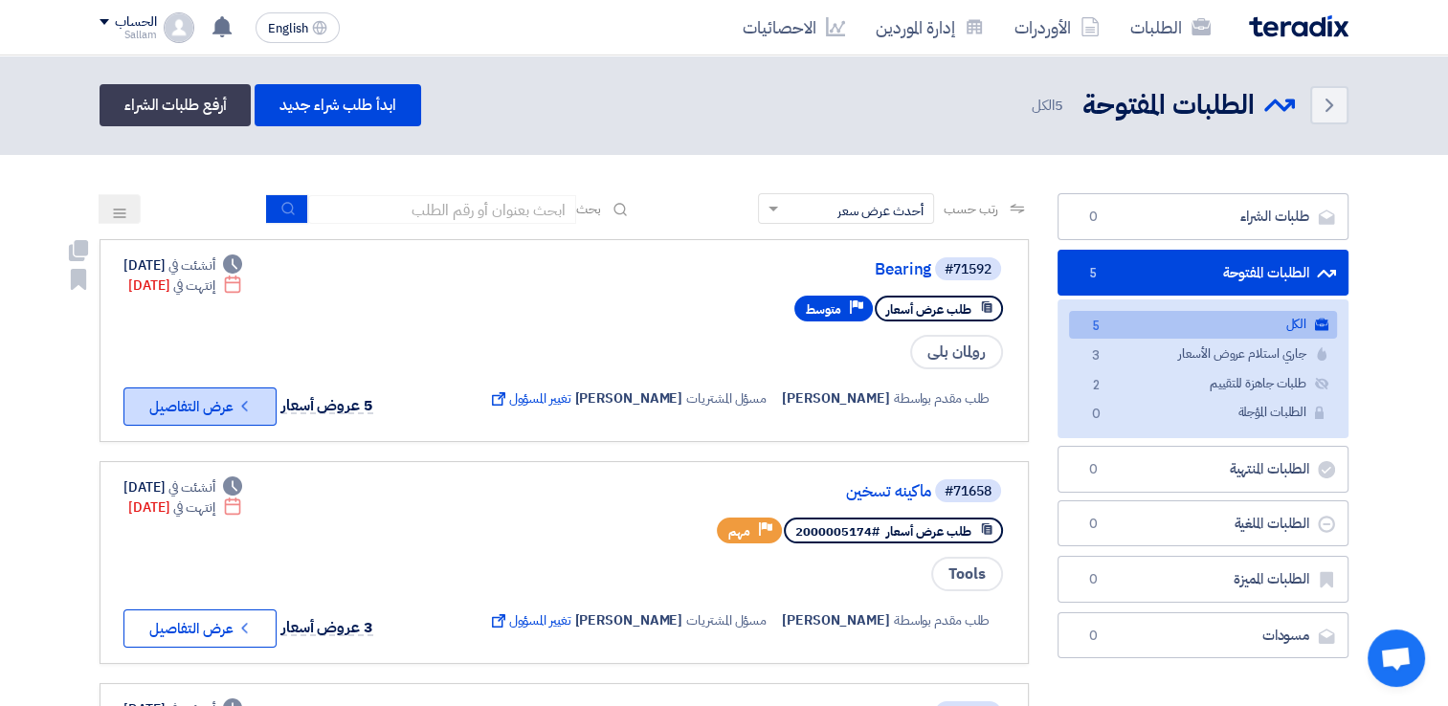
click at [208, 412] on button "Check details عرض التفاصيل" at bounding box center [199, 407] width 153 height 38
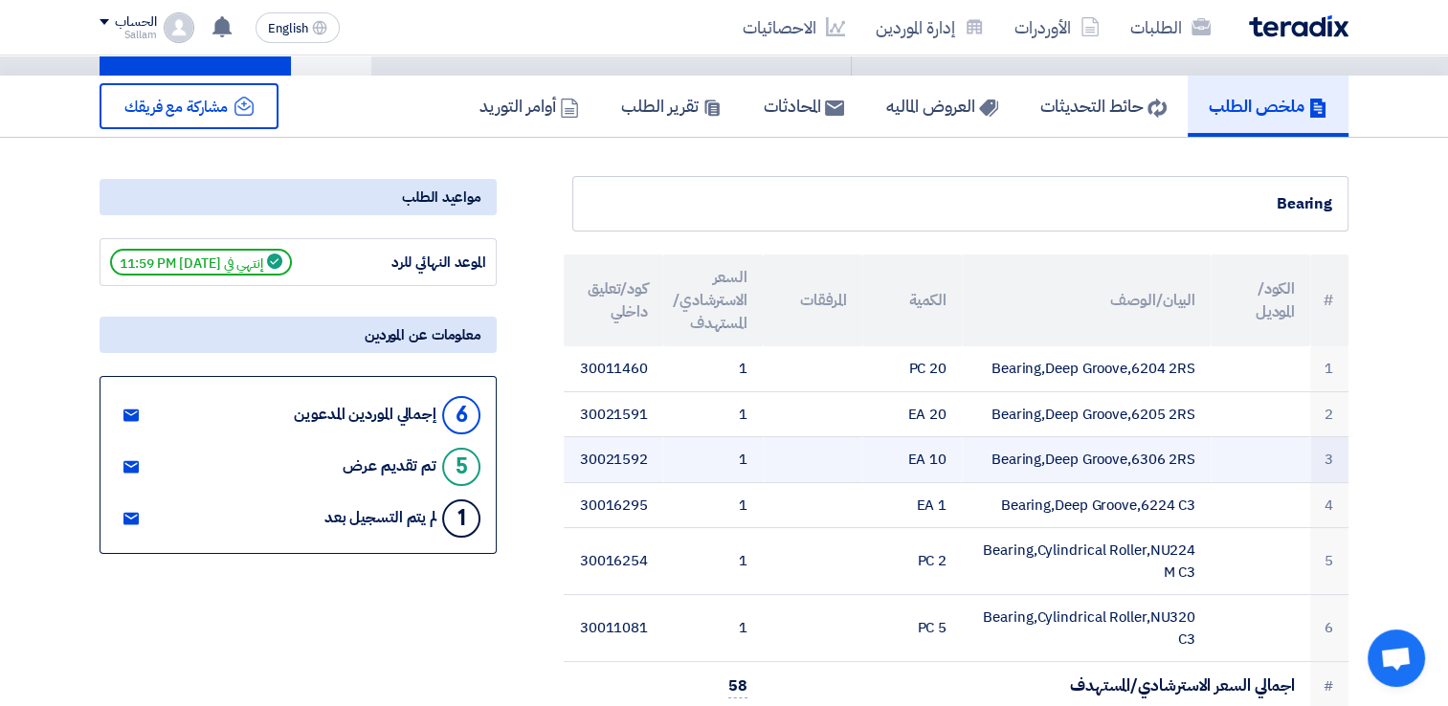
scroll to position [191, 0]
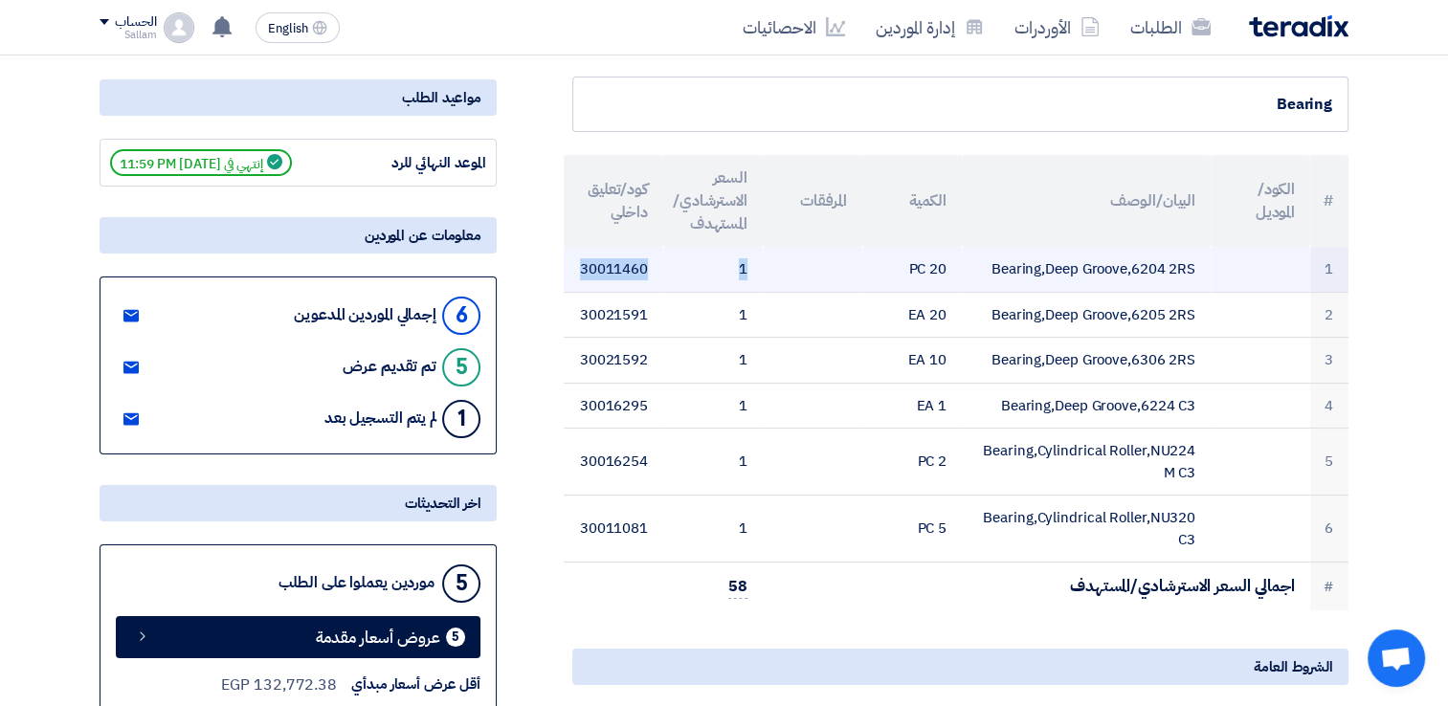
drag, startPoint x: 578, startPoint y: 268, endPoint x: 758, endPoint y: 268, distance: 180.0
click at [758, 268] on tr "1 Bearing,Deep Groove,6204 2RS 20 PC 1 30011460" at bounding box center [956, 269] width 785 height 45
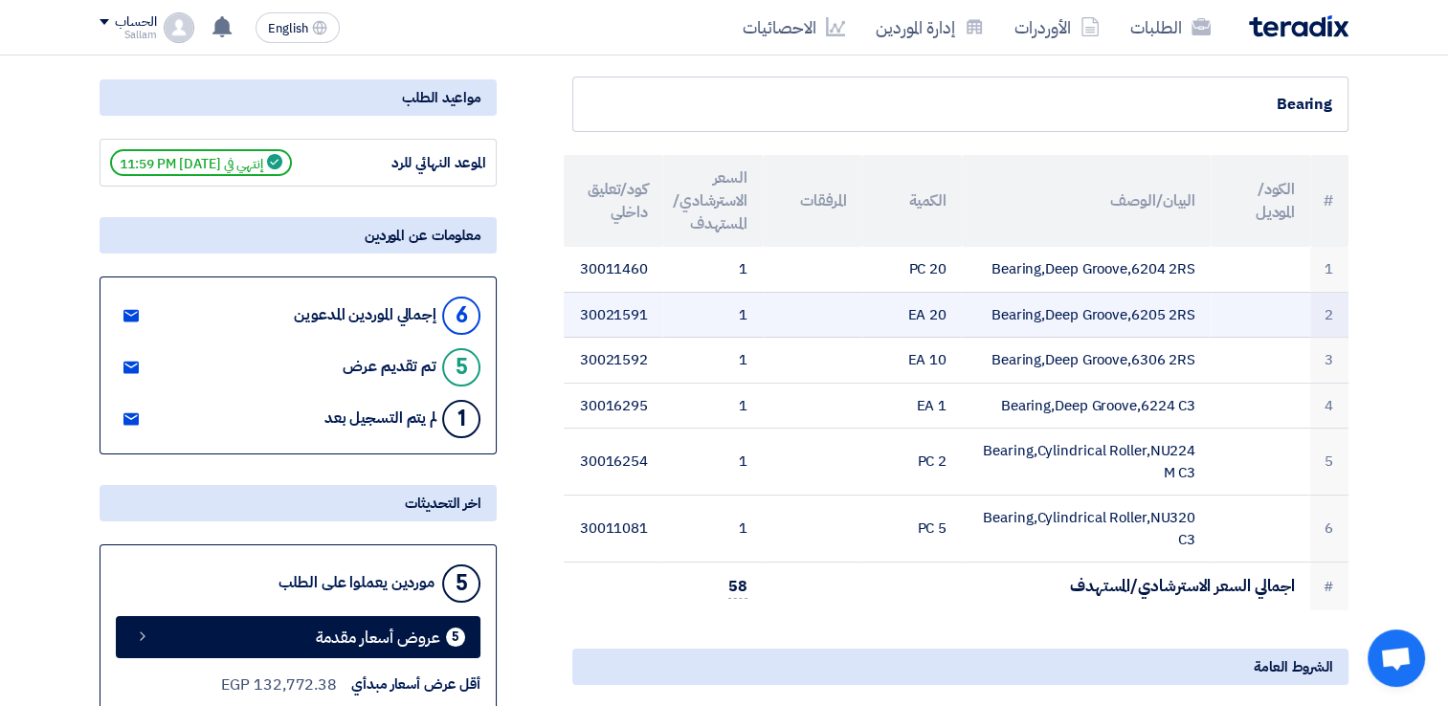
drag, startPoint x: 758, startPoint y: 268, endPoint x: 648, endPoint y: 326, distance: 124.6
click at [649, 325] on td "30021591" at bounding box center [614, 315] width 100 height 46
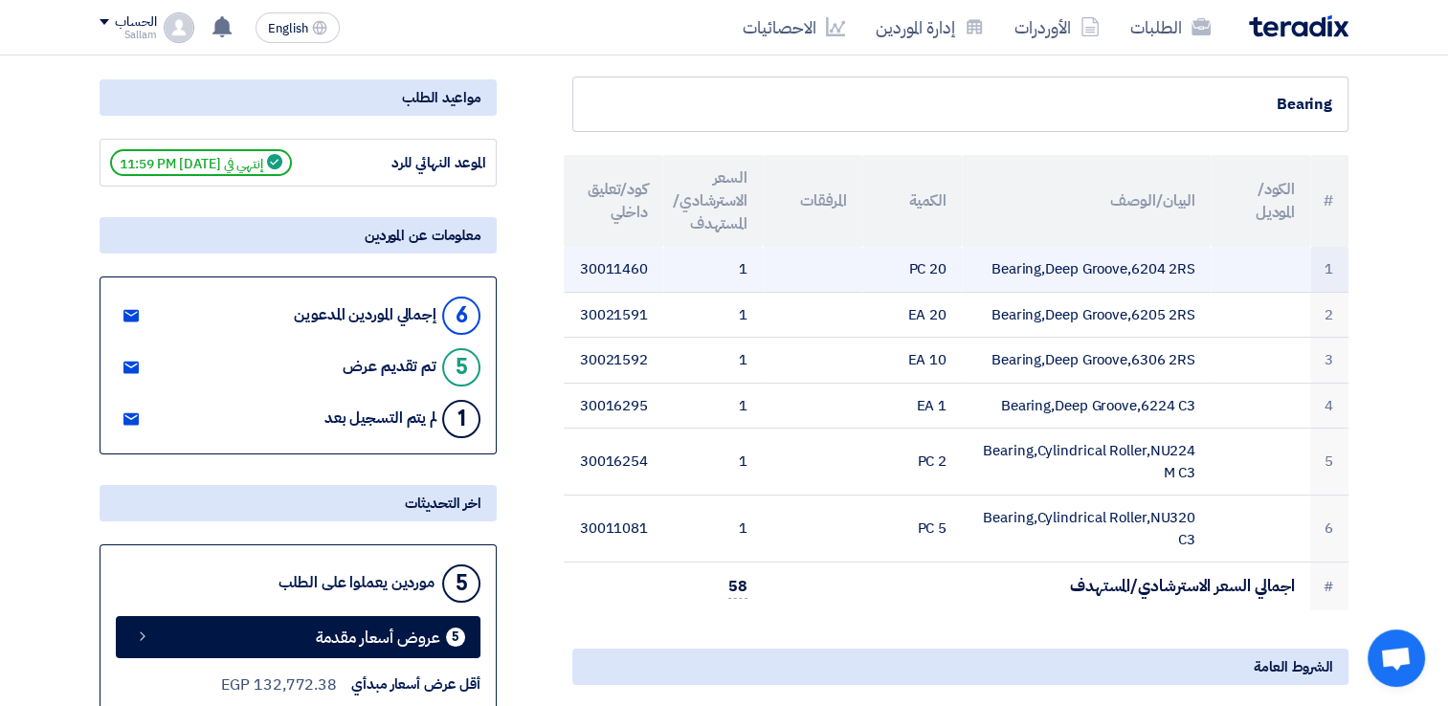
click at [977, 270] on td "Bearing,Deep Groove,6204 2RS" at bounding box center [1086, 269] width 249 height 45
click at [1089, 270] on td "Bearing,Deep Groove,6204 2RS" at bounding box center [1086, 269] width 249 height 45
click at [637, 266] on td "30011460" at bounding box center [614, 269] width 100 height 45
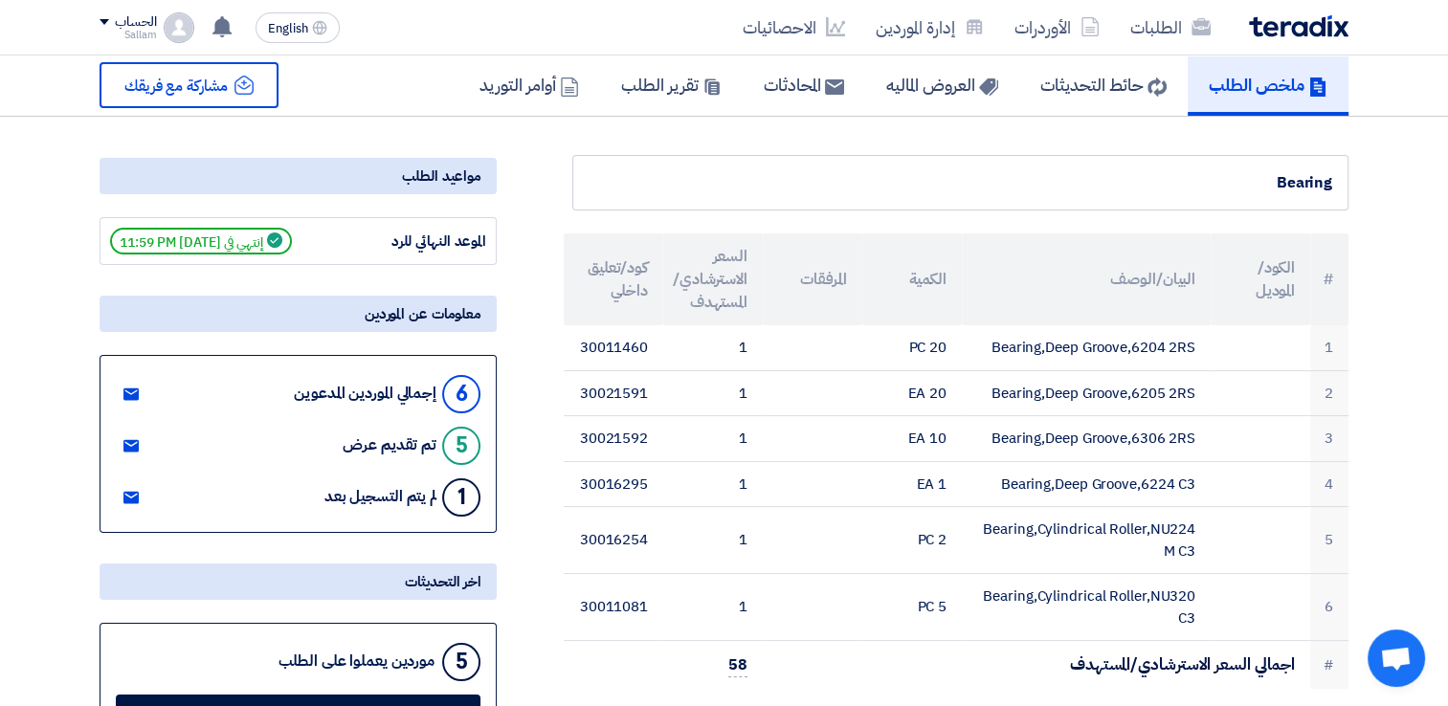
scroll to position [0, 0]
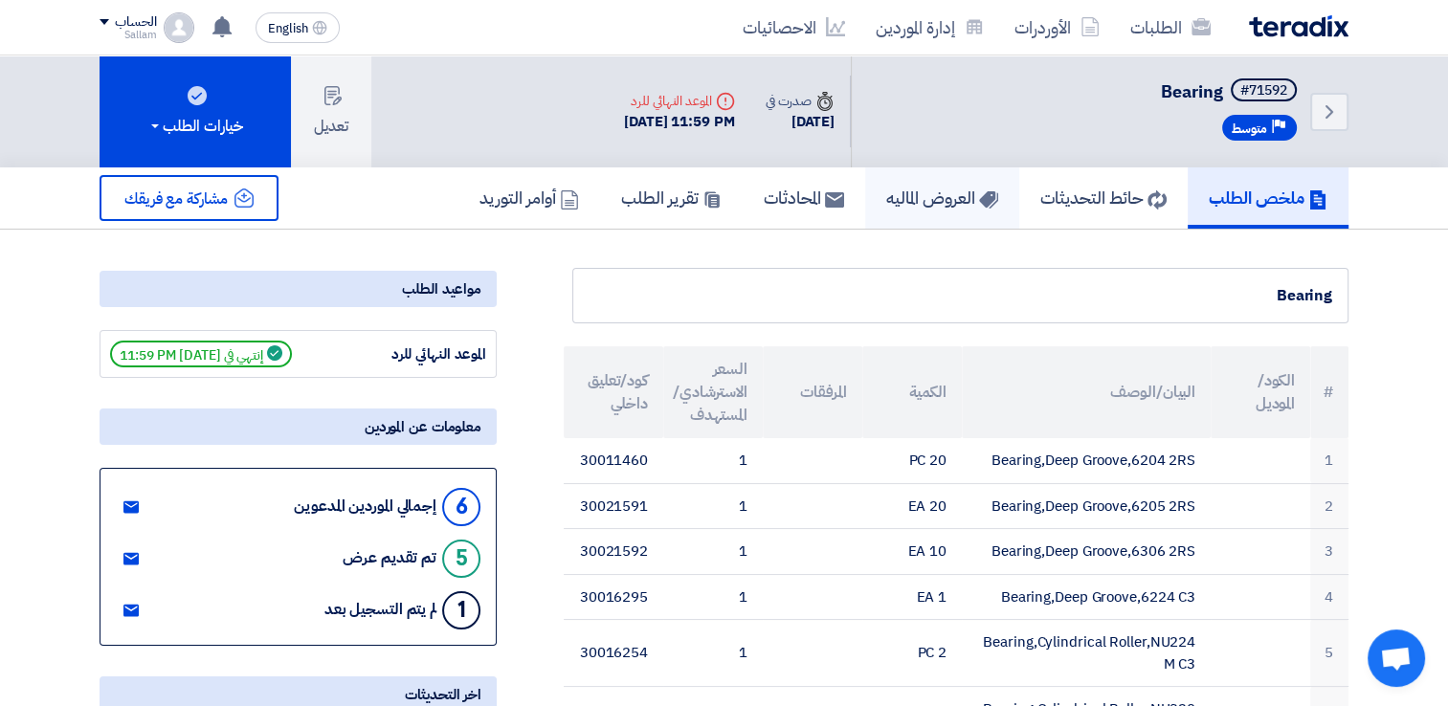
click at [900, 203] on h5 "العروض الماليه" at bounding box center [942, 198] width 112 height 22
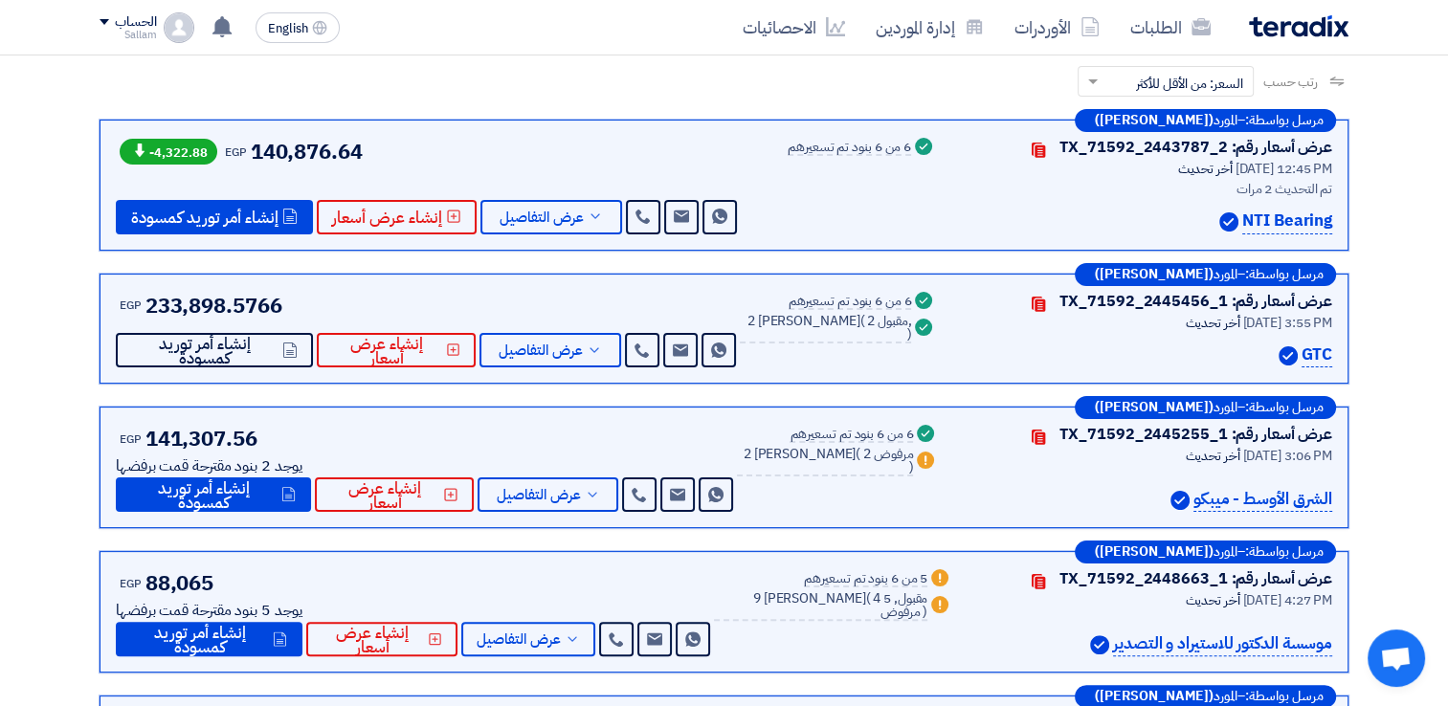
scroll to position [287, 0]
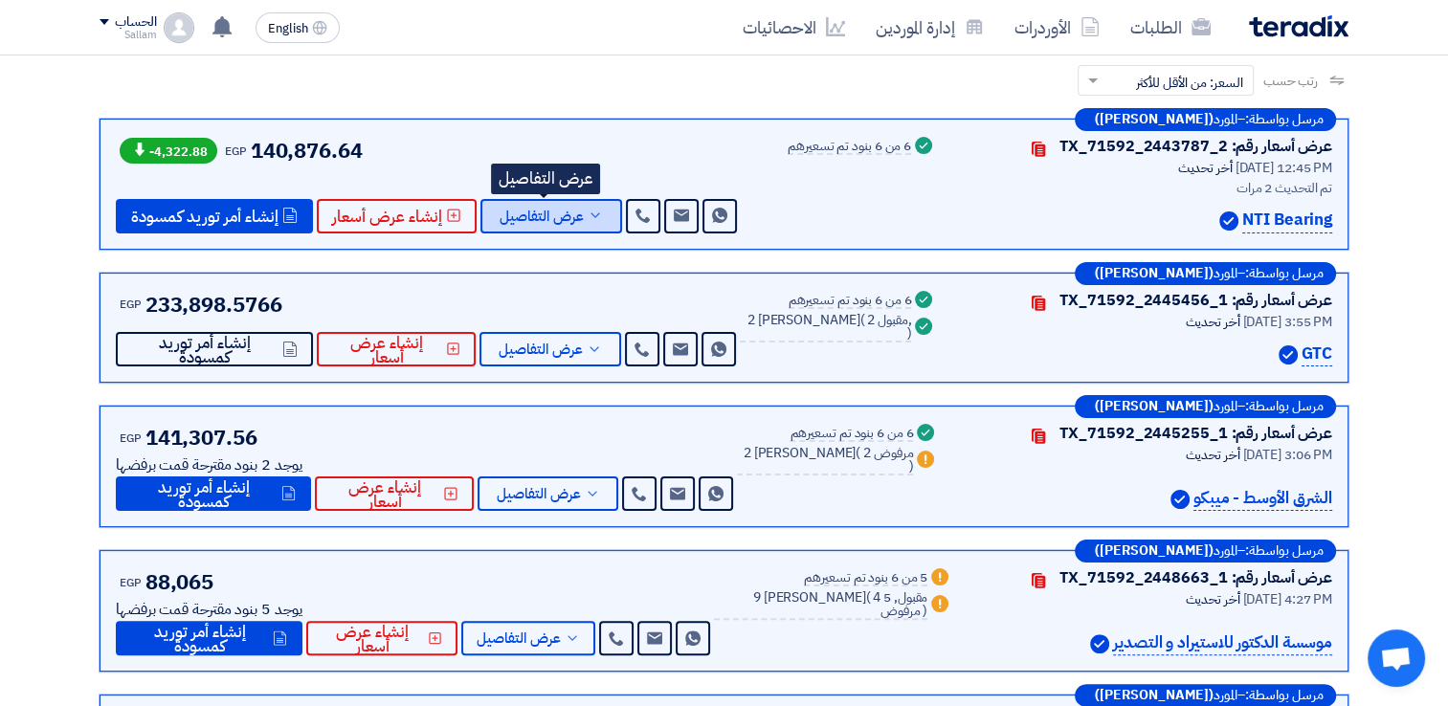
click at [569, 213] on span "عرض التفاصيل" at bounding box center [542, 217] width 84 height 14
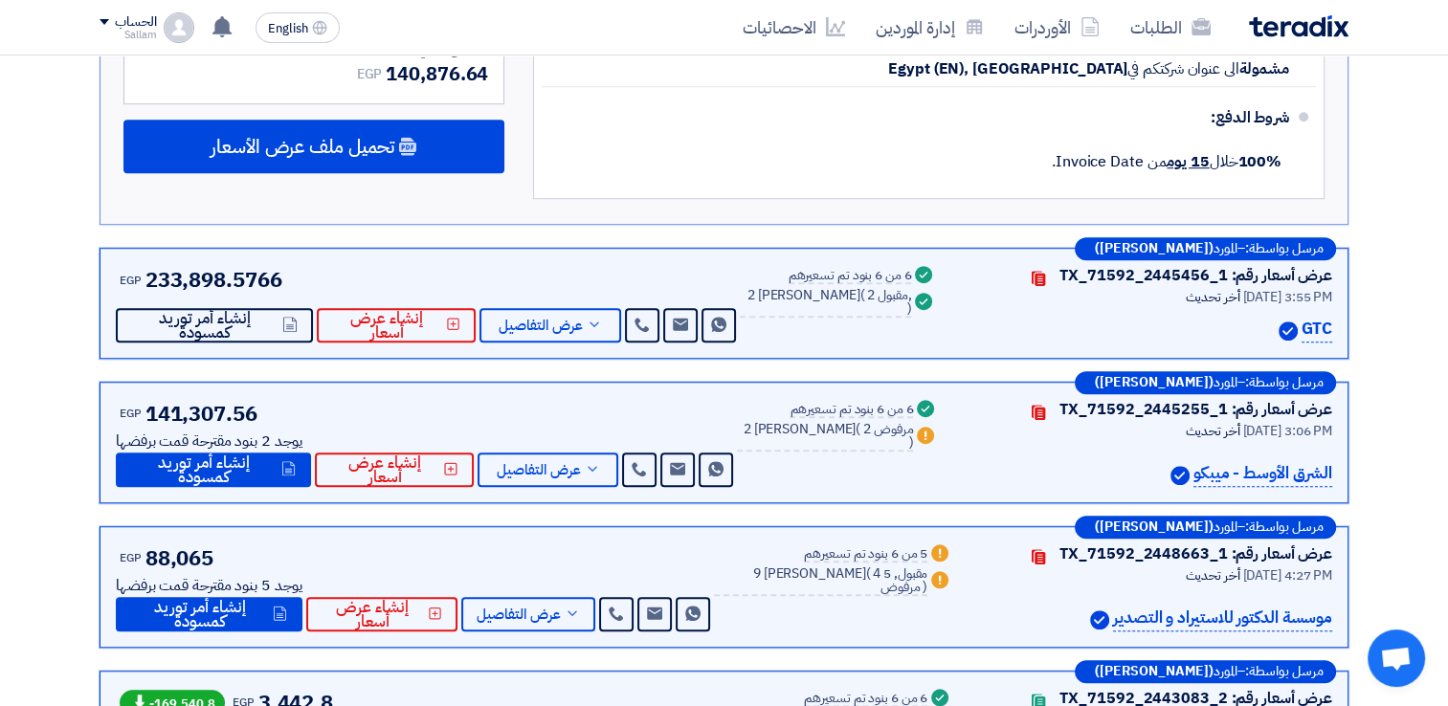
scroll to position [1340, 0]
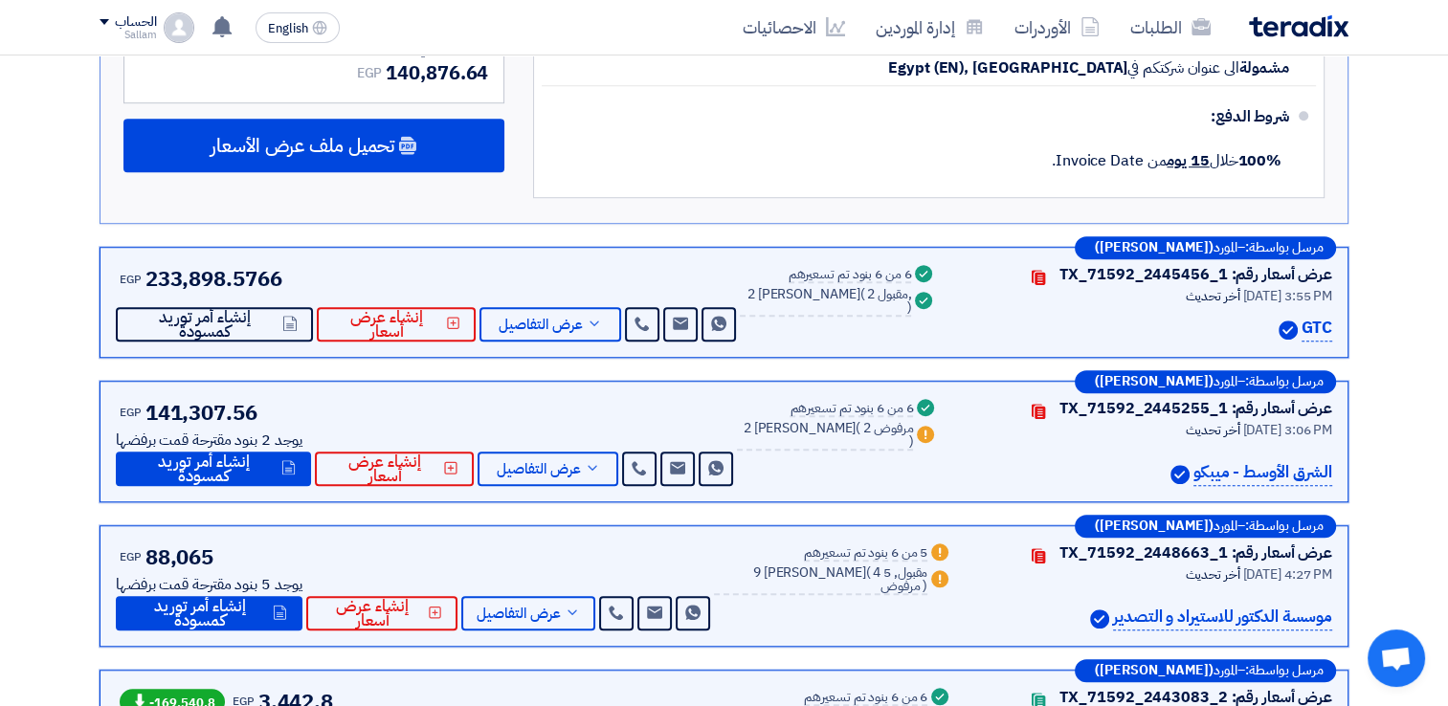
click at [1286, 472] on p "الشرق الأوسط - ميبكو" at bounding box center [1263, 473] width 139 height 26
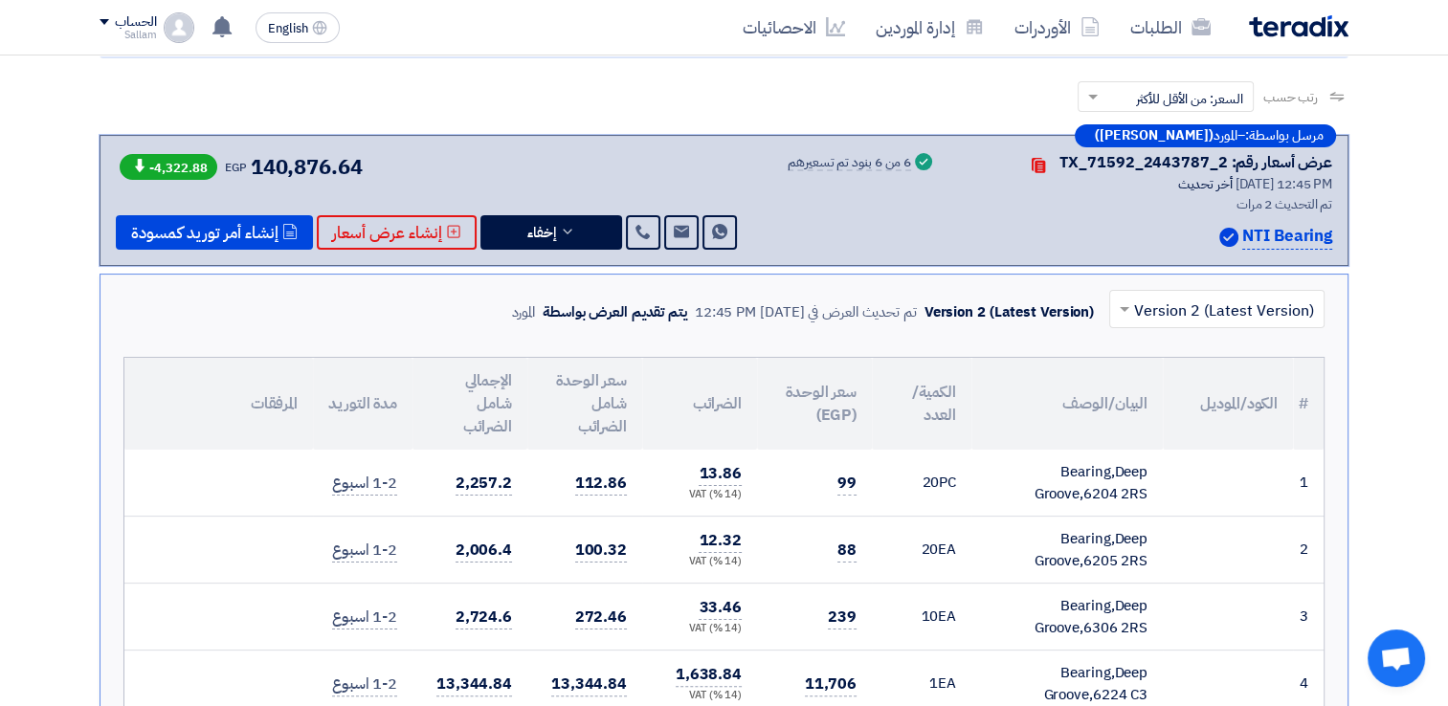
scroll to position [191, 0]
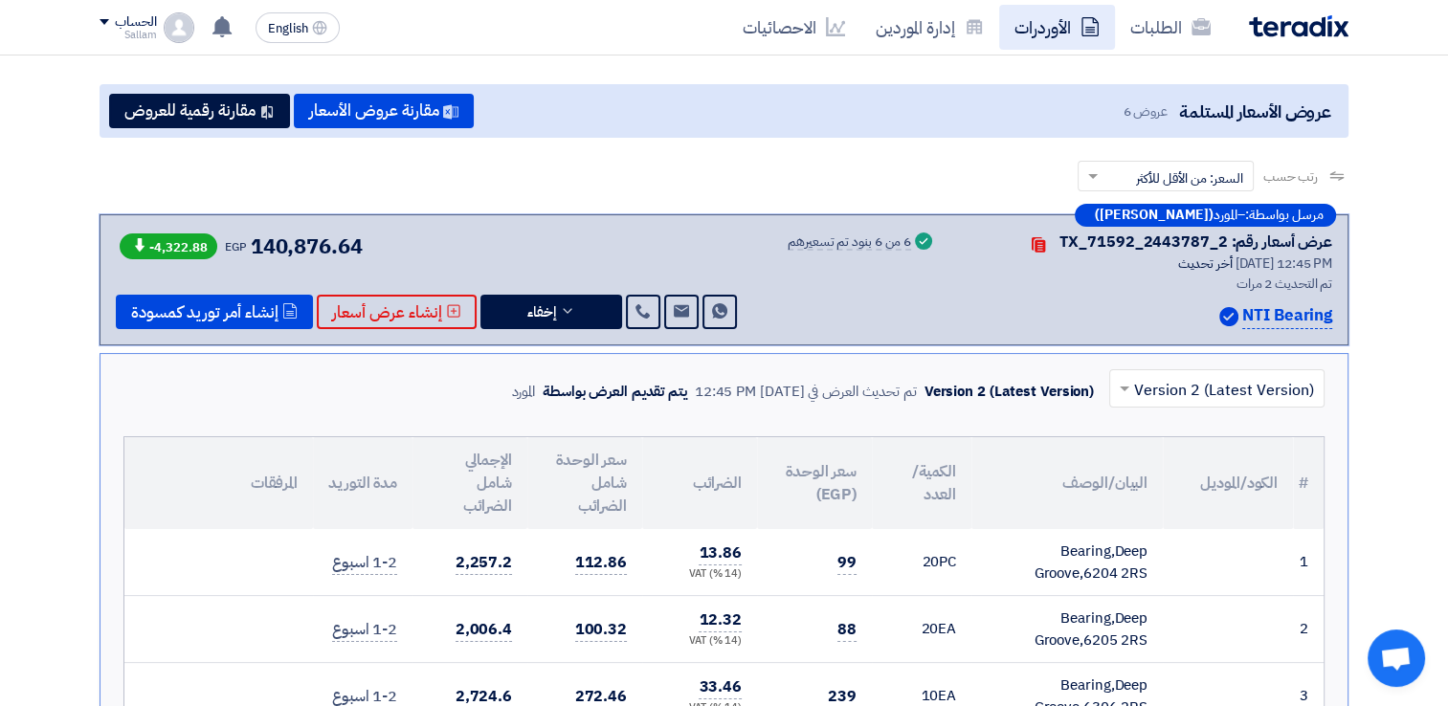
click at [1061, 26] on link "الأوردرات" at bounding box center [1057, 27] width 116 height 45
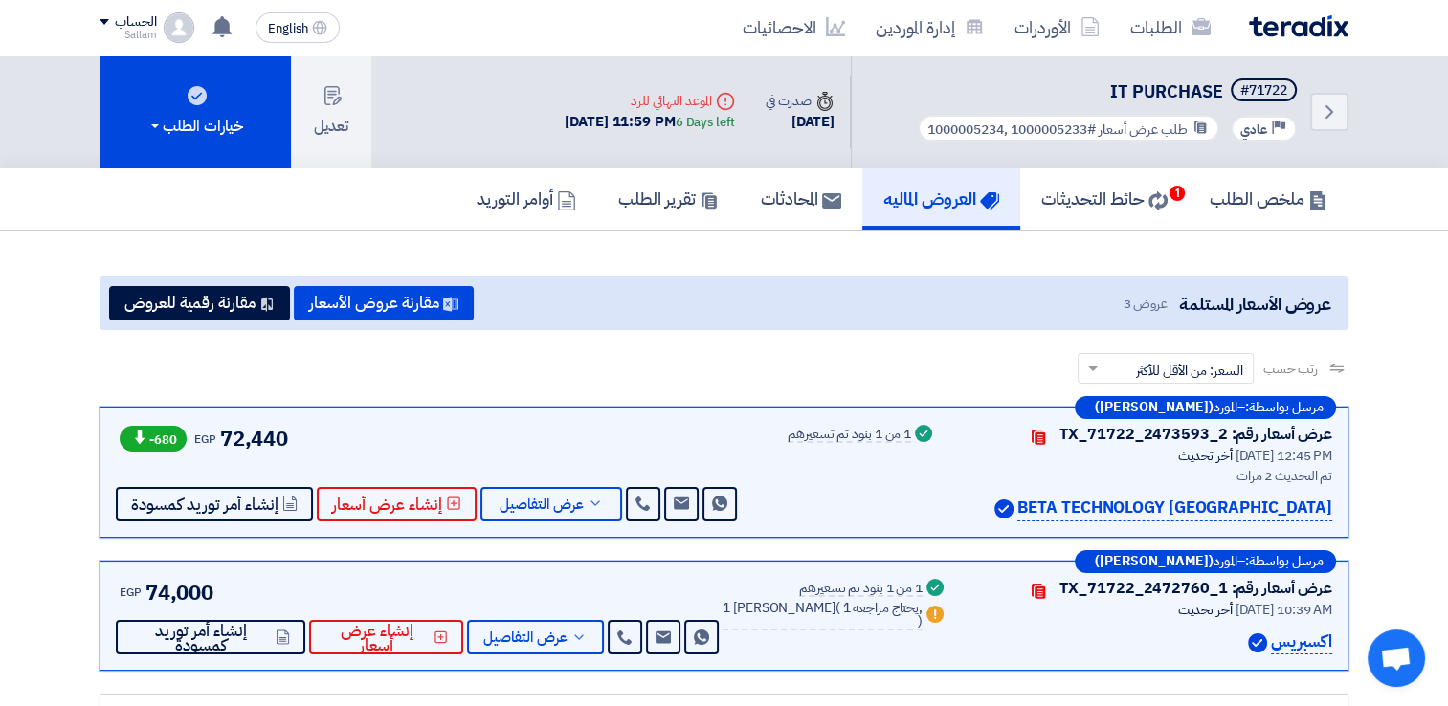
click at [1264, 508] on p "BETA TECHNOLOGY [GEOGRAPHIC_DATA]" at bounding box center [1175, 509] width 315 height 26
click at [927, 611] on icon "Warn" at bounding box center [935, 614] width 17 height 17
drag, startPoint x: 927, startPoint y: 611, endPoint x: 1080, endPoint y: 205, distance: 433.8
click at [1080, 205] on h5 "حائط التحديثات 1" at bounding box center [1104, 199] width 126 height 22
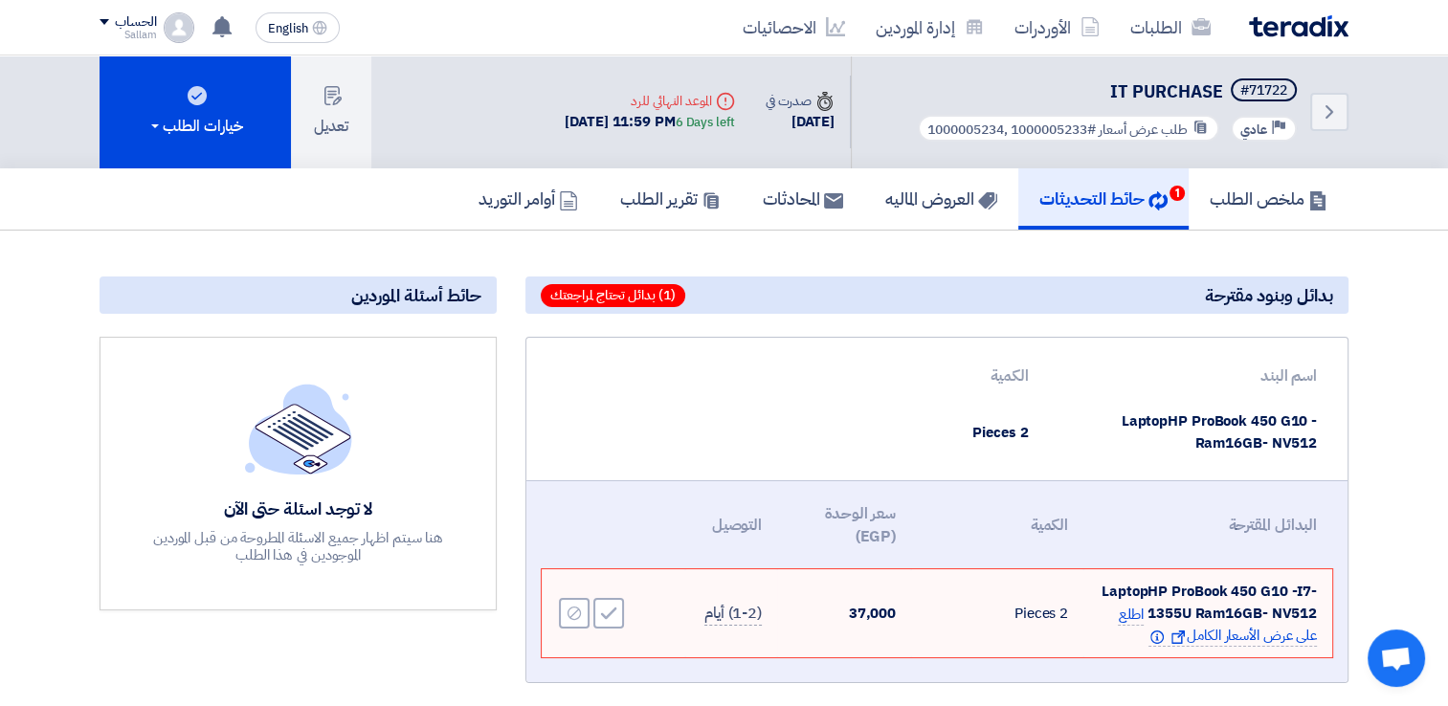
click at [1134, 132] on span "طلب عرض أسعار" at bounding box center [1143, 130] width 89 height 20
click at [1306, 25] on img at bounding box center [1299, 26] width 100 height 22
